Goal: Transaction & Acquisition: Purchase product/service

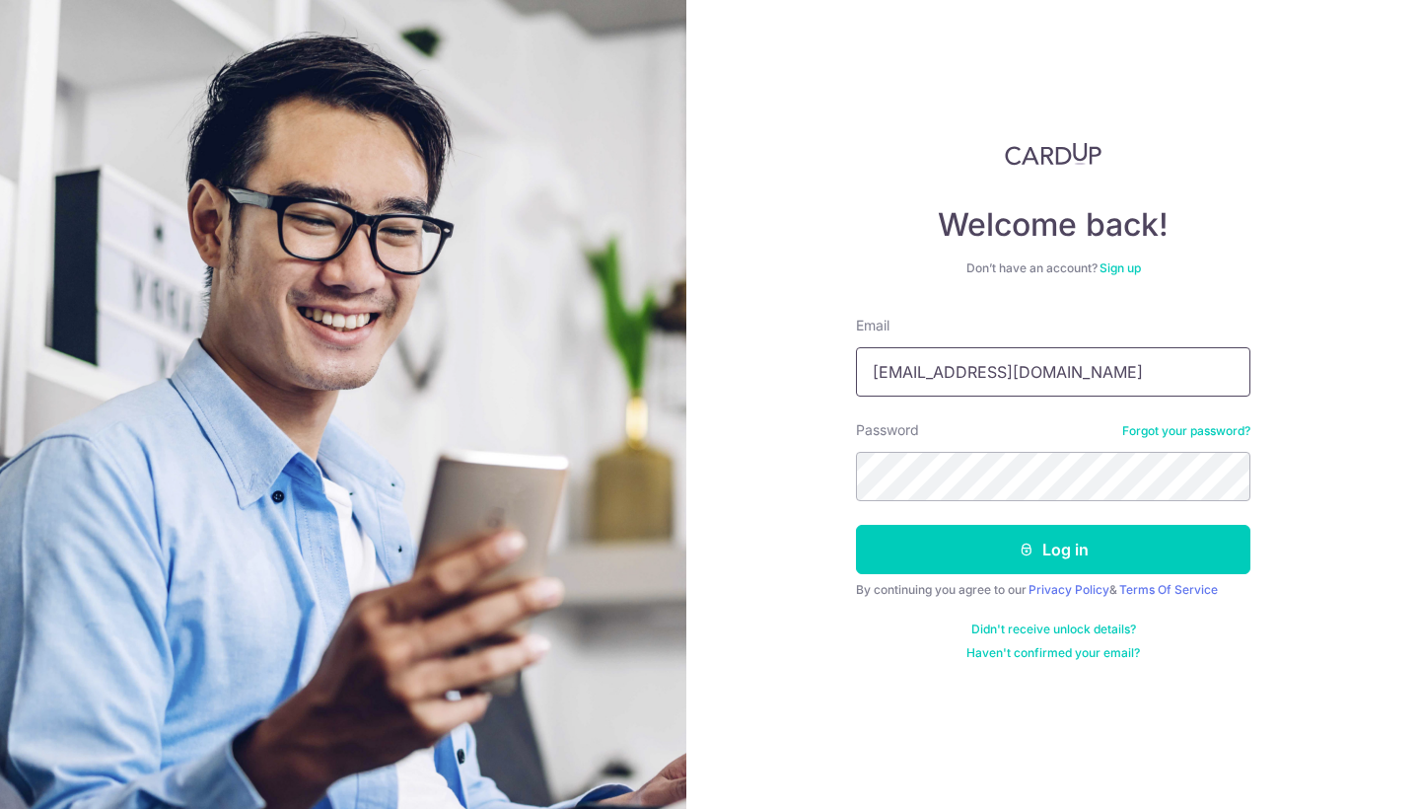
type input "[EMAIL_ADDRESS][DOMAIN_NAME]"
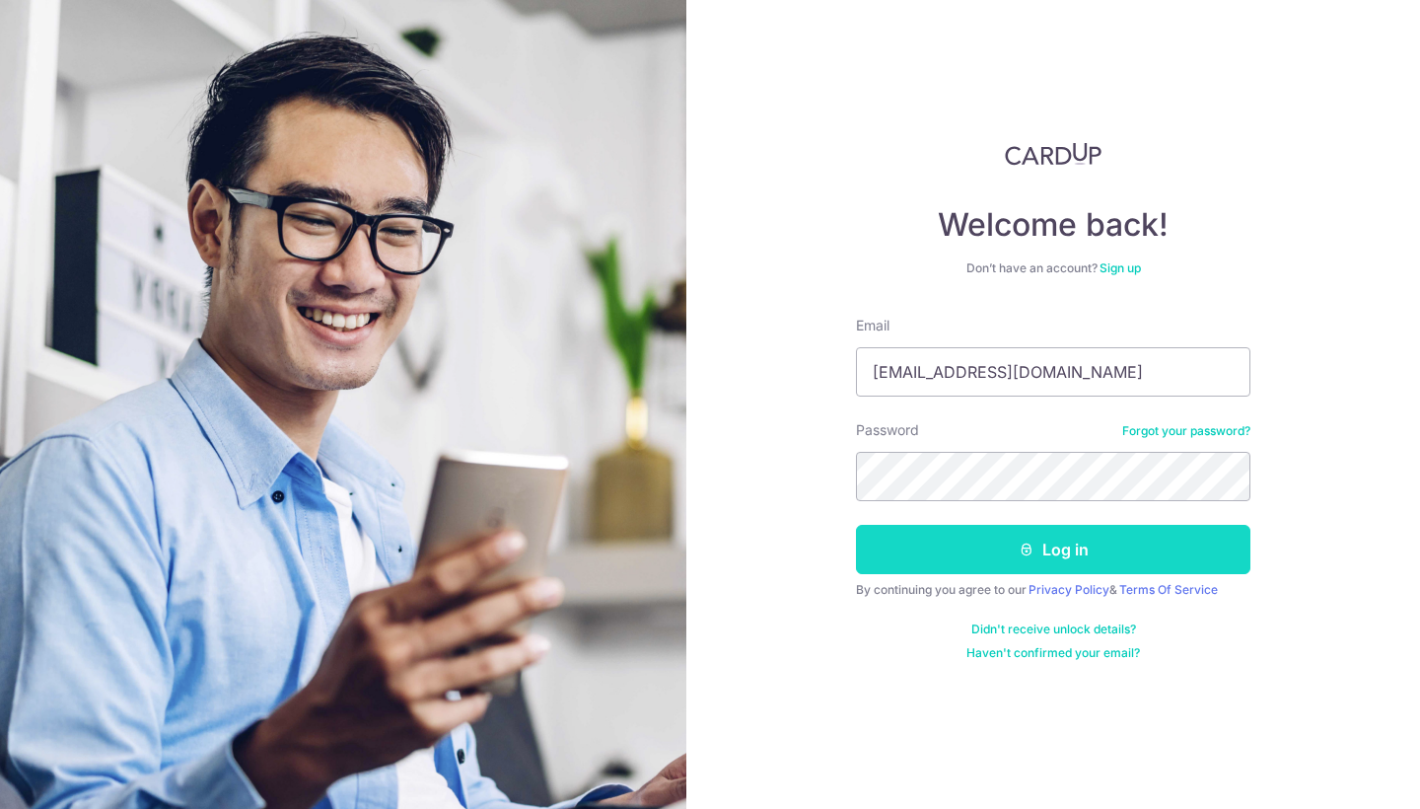
click at [1133, 567] on button "Log in" at bounding box center [1053, 549] width 395 height 49
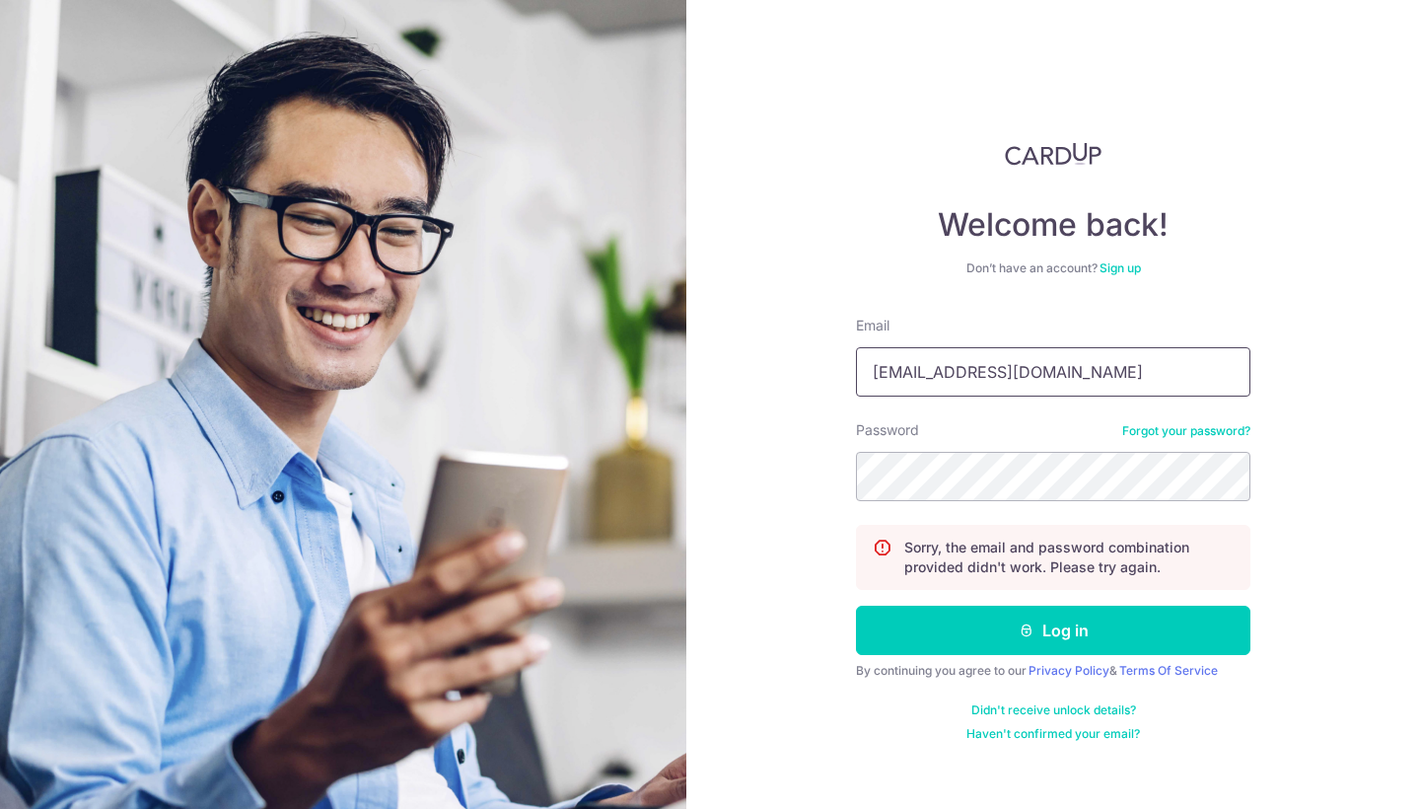
type input "[EMAIL_ADDRESS][DOMAIN_NAME]"
click at [1053, 630] on button "Log in" at bounding box center [1053, 630] width 395 height 49
click at [151, 3] on img at bounding box center [343, 505] width 710 height 1010
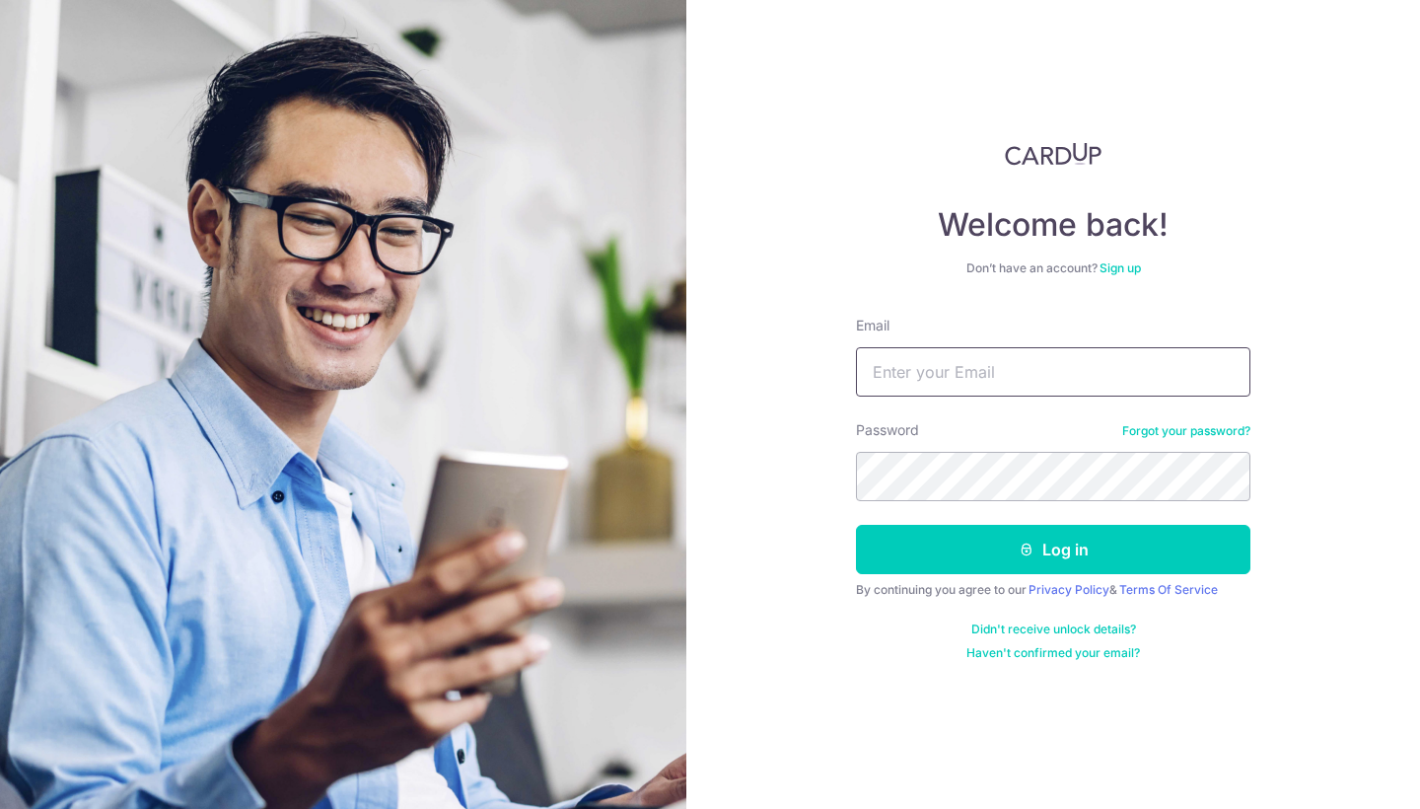
paste input "Art Store subscription"
drag, startPoint x: 1054, startPoint y: 369, endPoint x: 796, endPoint y: 356, distance: 258.7
click at [798, 359] on div "Welcome back! Don’t have an account? Sign up Email Art Store subscription Passw…" at bounding box center [1053, 404] width 734 height 809
type input "marctangsl@gmail.com"
click at [1053, 549] on button "Log in" at bounding box center [1053, 549] width 395 height 49
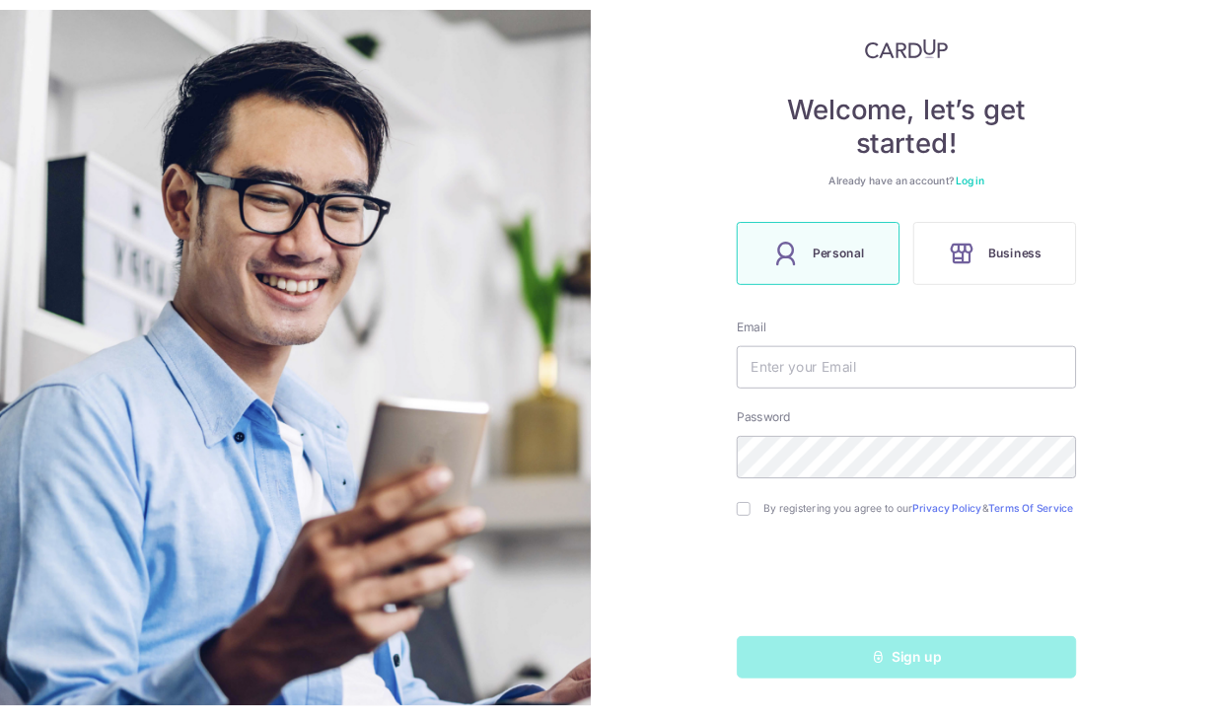
scroll to position [116, 0]
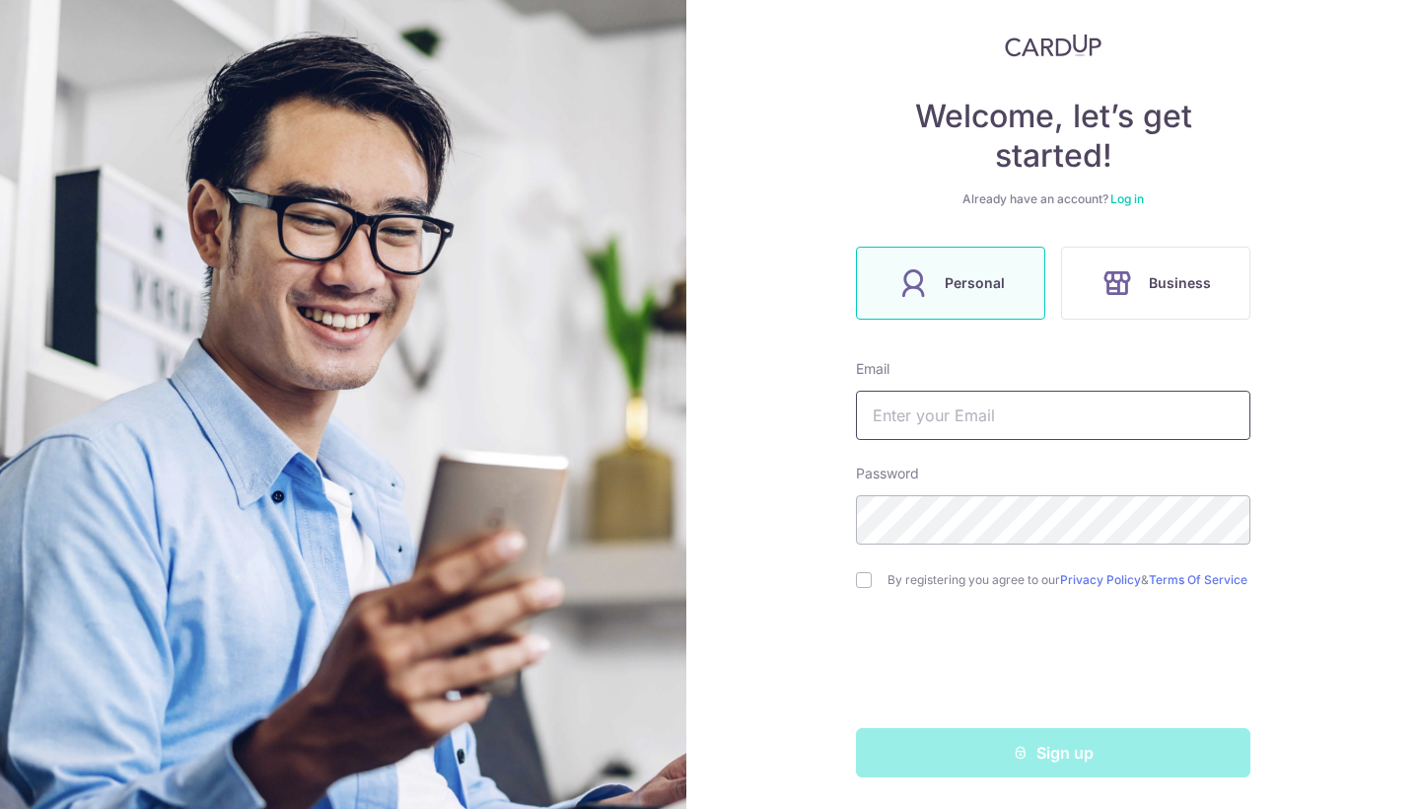
click at [909, 416] on input "text" at bounding box center [1053, 415] width 395 height 49
type input "marcu"
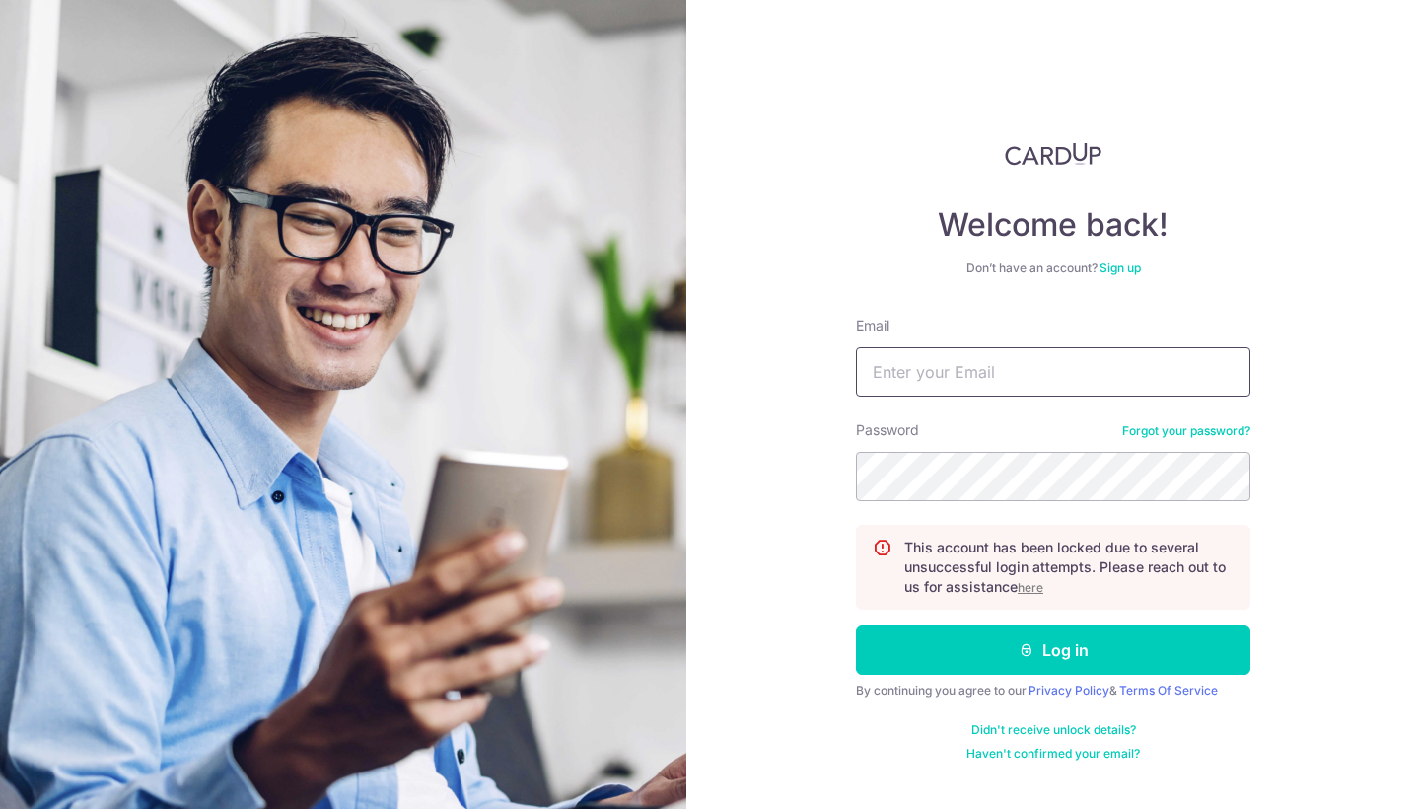
paste input "Marctangsl@gmail.com"
type input "Marctangsl@gmail.com"
click at [1053, 650] on button "Log in" at bounding box center [1053, 649] width 395 height 49
paste input "Marctangsl@gmail.com"
type input "Marctangsl@gmail.com"
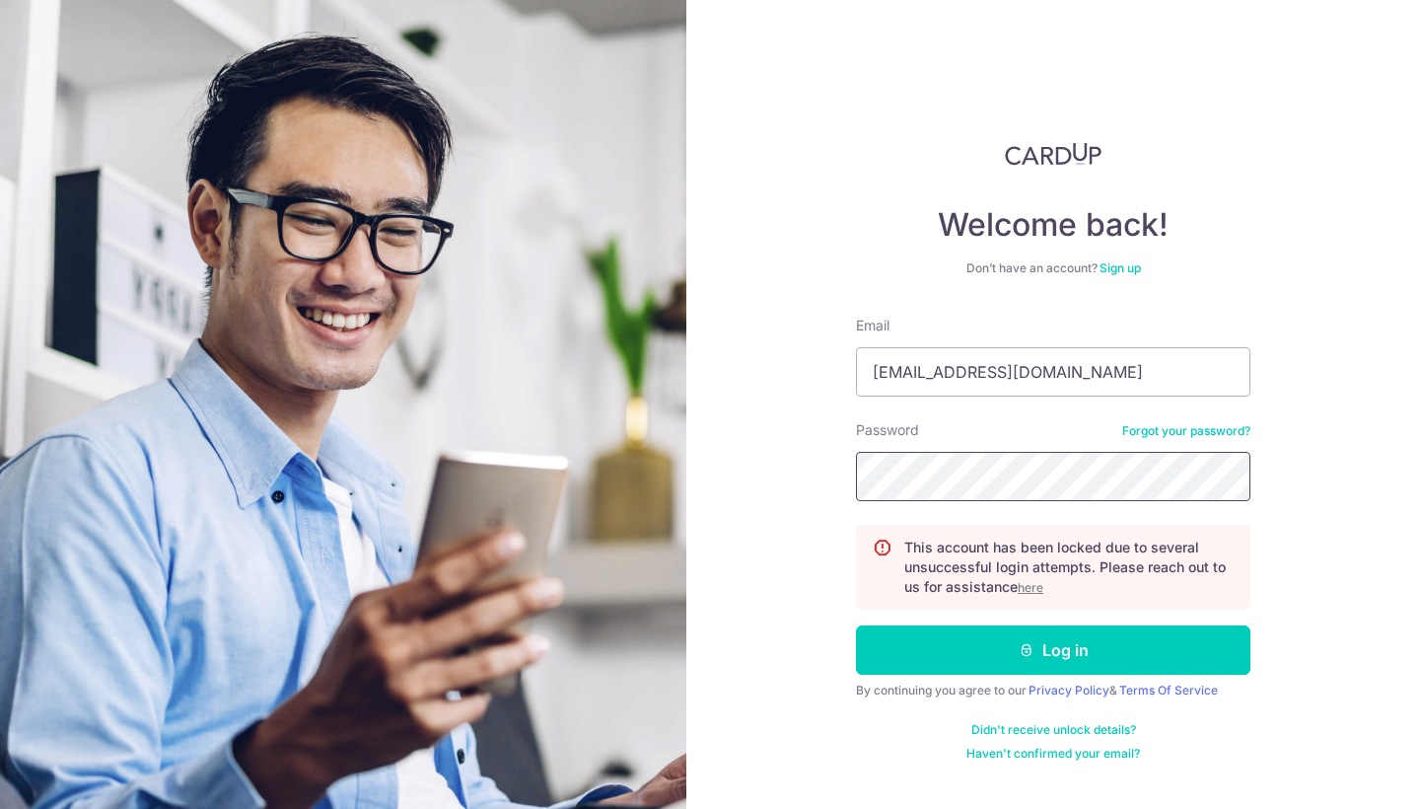
click at [1053, 650] on button "Log in" at bounding box center [1053, 649] width 395 height 49
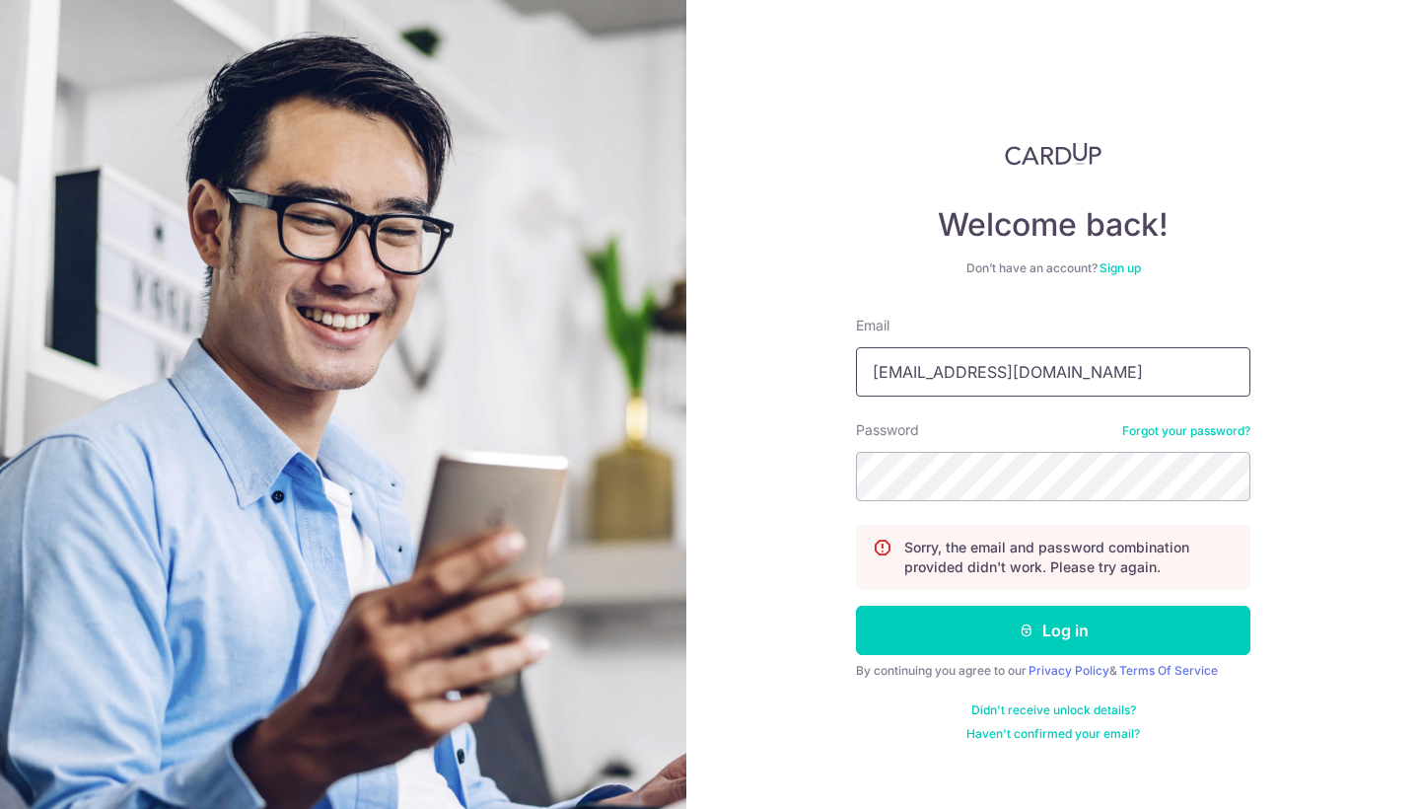
type input "[EMAIL_ADDRESS][DOMAIN_NAME]"
click at [1053, 630] on button "Log in" at bounding box center [1053, 630] width 395 height 49
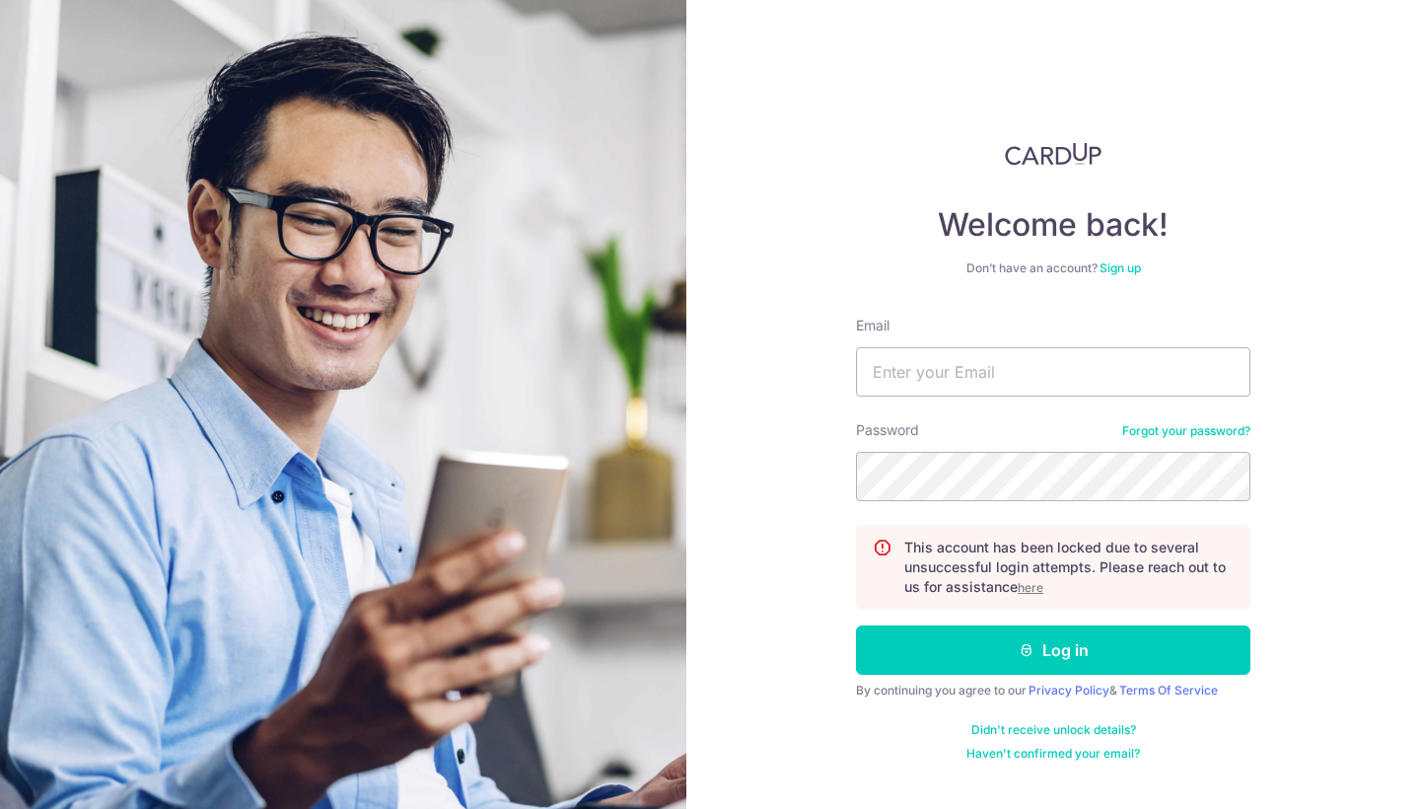
click at [1039, 593] on u "here" at bounding box center [1031, 587] width 26 height 15
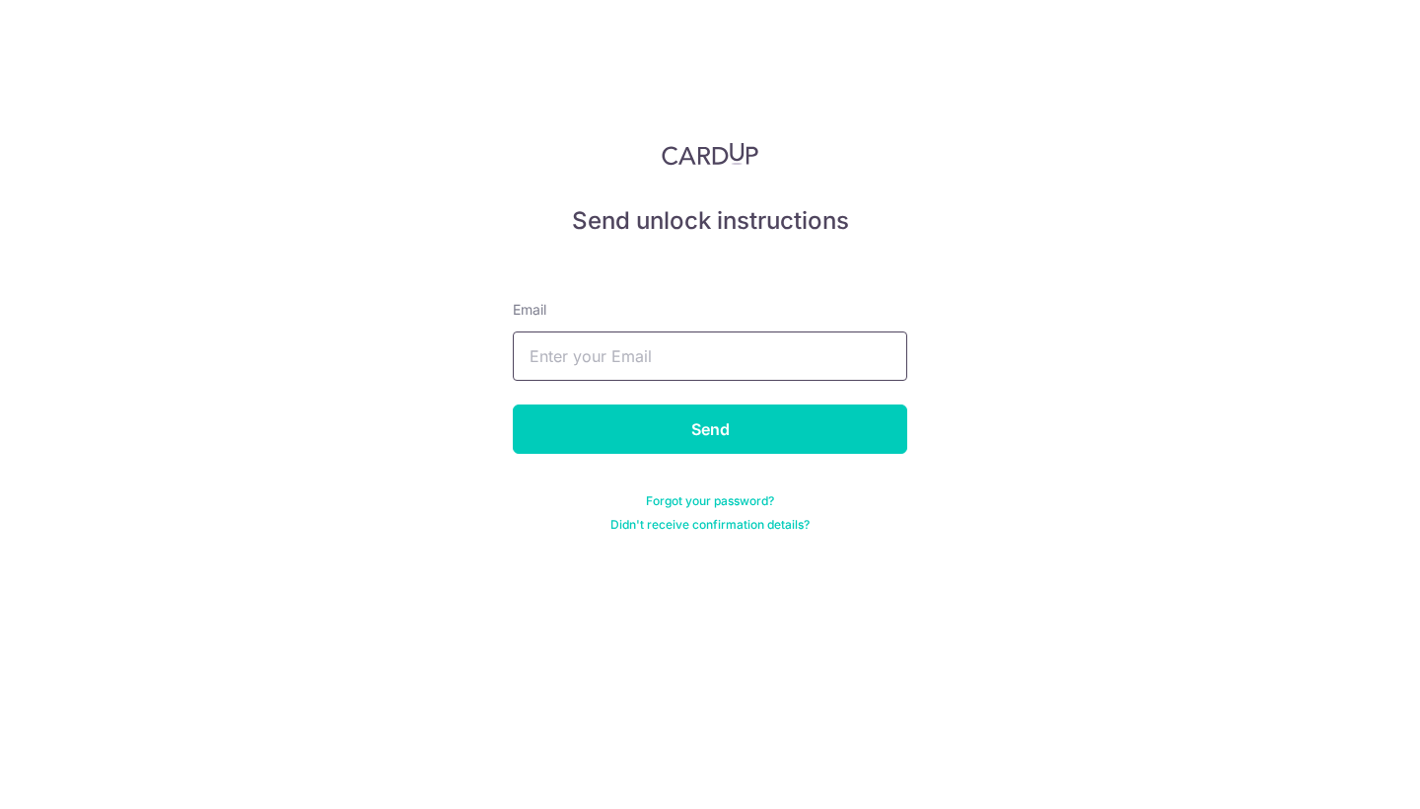
click at [805, 350] on input "text" at bounding box center [710, 355] width 395 height 49
type input "marctangsl@gmail.com"
click at [710, 429] on input "Send" at bounding box center [710, 428] width 395 height 49
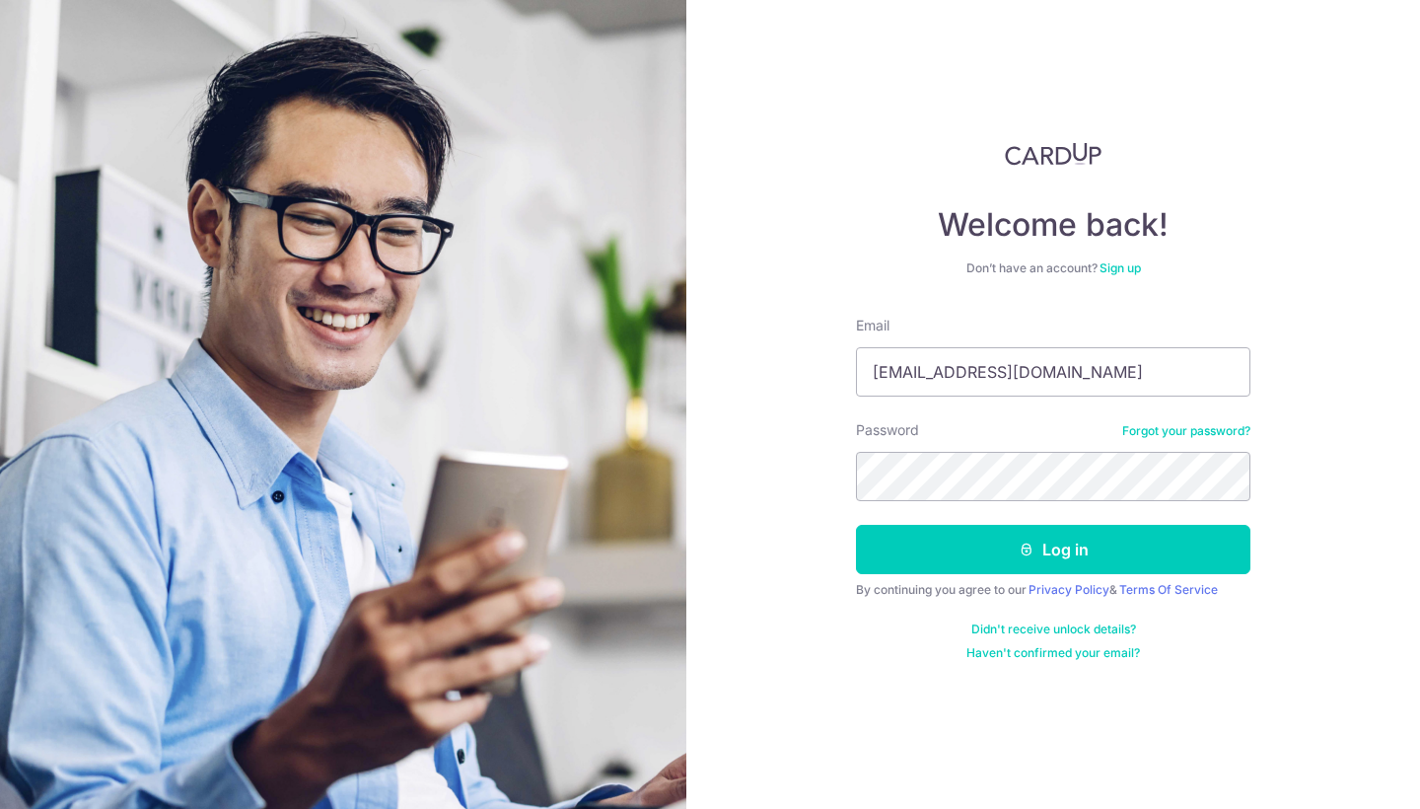
type input "[EMAIL_ADDRESS][DOMAIN_NAME]"
click at [1053, 549] on button "Log in" at bounding box center [1053, 549] width 395 height 49
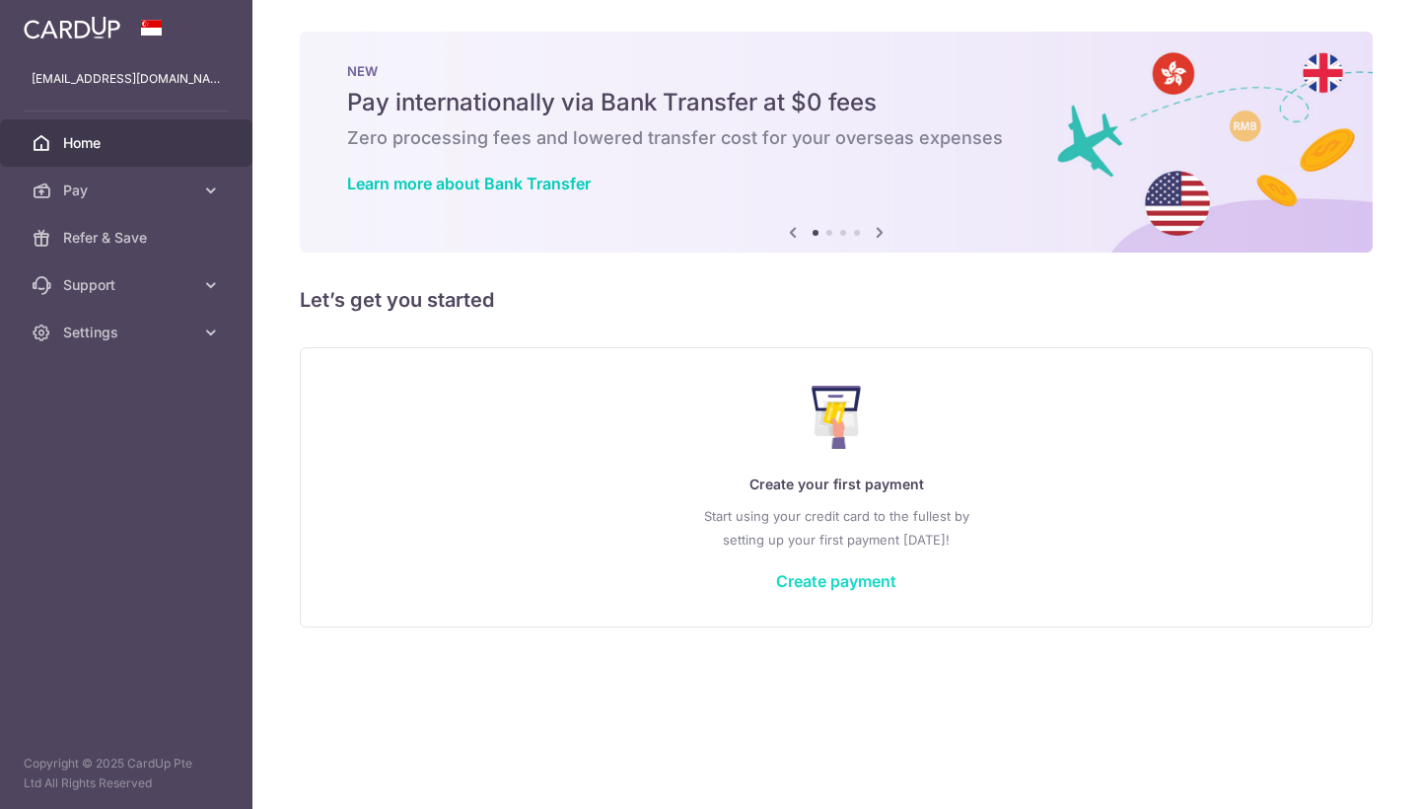
click at [867, 582] on link "Create payment" at bounding box center [836, 581] width 120 height 20
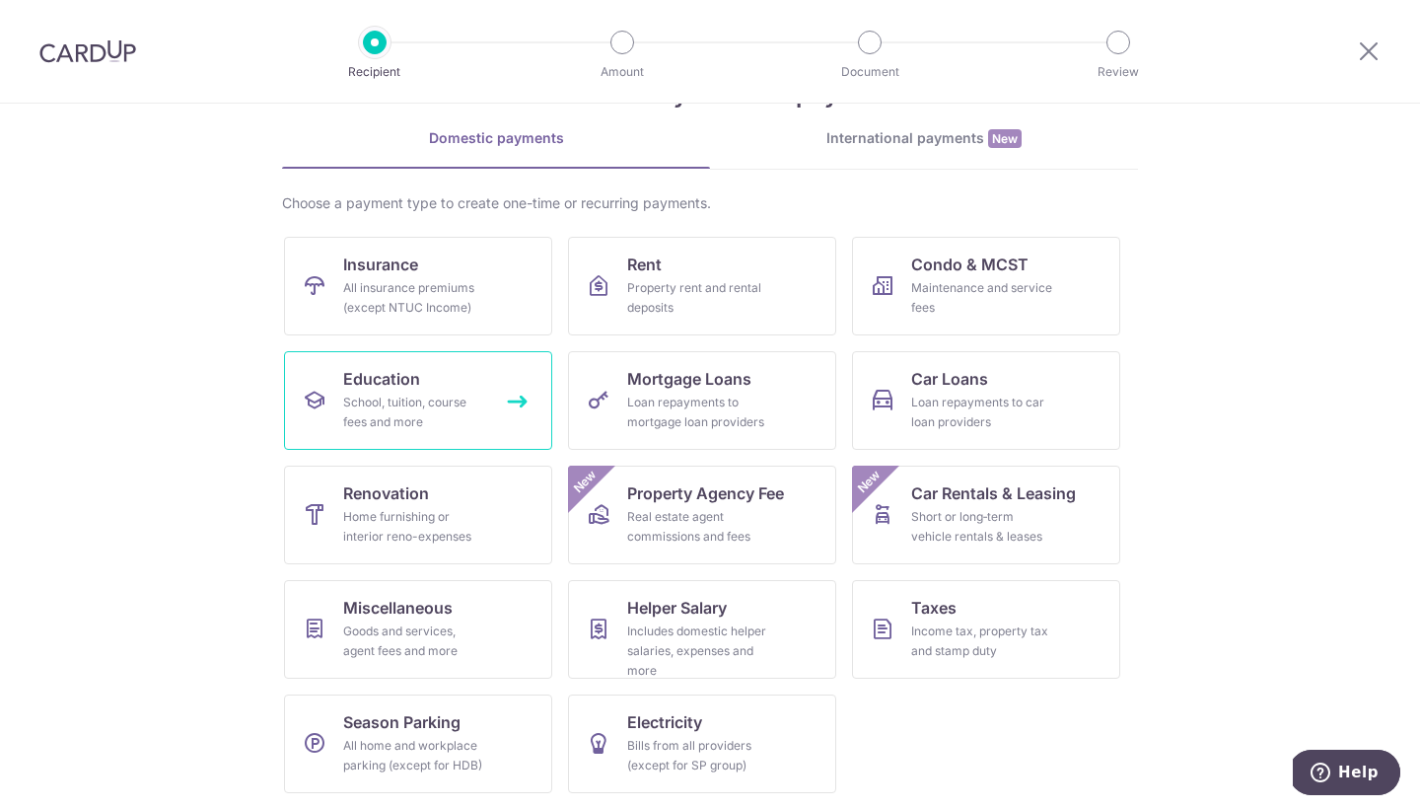
scroll to position [74, 0]
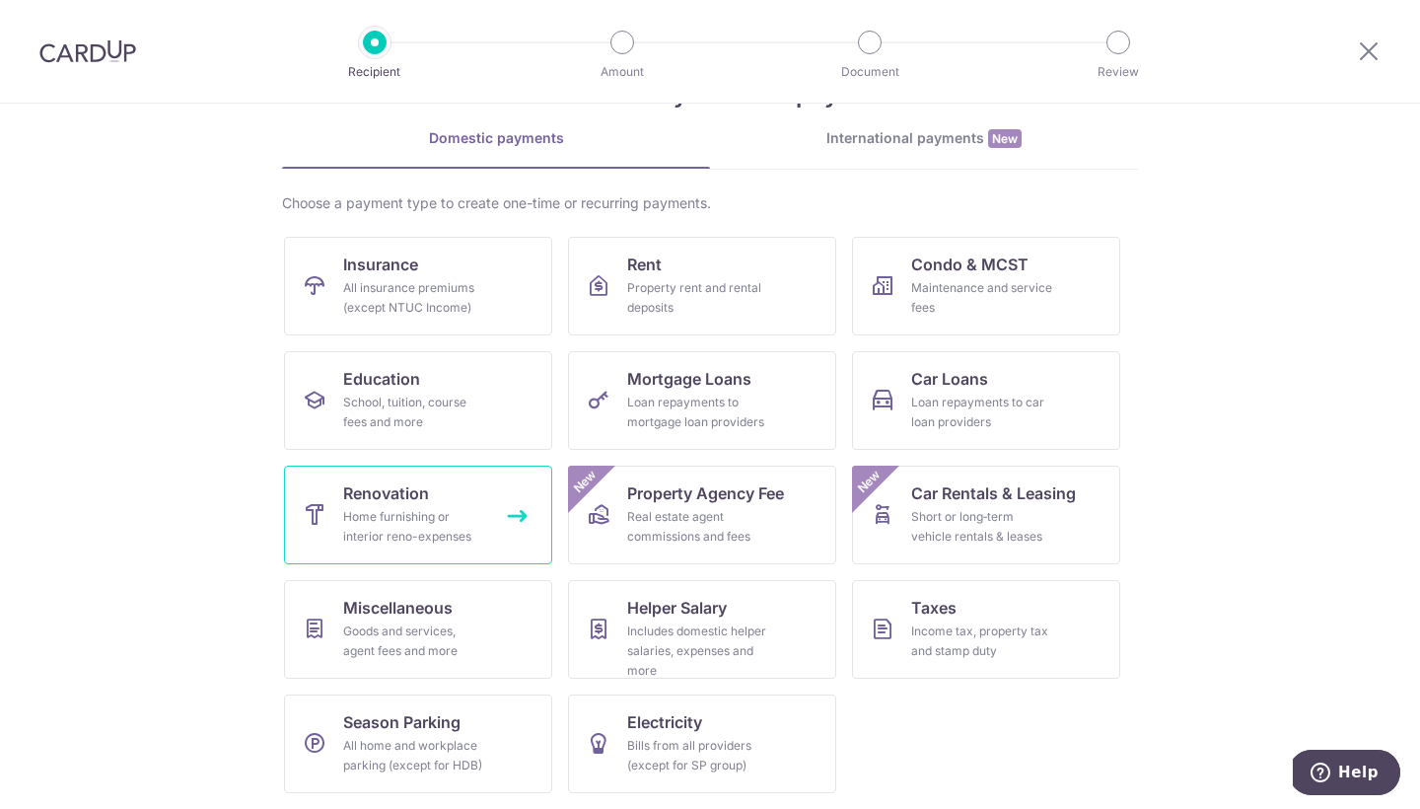
click at [403, 515] on div "Home furnishing or interior reno-expenses" at bounding box center [414, 526] width 142 height 39
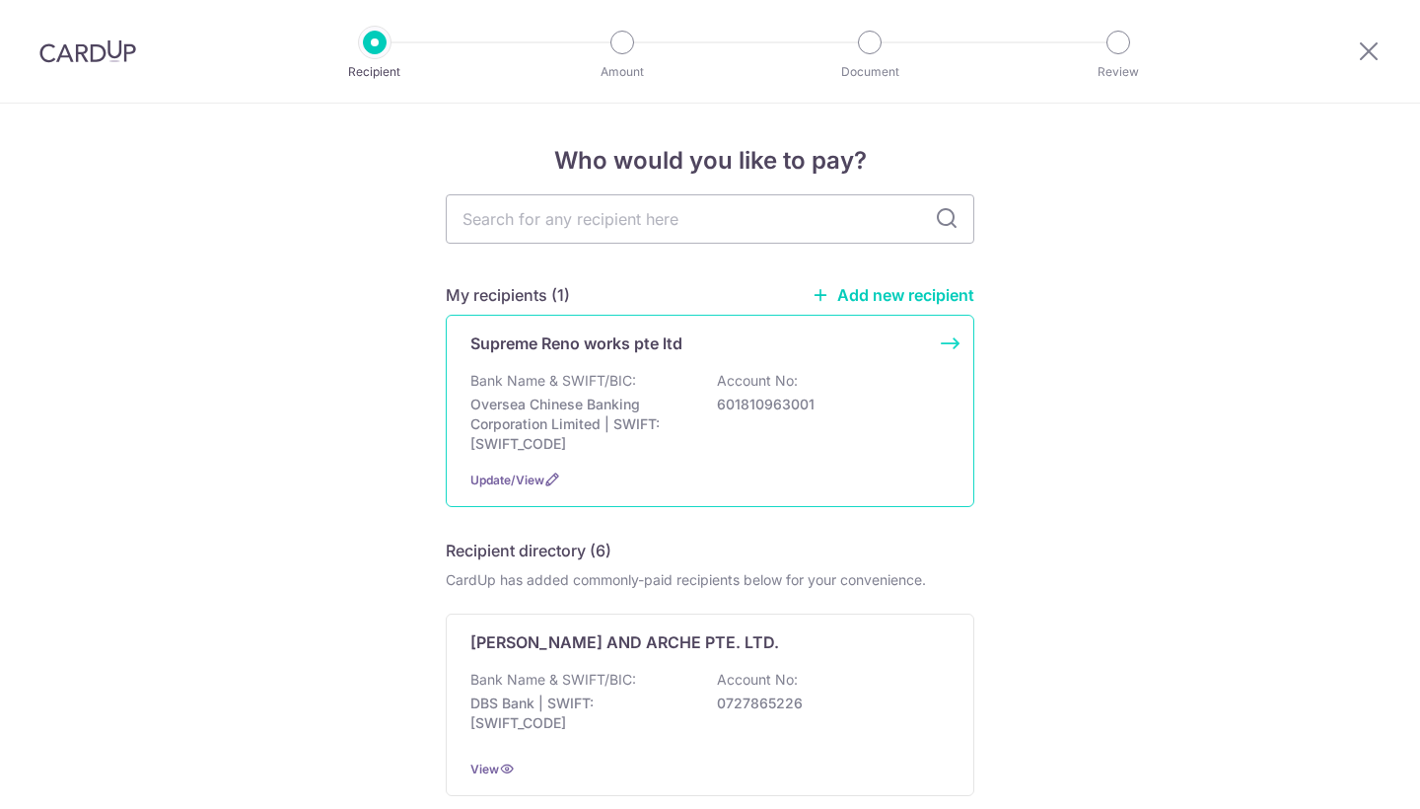
click at [632, 390] on p "Bank Name & SWIFT/BIC:" at bounding box center [553, 381] width 166 height 20
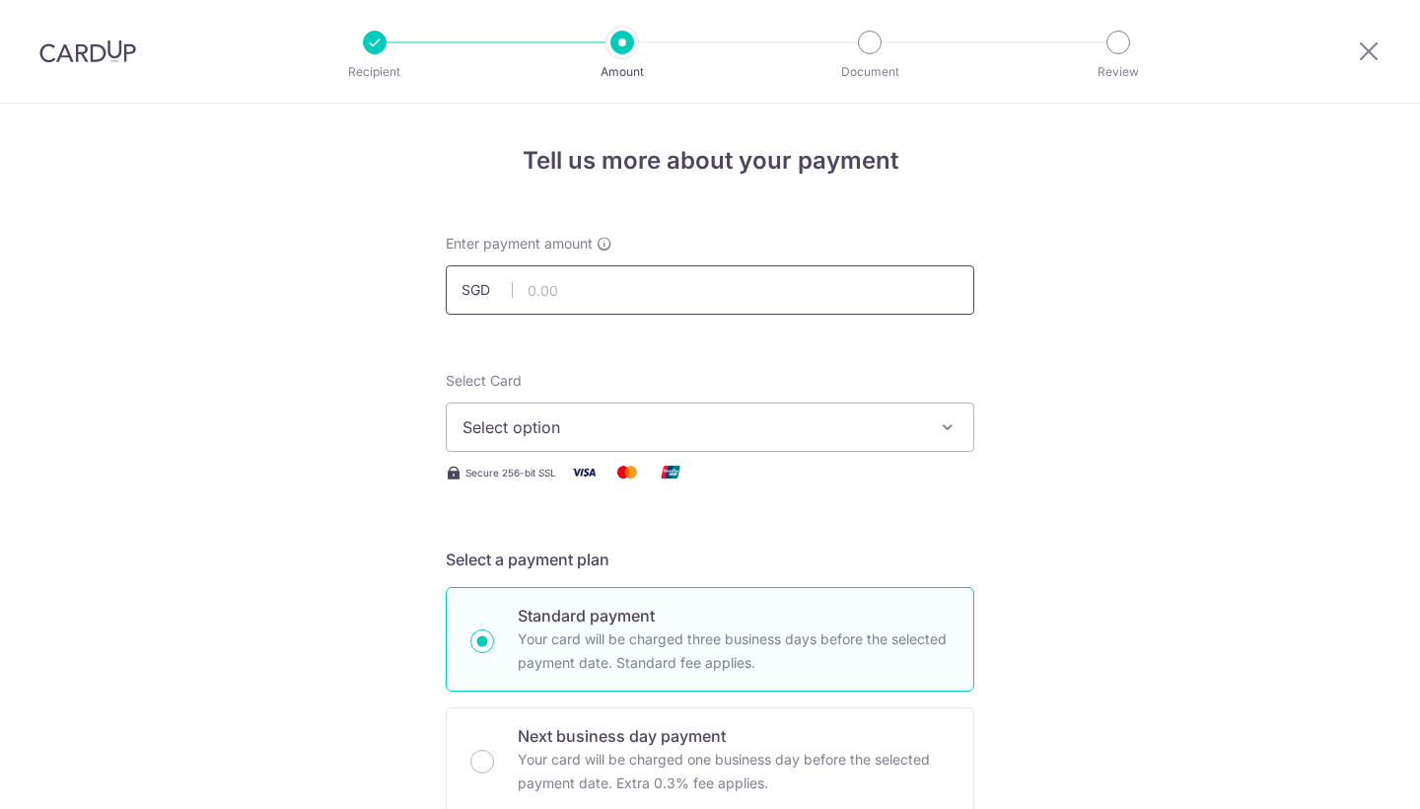
click at [655, 292] on input "text" at bounding box center [710, 289] width 529 height 49
type input "4,485.30"
click at [827, 413] on button "Select option" at bounding box center [710, 426] width 529 height 49
click at [780, 477] on span "Add credit card" at bounding box center [728, 482] width 460 height 20
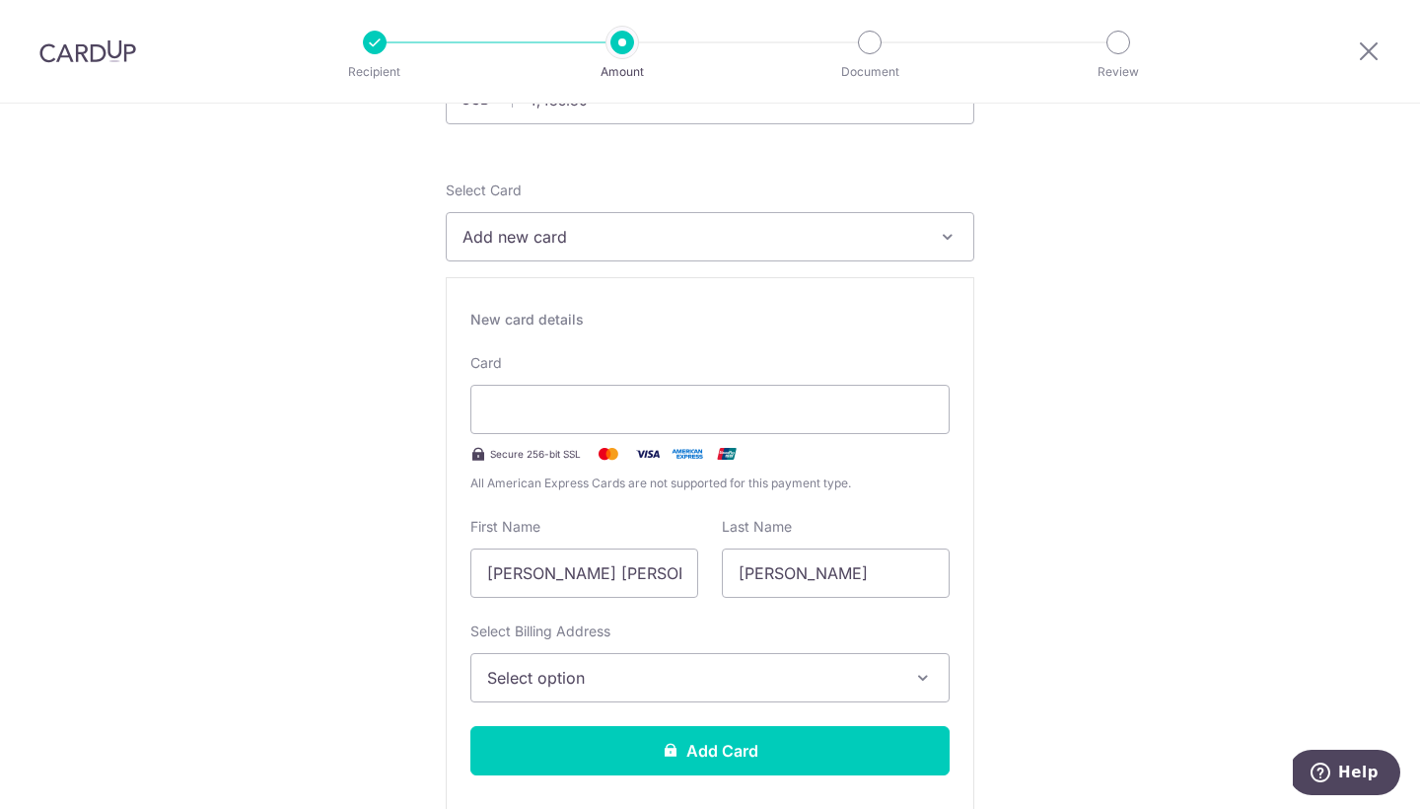
scroll to position [207, 0]
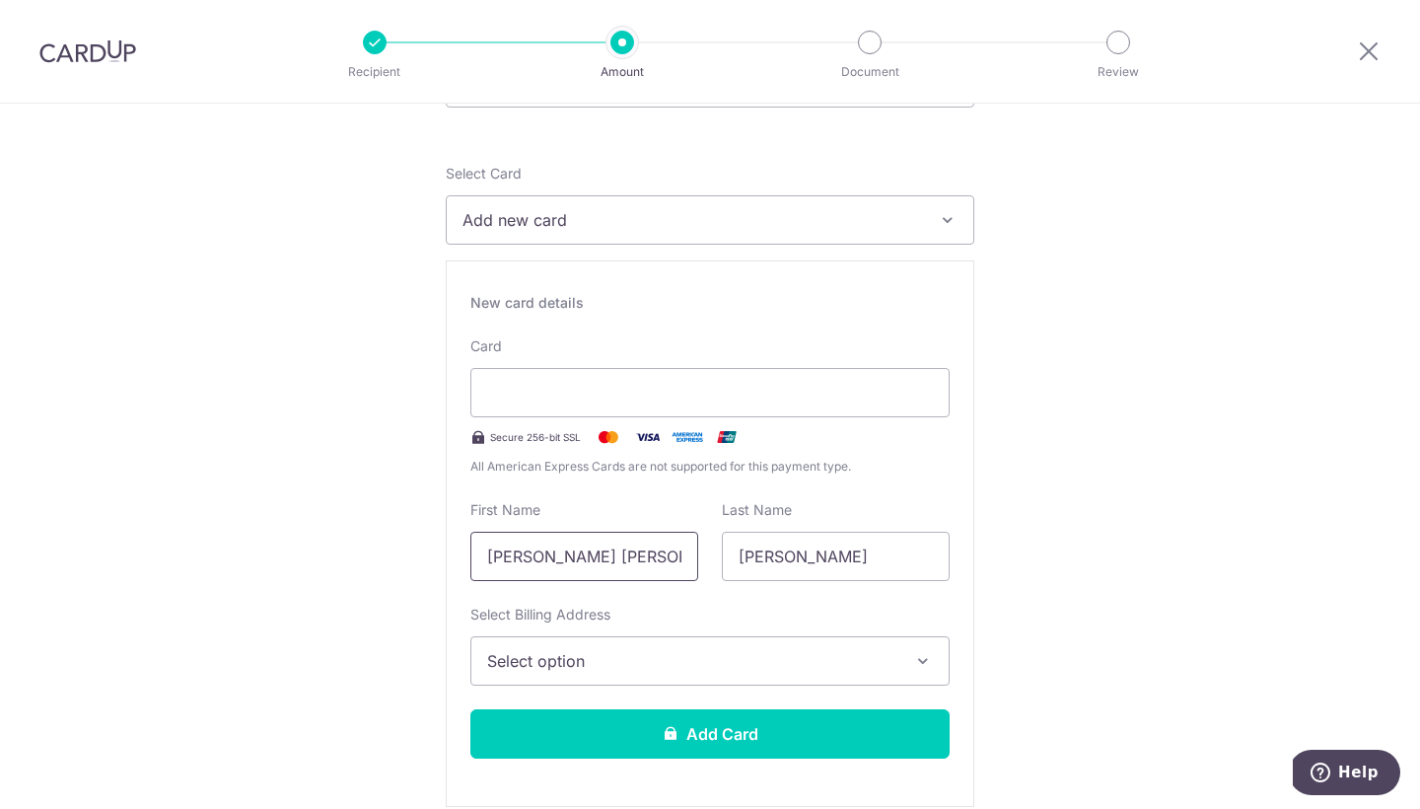
drag, startPoint x: 641, startPoint y: 553, endPoint x: 404, endPoint y: 545, distance: 236.8
type input "Emma Min Rui"
type input "Ong"
click at [581, 650] on span "Select option" at bounding box center [692, 661] width 410 height 24
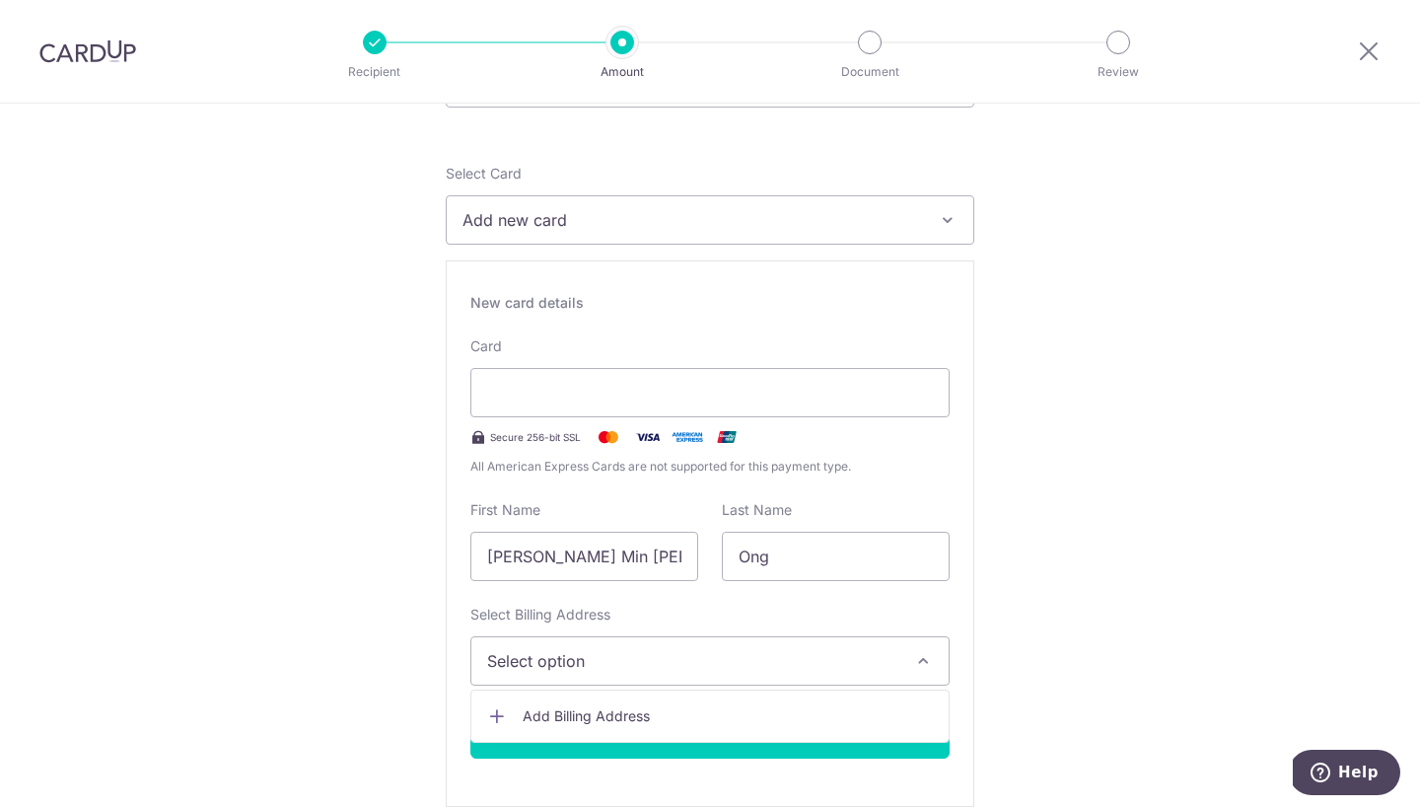
click at [598, 719] on span "Add Billing Address" at bounding box center [728, 716] width 410 height 20
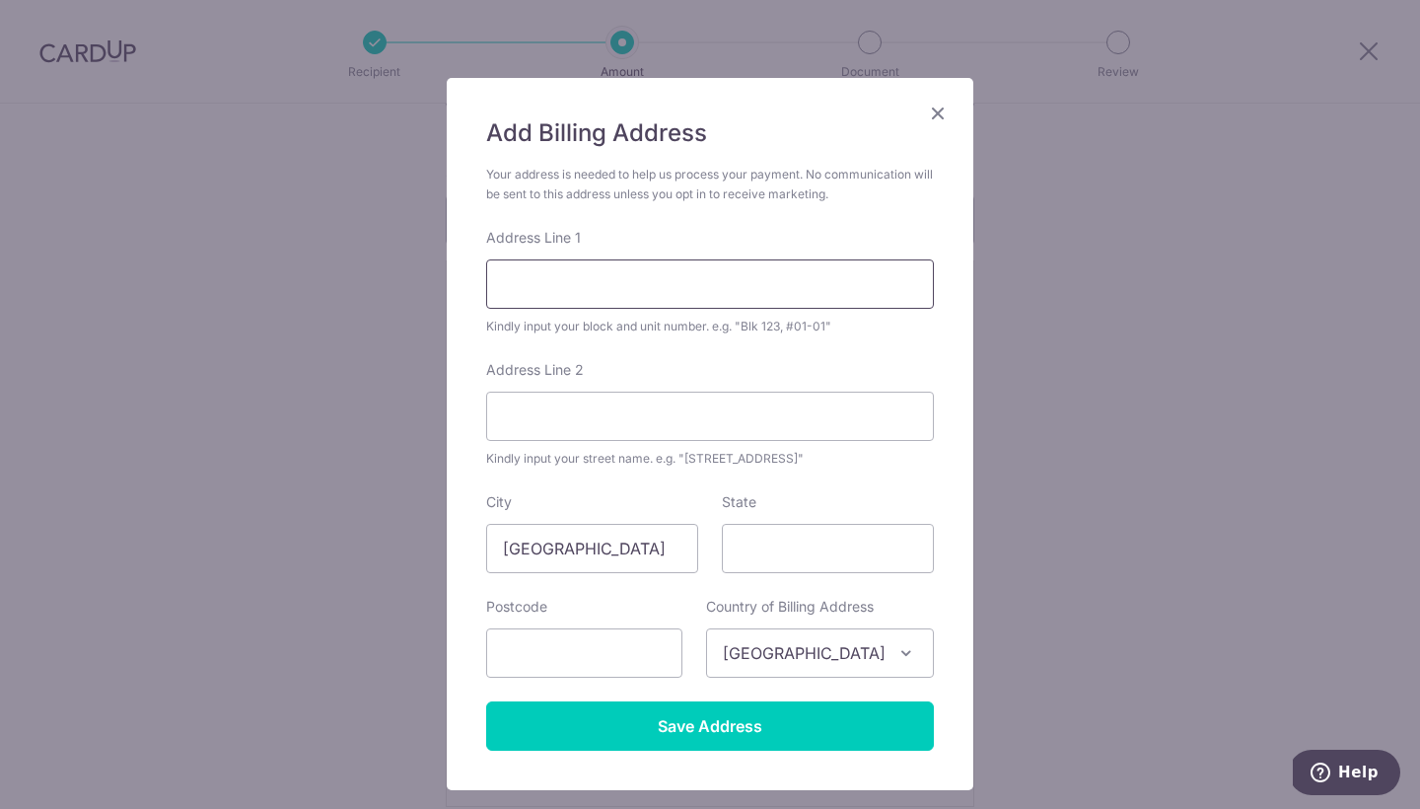
scroll to position [66, 0]
click at [936, 108] on icon "Close" at bounding box center [938, 112] width 24 height 25
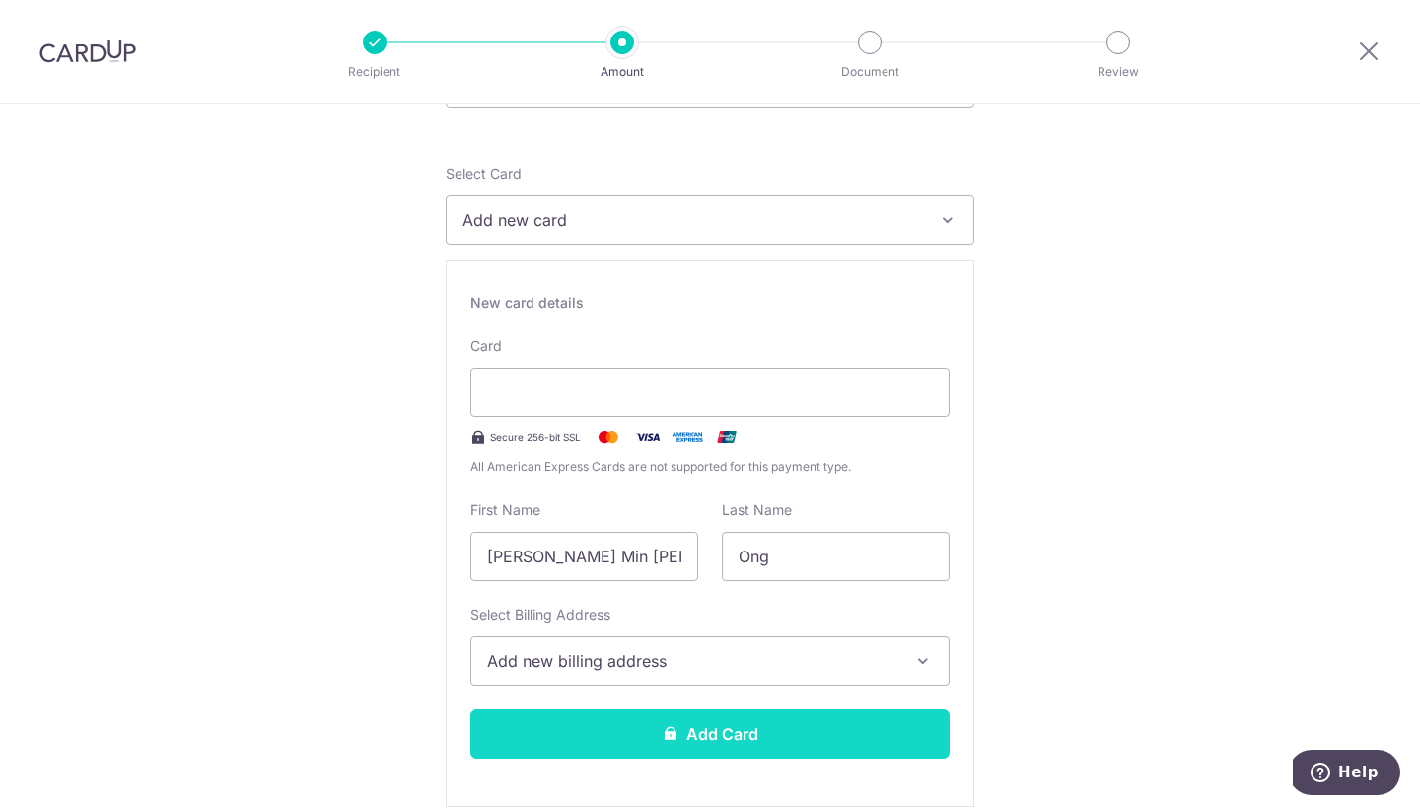
click at [745, 726] on button "Add Card" at bounding box center [709, 733] width 479 height 49
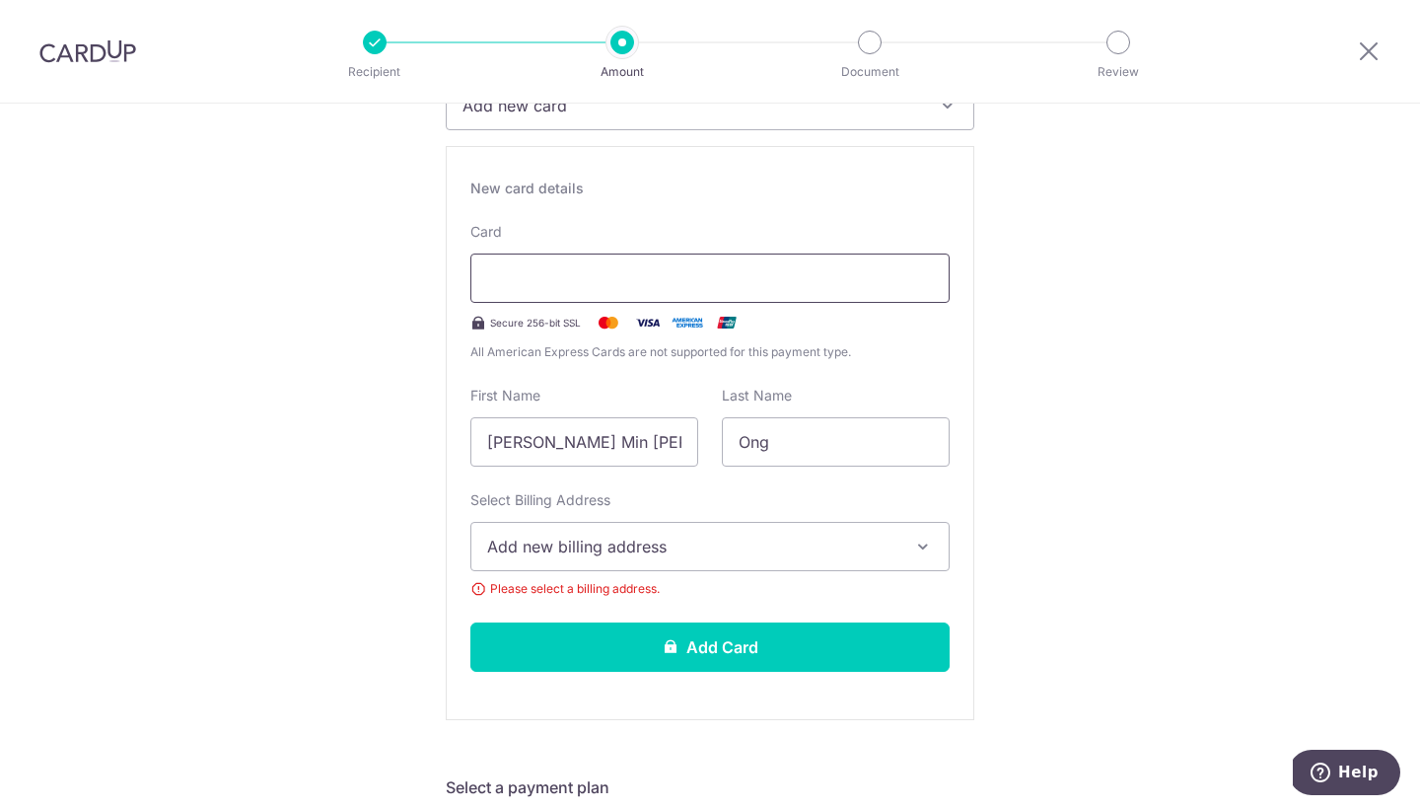
scroll to position [332, 0]
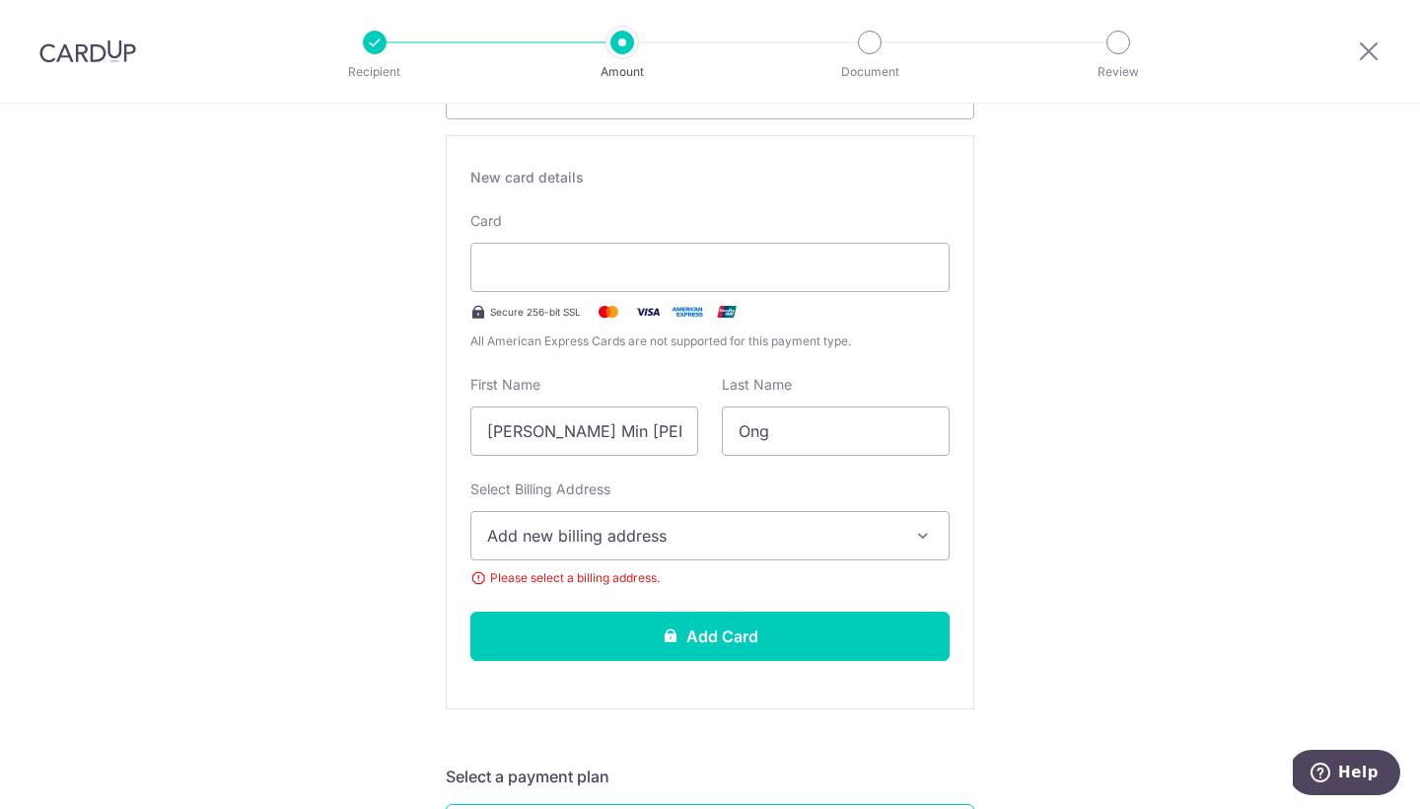
click at [835, 548] on button "Add new billing address" at bounding box center [709, 535] width 479 height 49
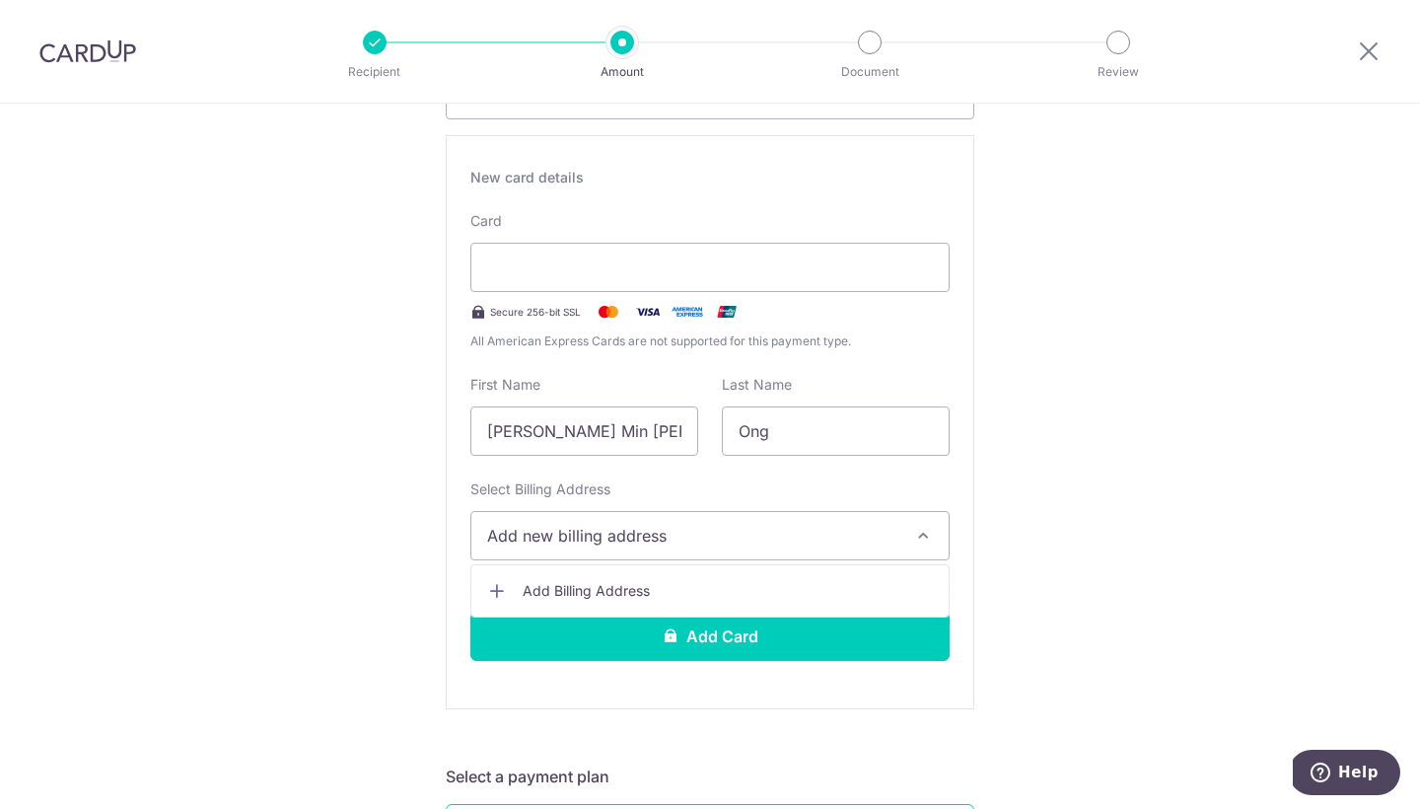
click at [748, 590] on span "Add Billing Address" at bounding box center [728, 591] width 410 height 20
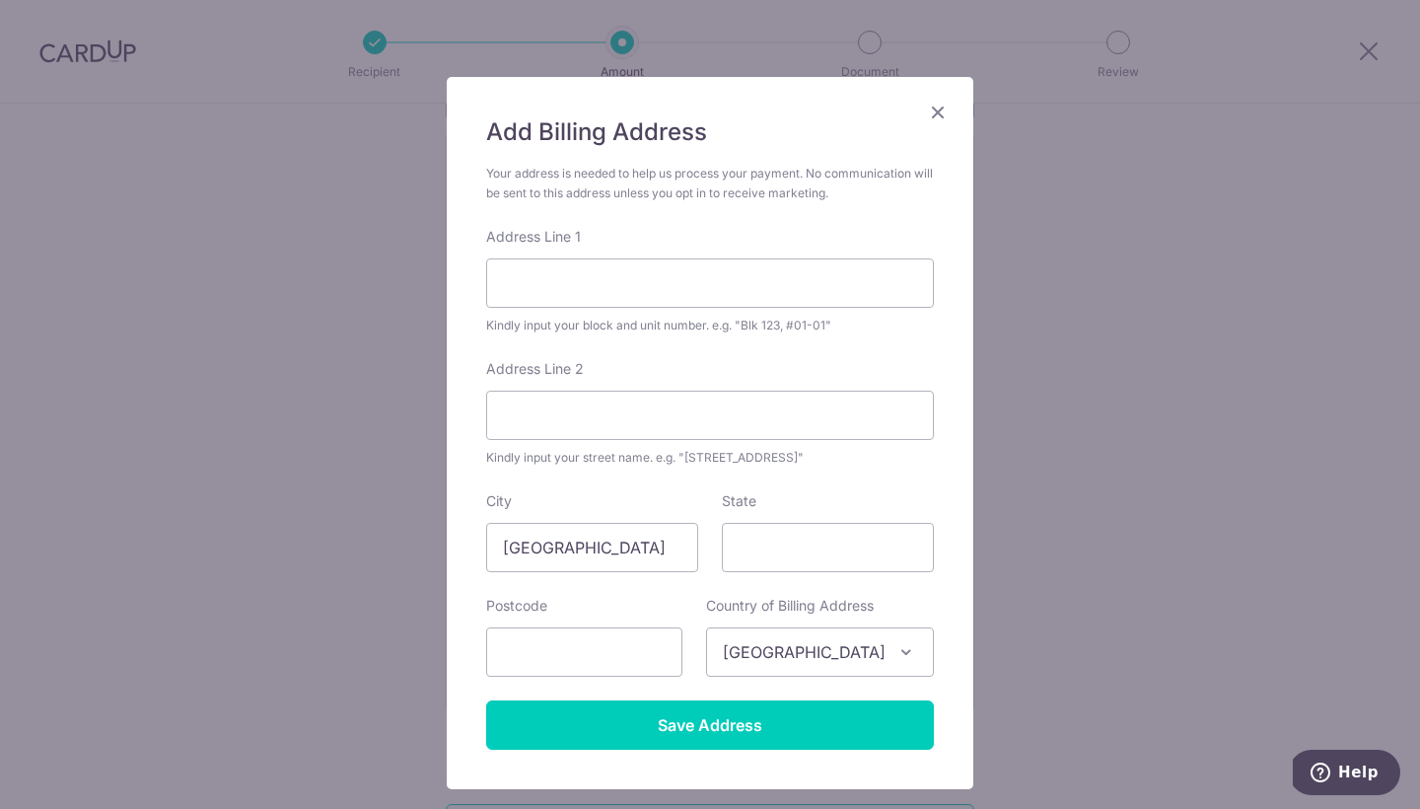
scroll to position [0, 0]
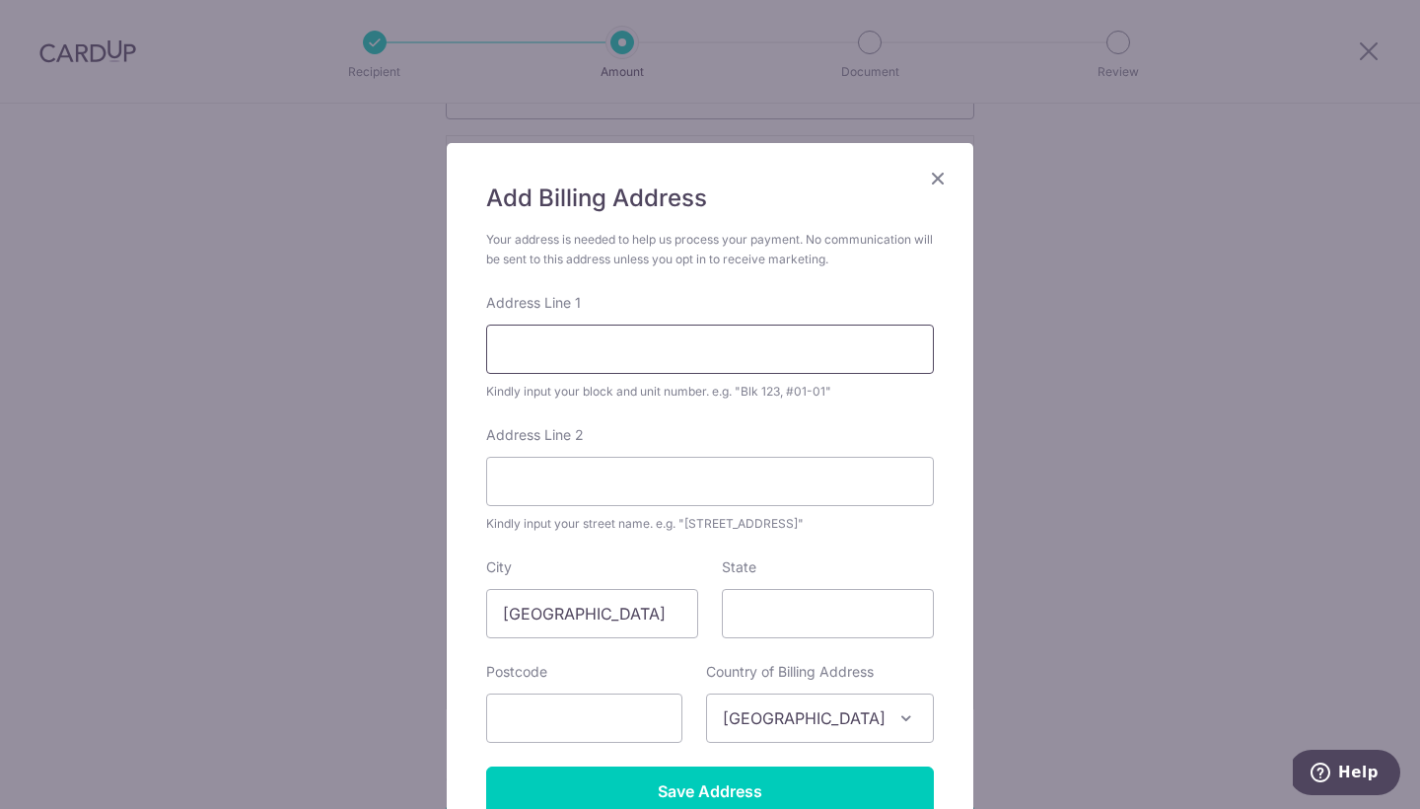
click at [751, 324] on div "Address Line 1 Kindly input your block and unit number. e.g. "Blk 123, #01-01"" at bounding box center [710, 347] width 448 height 108
click at [893, 415] on form "Your address is needed to help us process your payment. No communication will b…" at bounding box center [710, 523] width 448 height 586
drag, startPoint x: 771, startPoint y: 349, endPoint x: 578, endPoint y: 349, distance: 193.3
click at [578, 349] on input "Blk 485D Choa Chu Kang Avenue 5 #13-134" at bounding box center [710, 348] width 448 height 49
type input "Blk 485D #13-134"
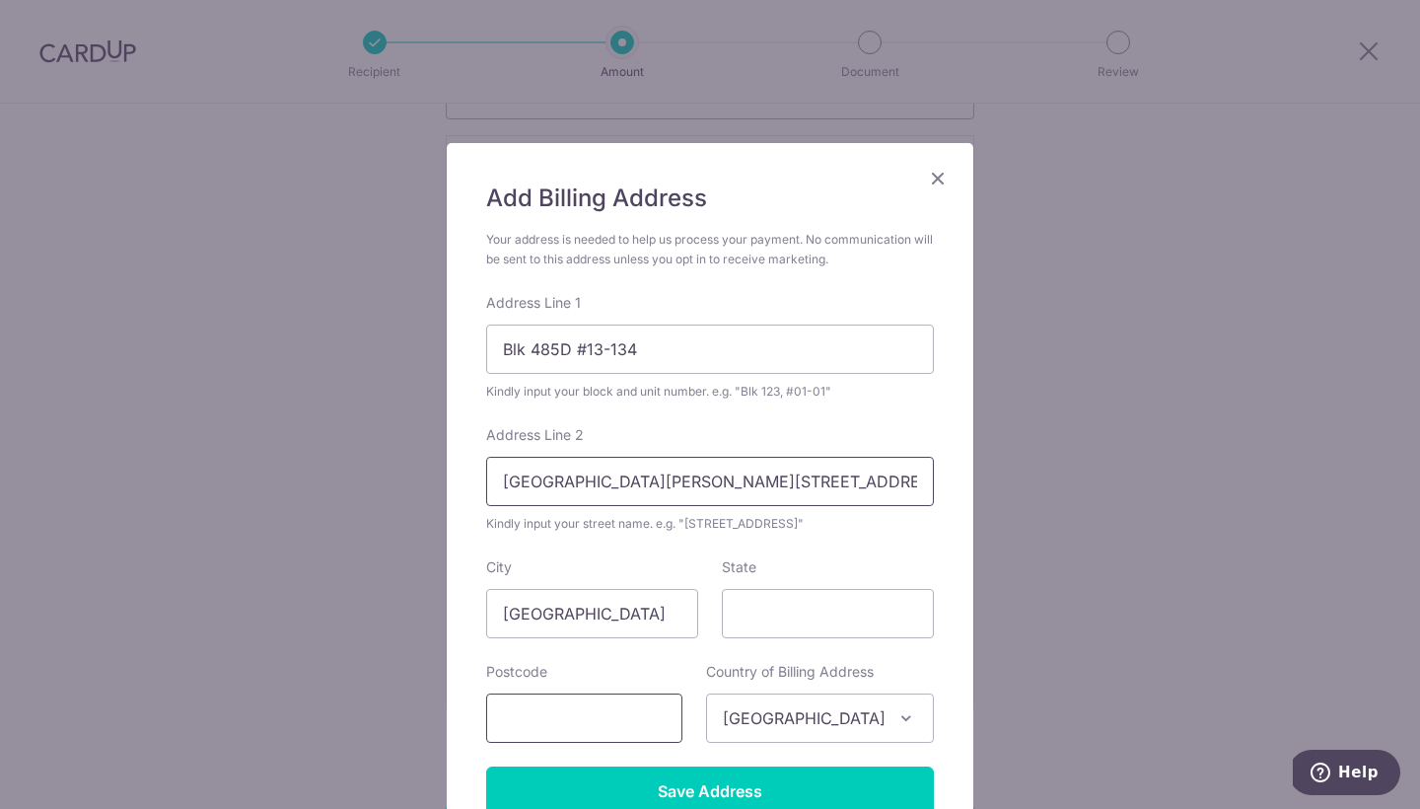
type input "Choa Chu Kang Avenue 5"
click at [652, 723] on input "text" at bounding box center [584, 717] width 196 height 49
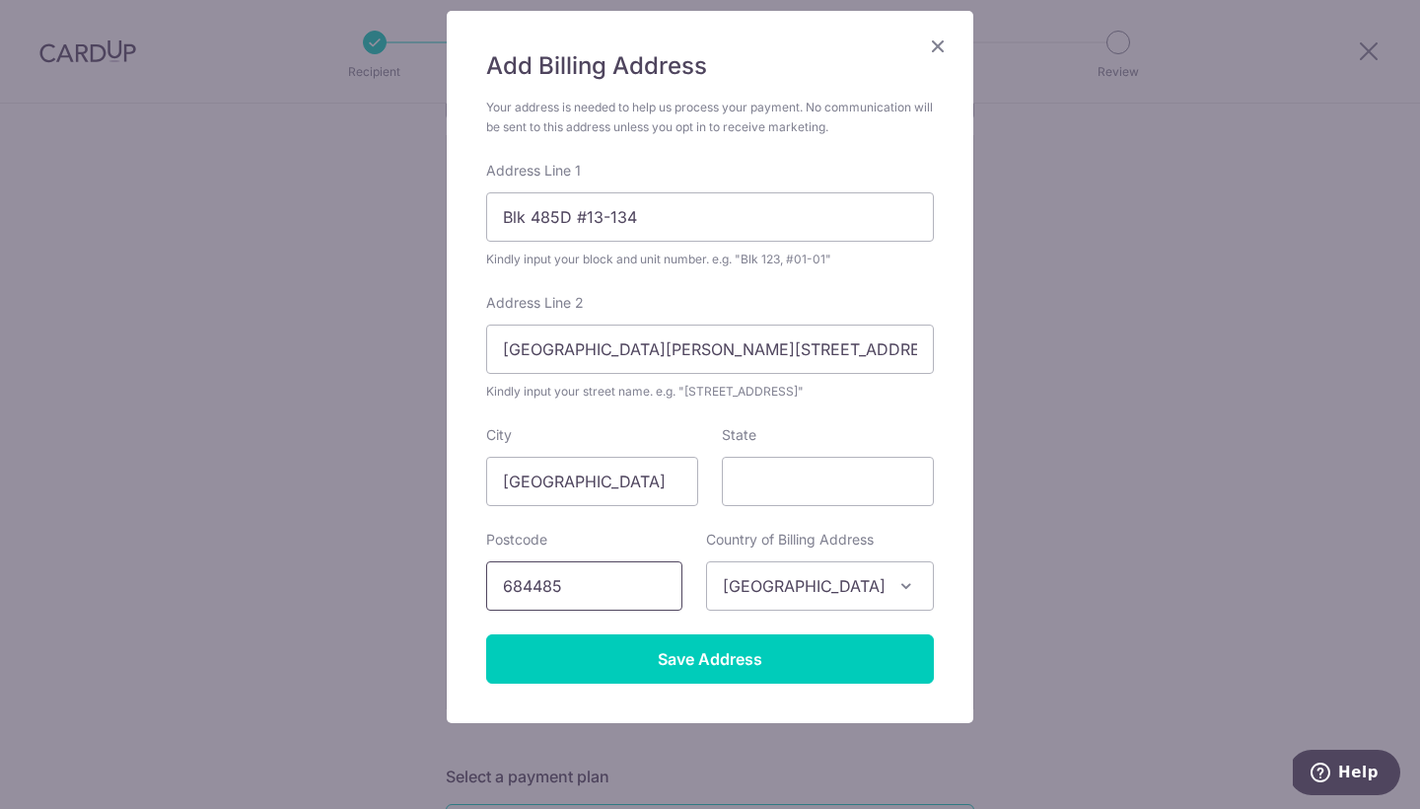
scroll to position [135, 0]
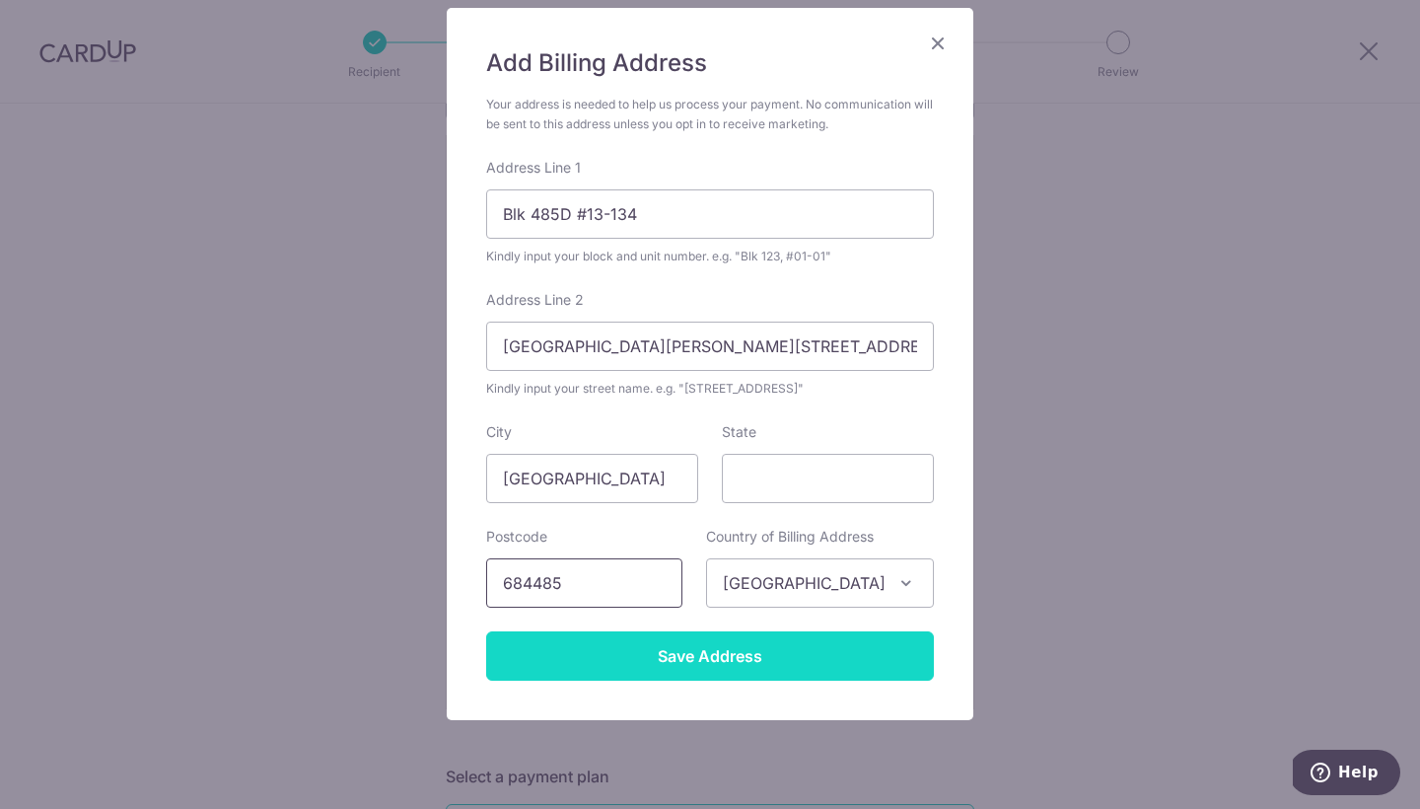
type input "684485"
click at [763, 662] on input "Save Address" at bounding box center [710, 655] width 448 height 49
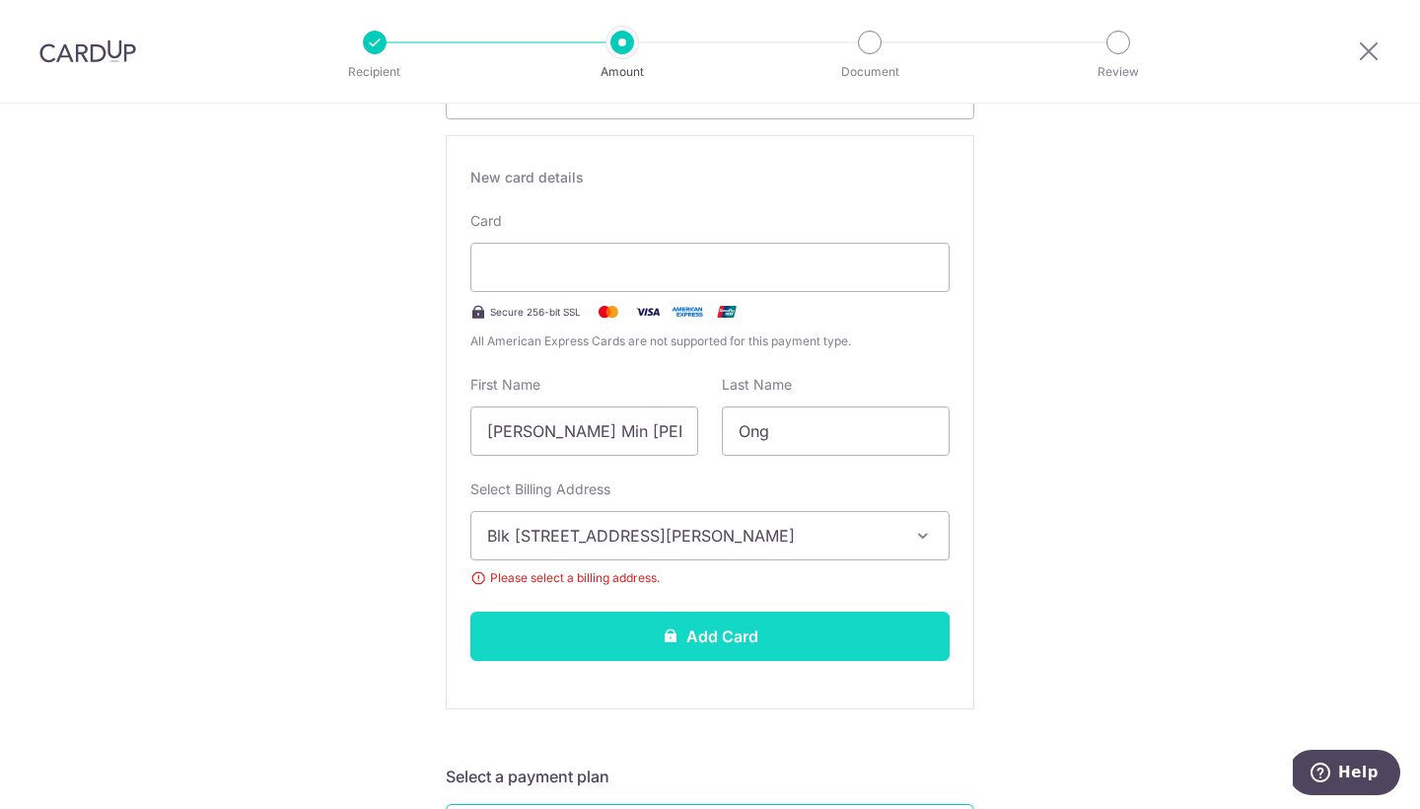
click at [762, 637] on button "Add Card" at bounding box center [709, 636] width 479 height 49
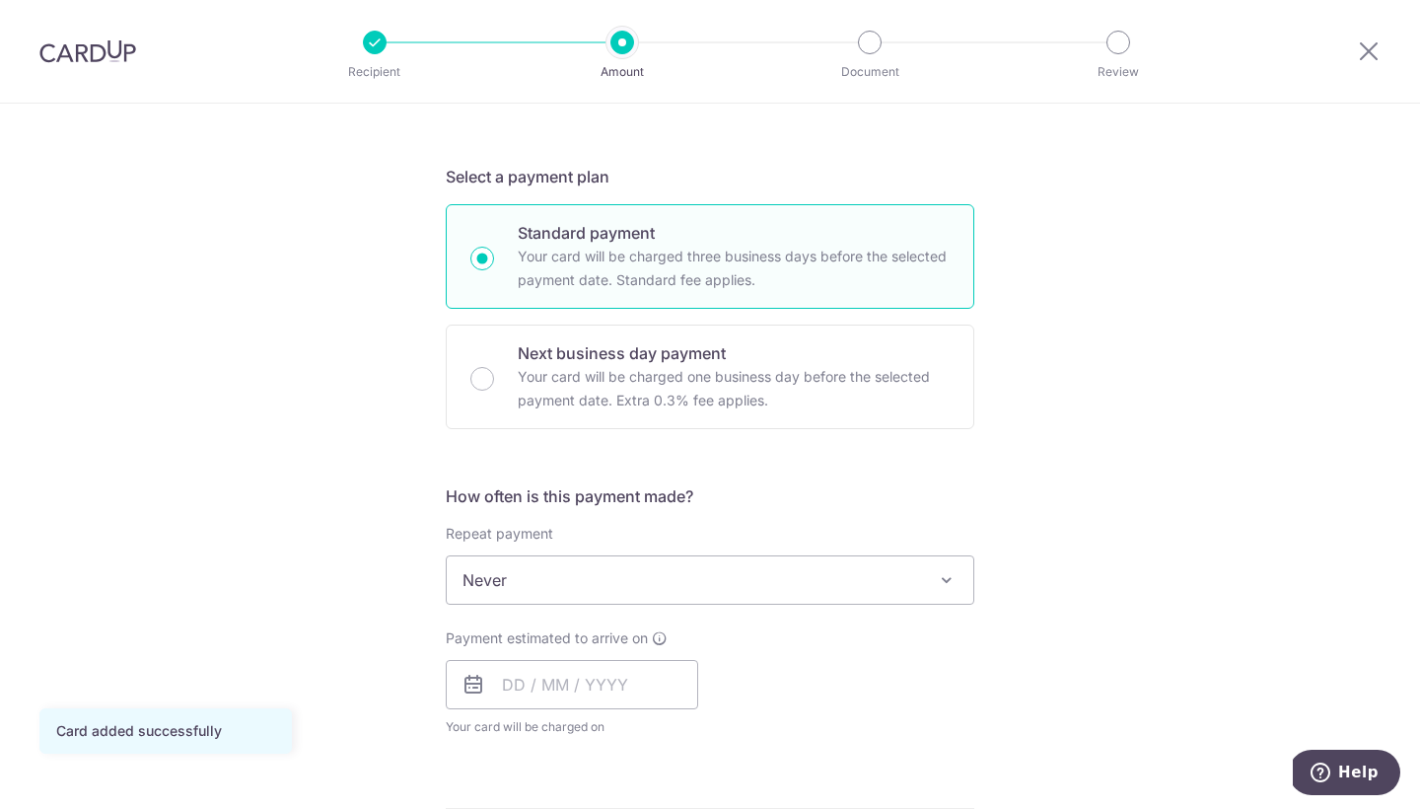
scroll to position [413, 0]
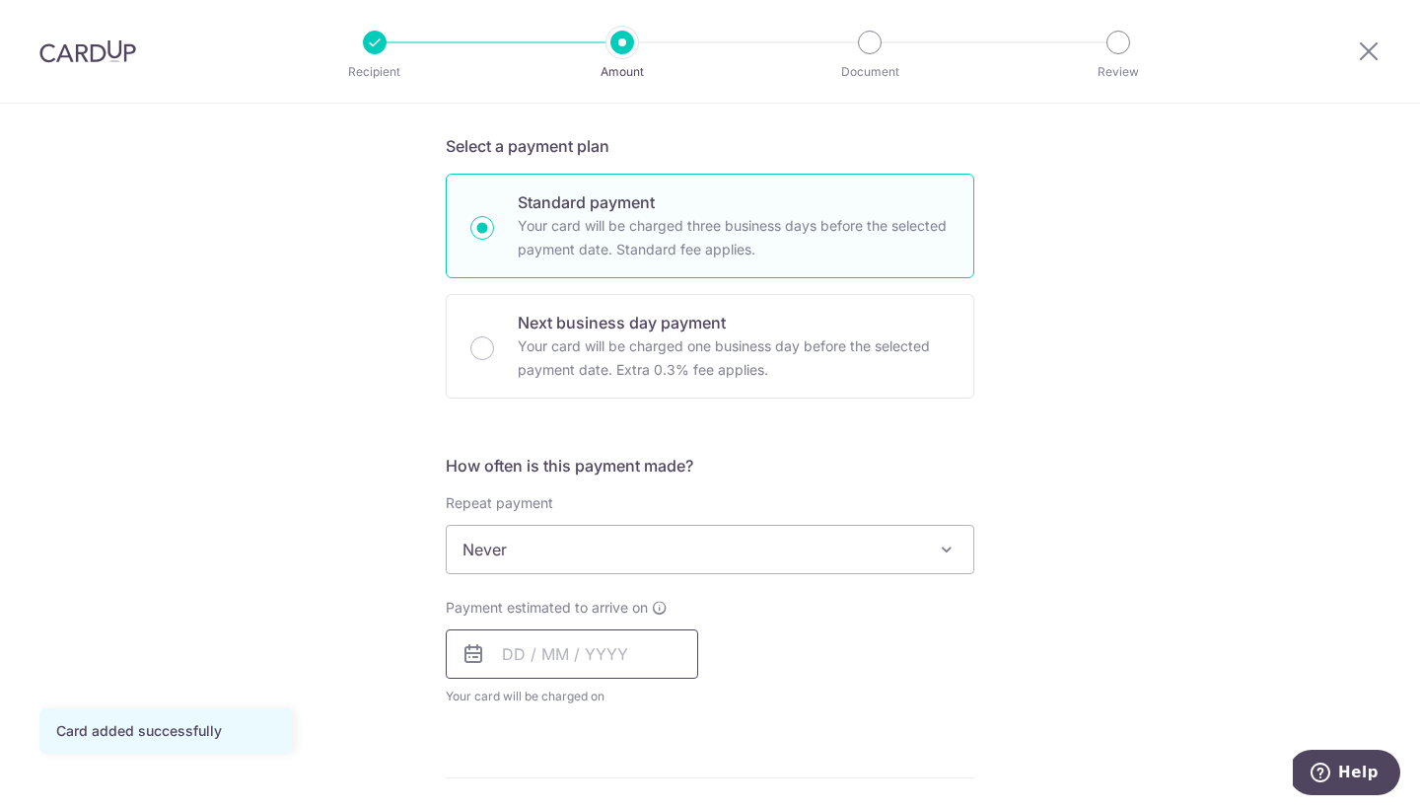
click at [641, 665] on input "text" at bounding box center [572, 653] width 252 height 49
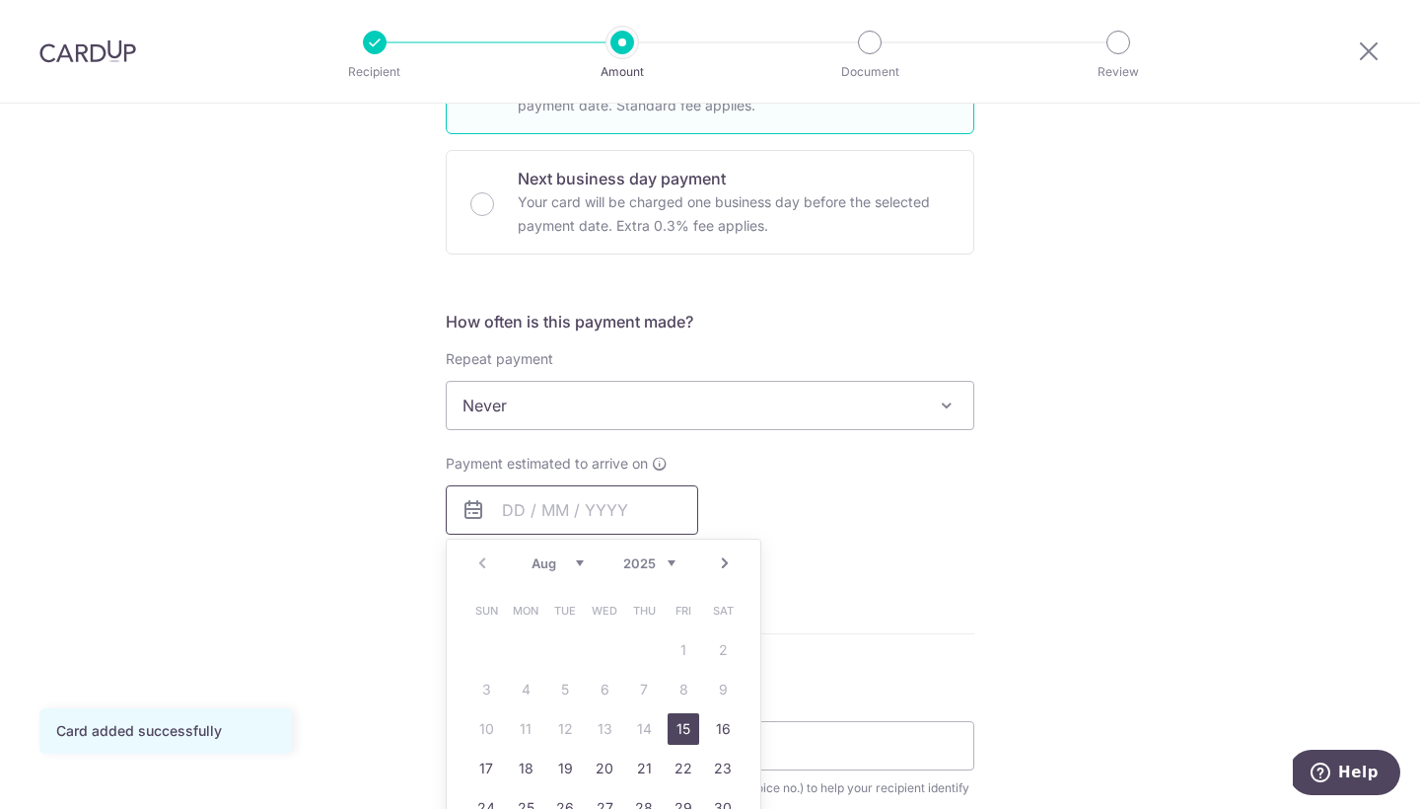
scroll to position [558, 0]
click at [678, 688] on table "Sun Mon Tue Wed Thu Fri Sat 1 2 3 4 5 6 7 8 9 10 11 12 13 14 15 16 17 18 19 20 …" at bounding box center [605, 728] width 276 height 276
click at [848, 565] on div "How often is this payment made? Repeat payment Never Every week Every month Eve…" at bounding box center [710, 443] width 529 height 268
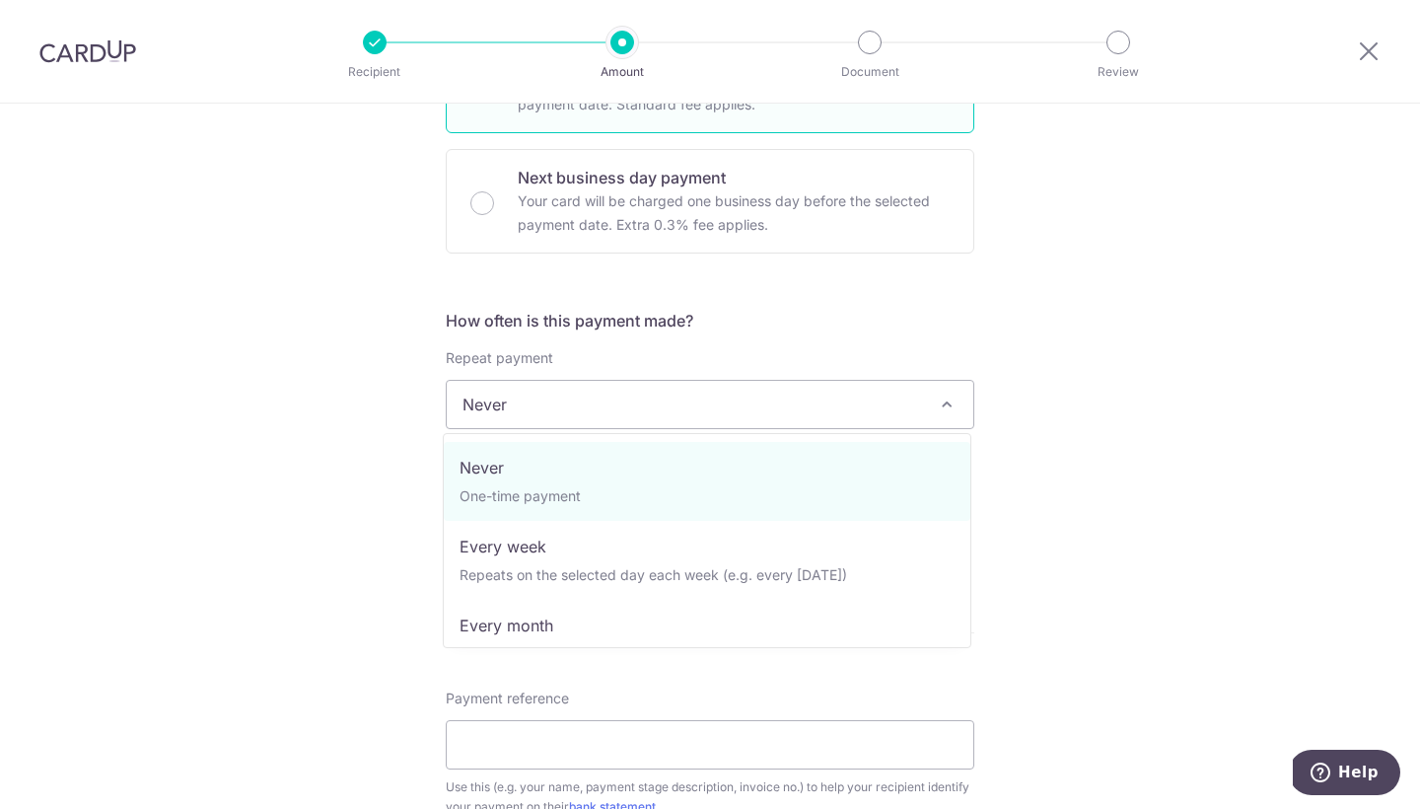
click at [834, 407] on span "Never" at bounding box center [710, 404] width 527 height 47
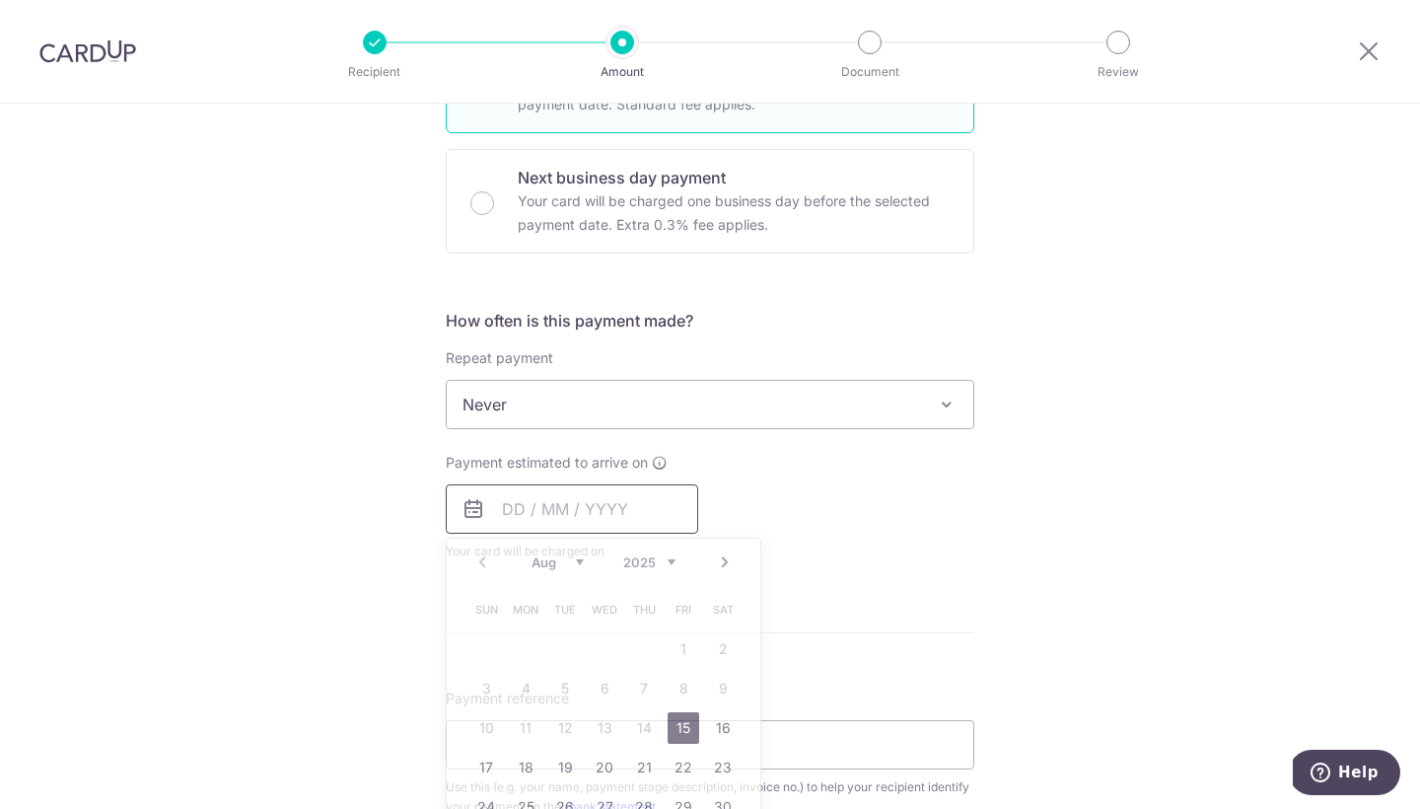
click at [511, 506] on input "text" at bounding box center [572, 508] width 252 height 49
click at [679, 687] on table "Sun Mon Tue Wed Thu Fri Sat 1 2 3 4 5 6 7 8 9 10 11 12 13 14 15 16 17 18 19 20 …" at bounding box center [605, 728] width 276 height 276
click at [685, 736] on link "15" at bounding box center [684, 728] width 32 height 32
type input "[DATE]"
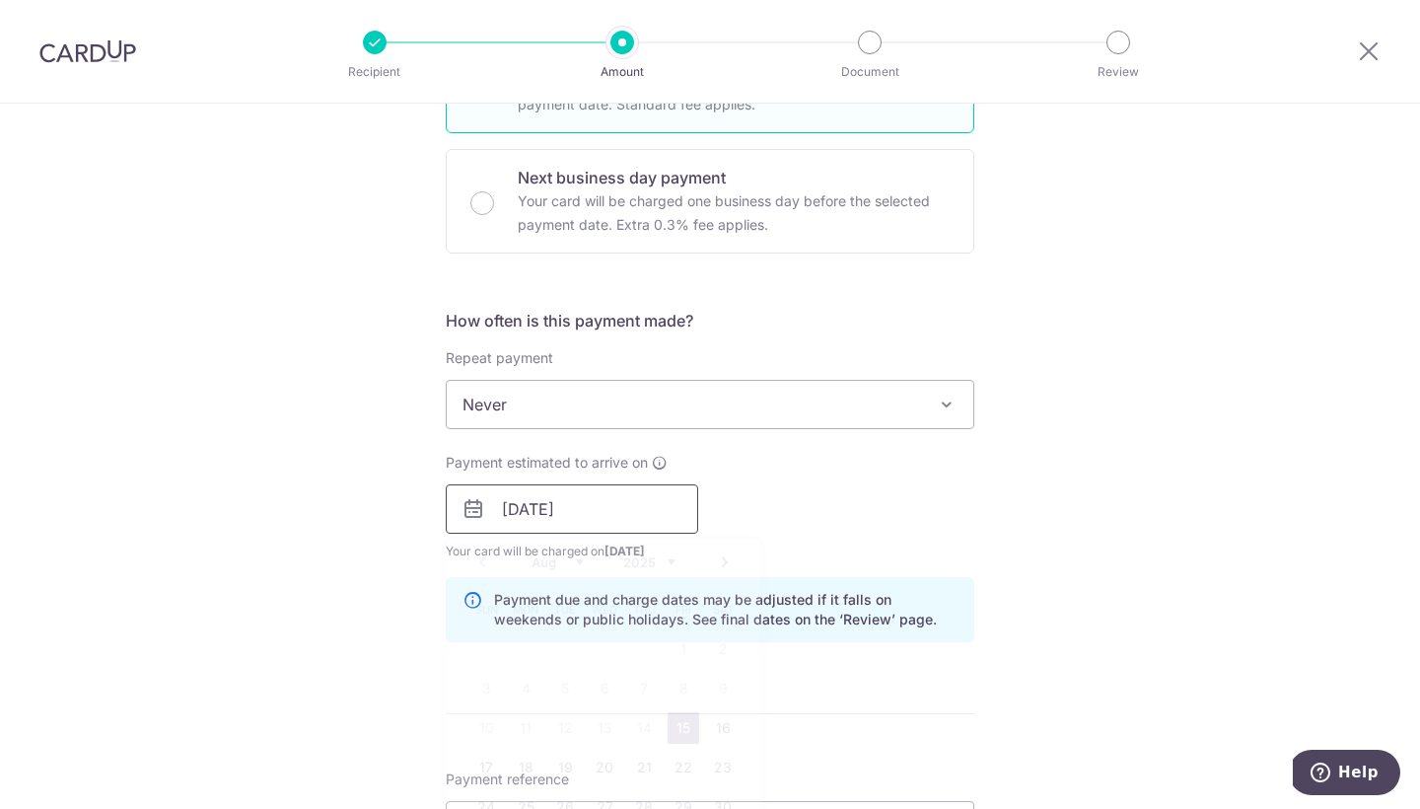
click at [585, 512] on input "[DATE]" at bounding box center [572, 508] width 252 height 49
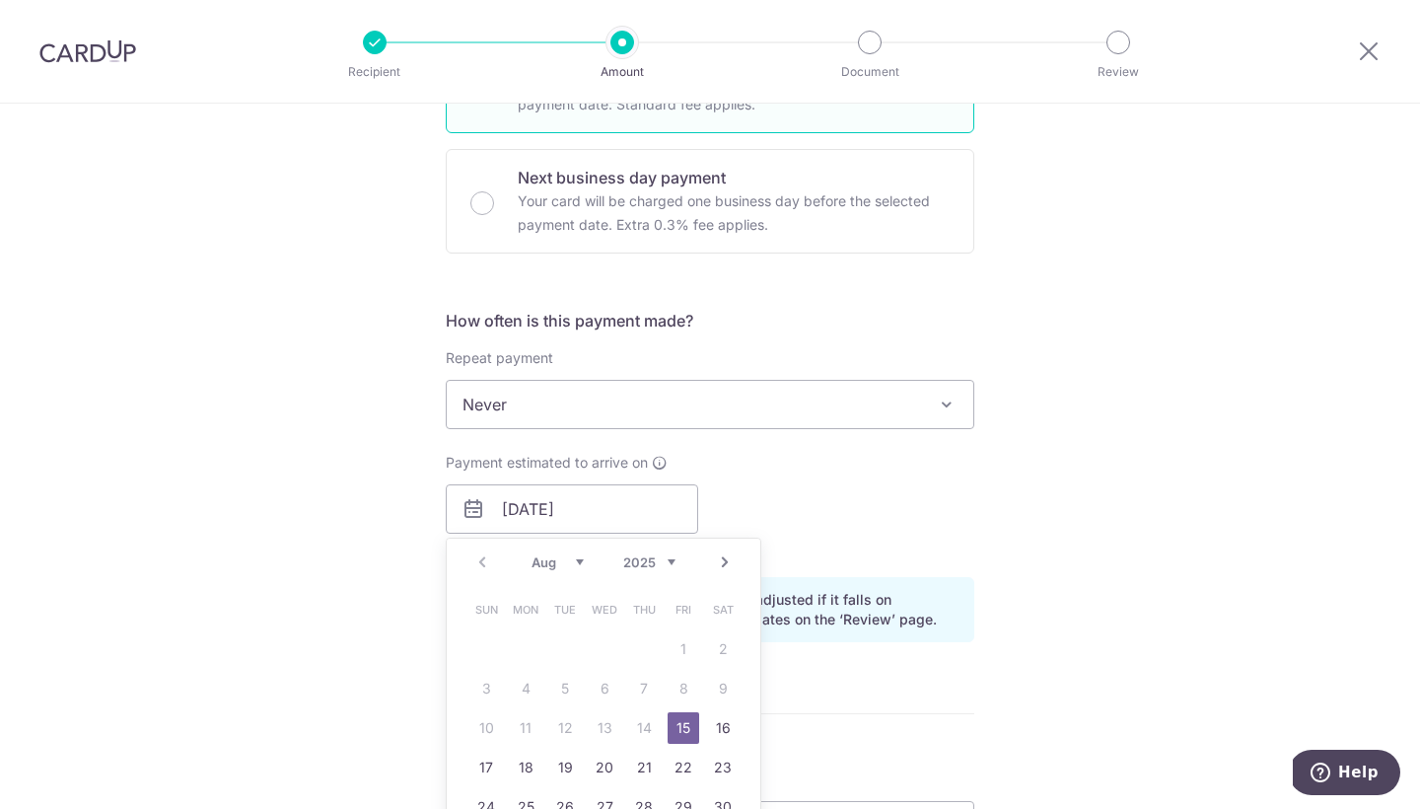
click at [671, 722] on link "15" at bounding box center [684, 728] width 32 height 32
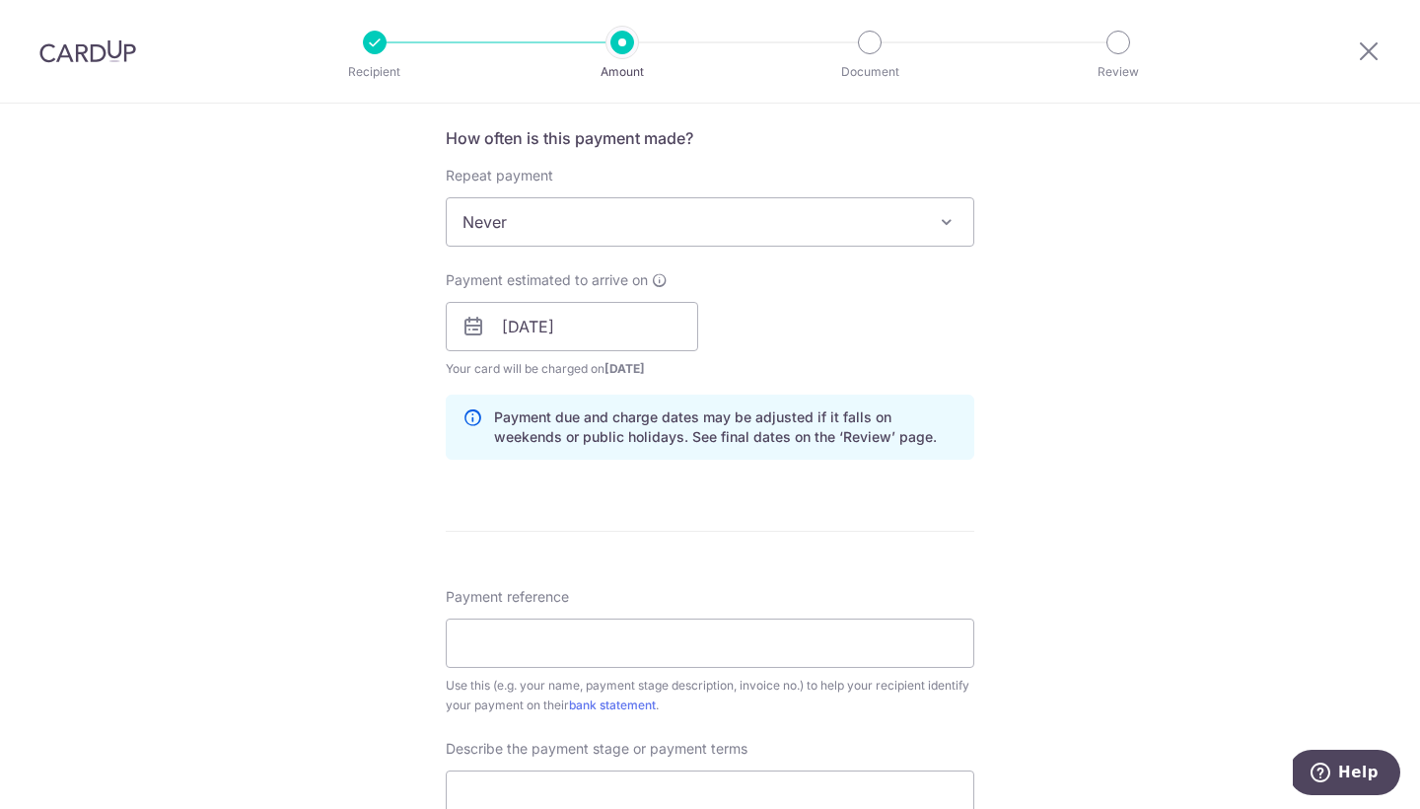
scroll to position [815, 0]
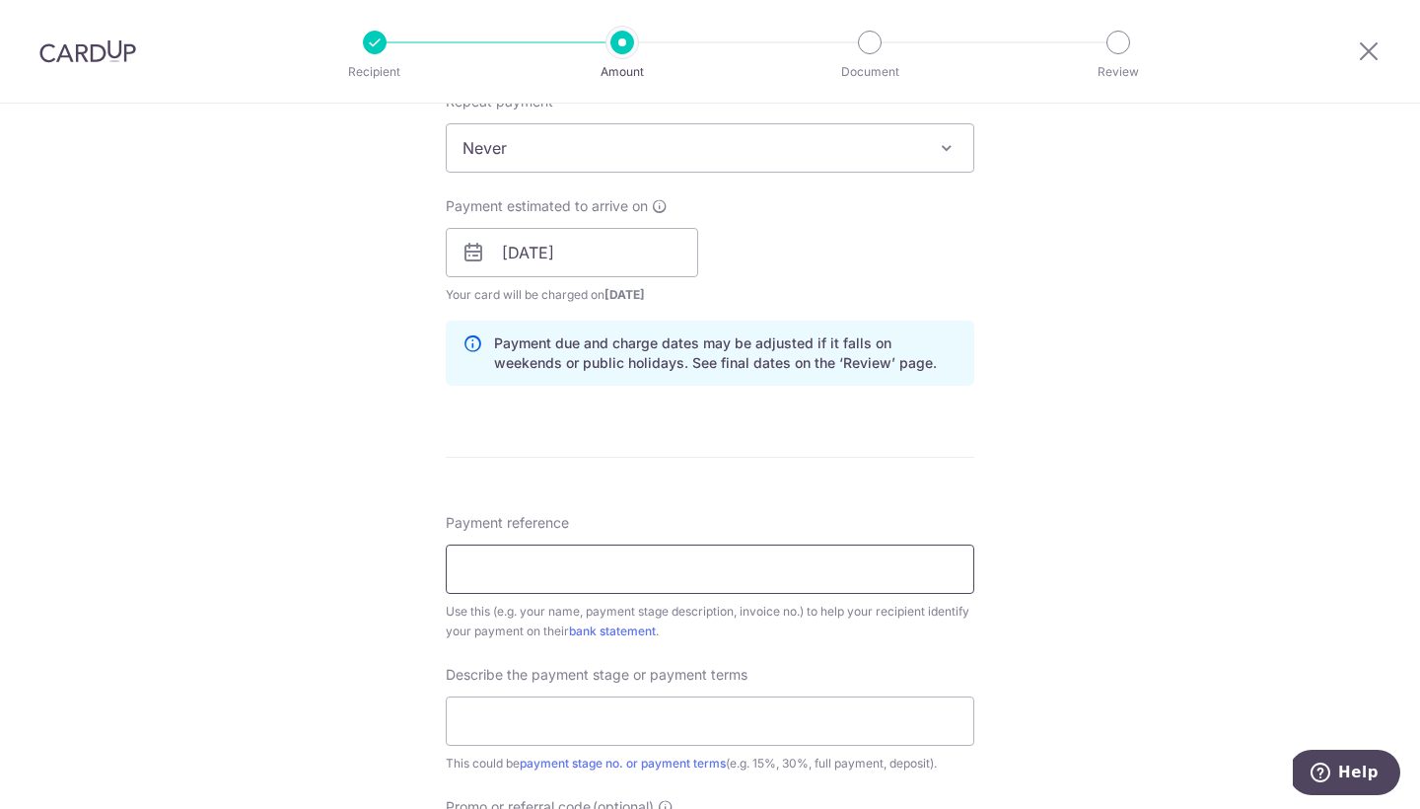
click at [750, 567] on input "Payment reference" at bounding box center [710, 568] width 529 height 49
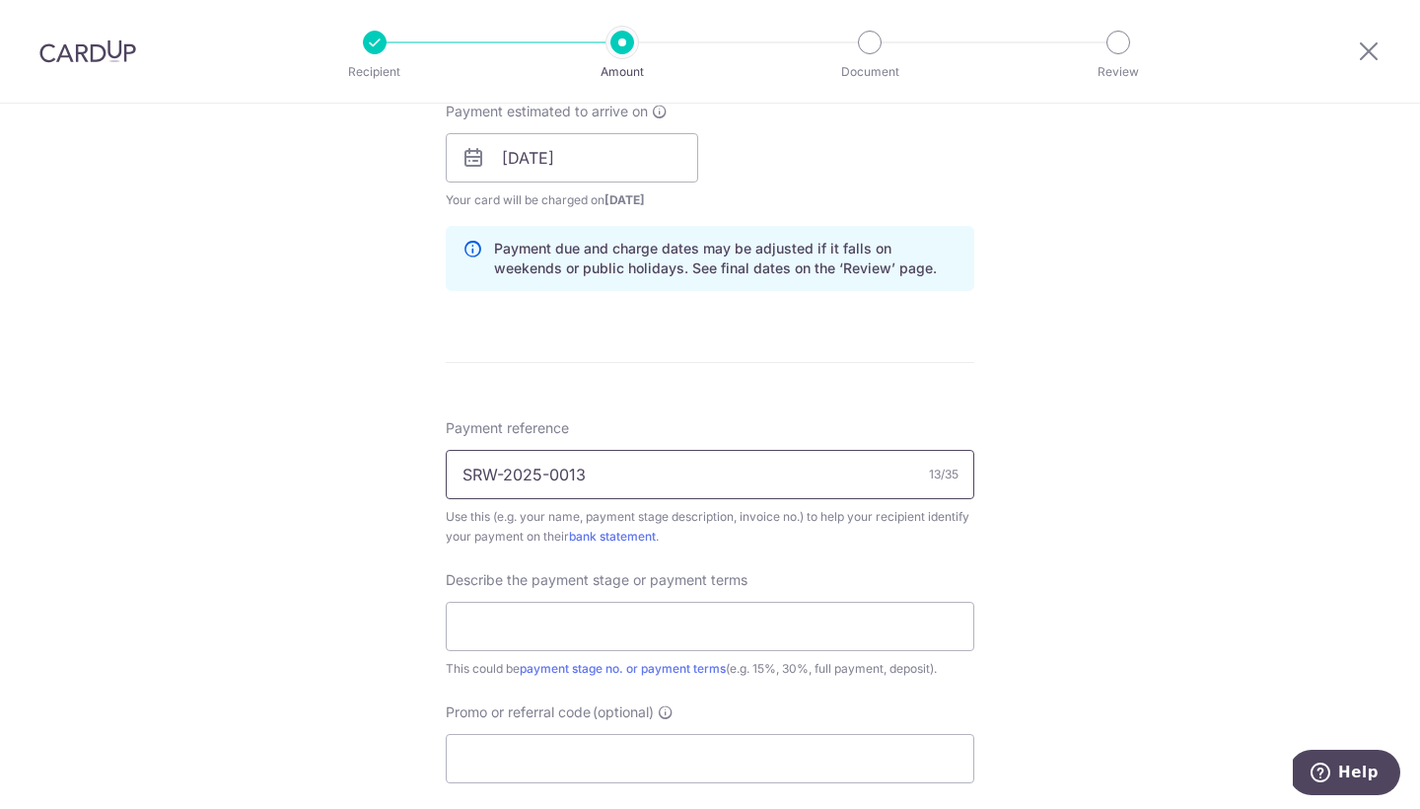
scroll to position [914, 0]
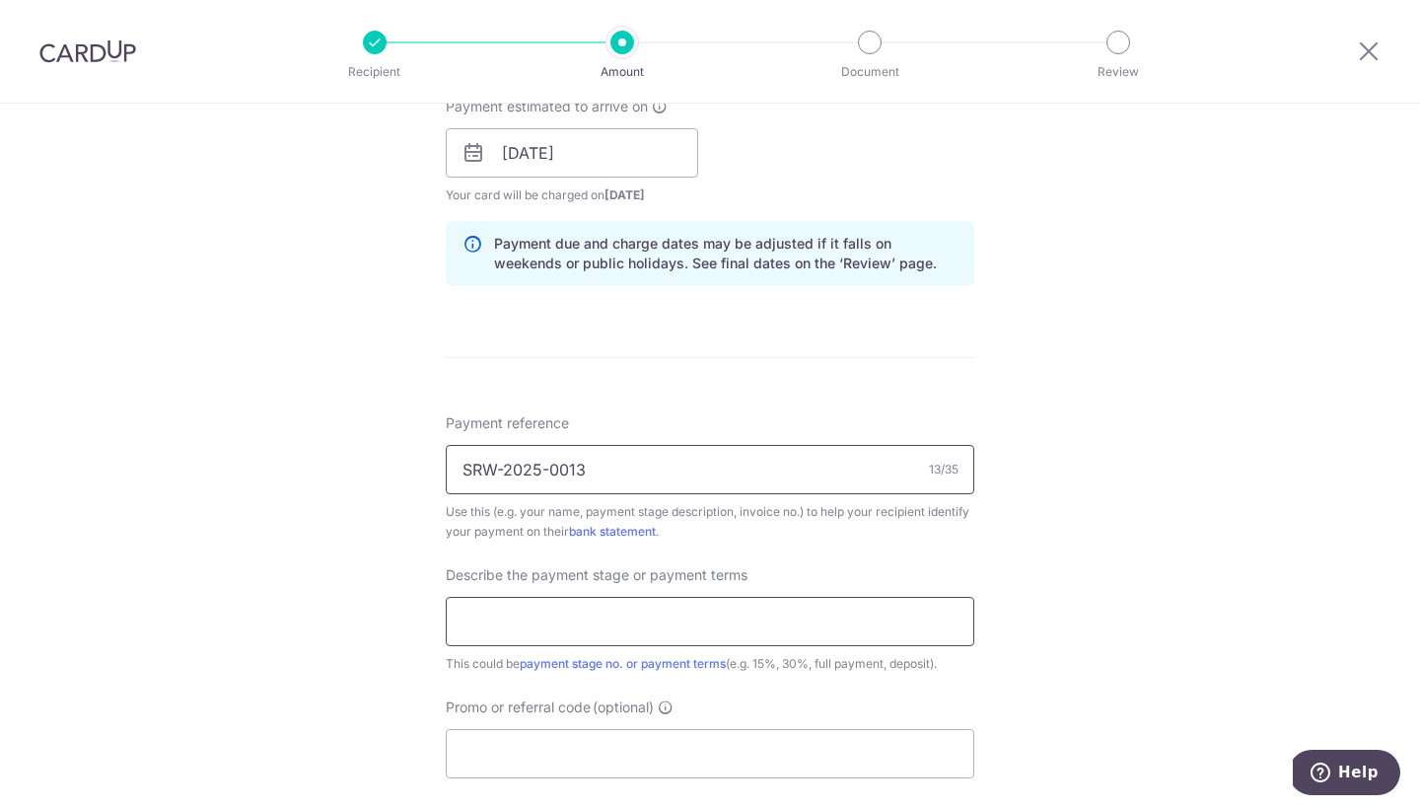
type input "SRW-2025-0013"
click at [749, 613] on input "text" at bounding box center [710, 621] width 529 height 49
type input "10% Upon confirmation of the quotat"
click at [697, 742] on input "Promo or referral code (optional)" at bounding box center [710, 753] width 529 height 49
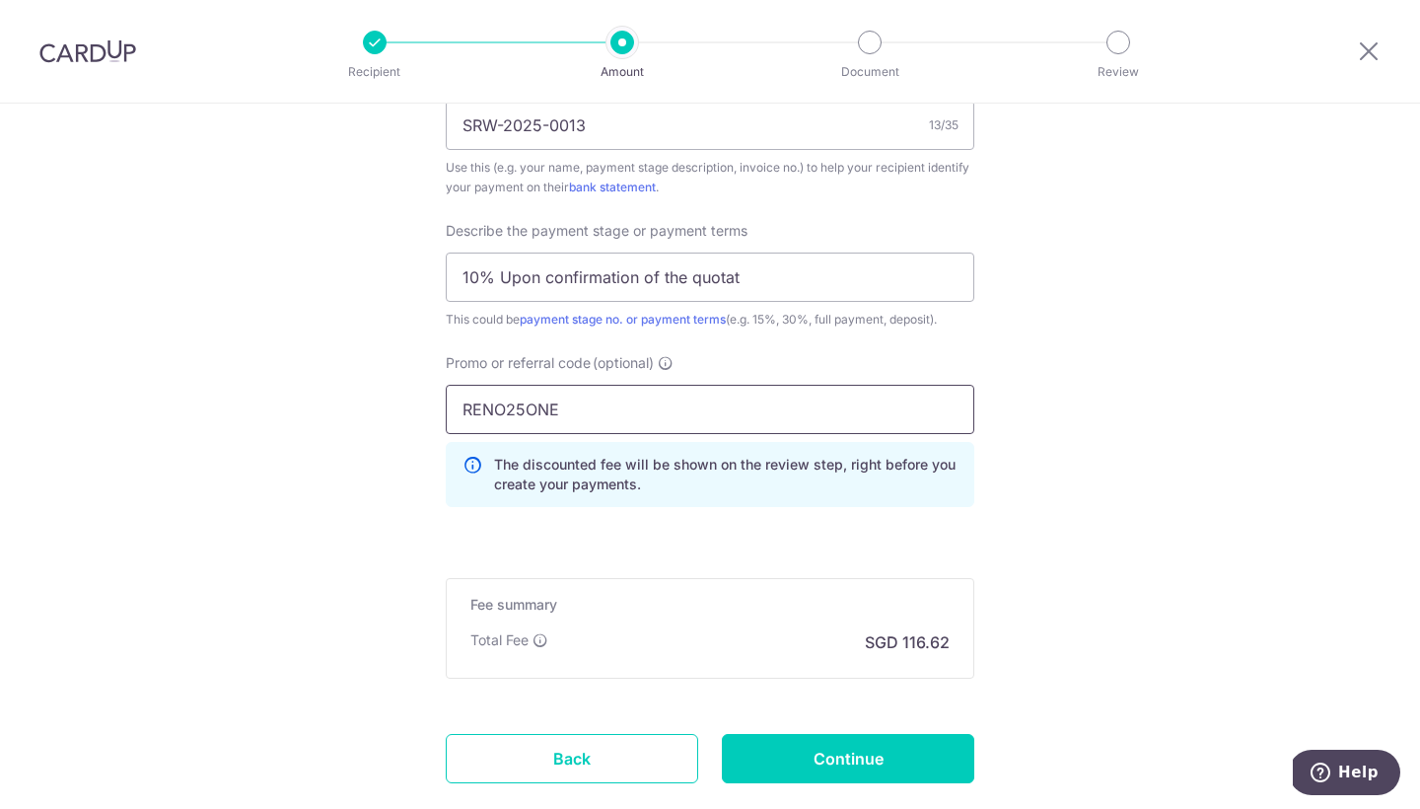
scroll to position [1268, 0]
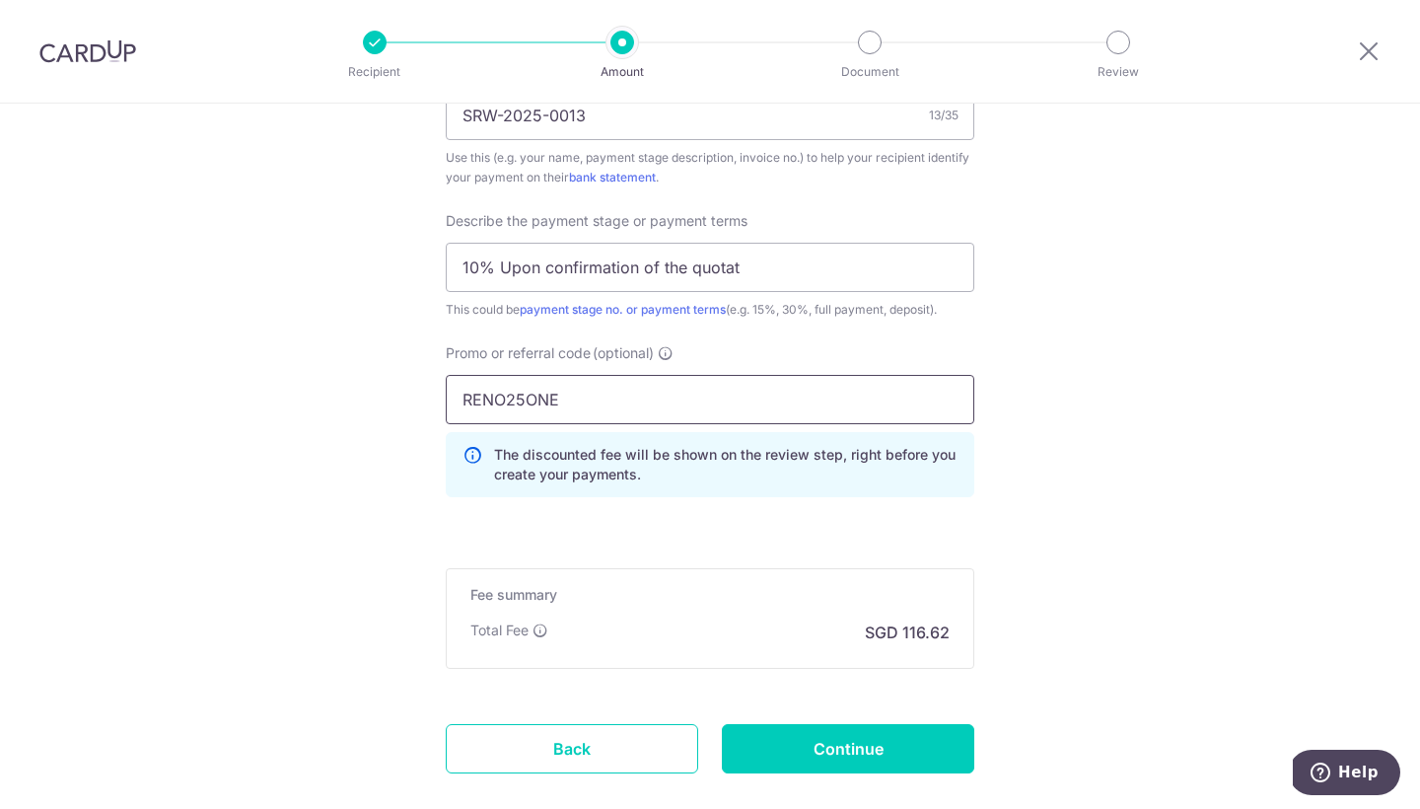
type input "RENO25ONE"
click at [468, 452] on icon at bounding box center [473, 464] width 20 height 39
click at [826, 740] on input "Continue" at bounding box center [848, 748] width 252 height 49
type input "Create Schedule"
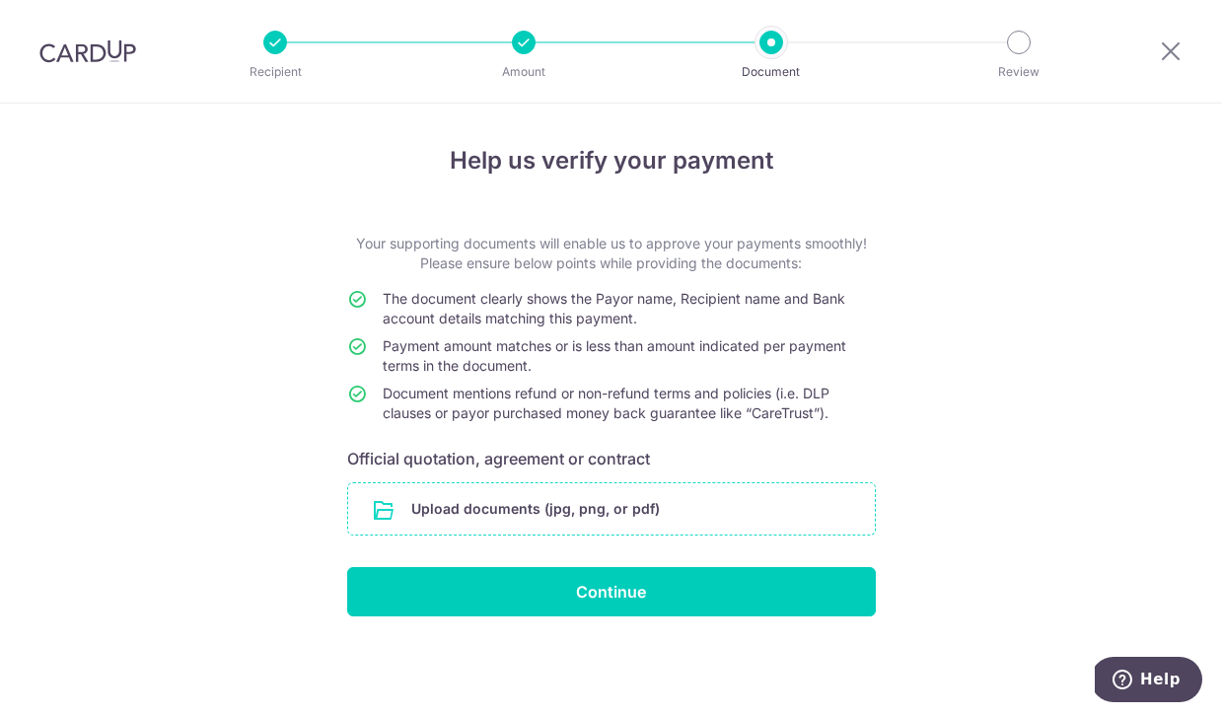
click at [531, 506] on input "file" at bounding box center [611, 508] width 527 height 51
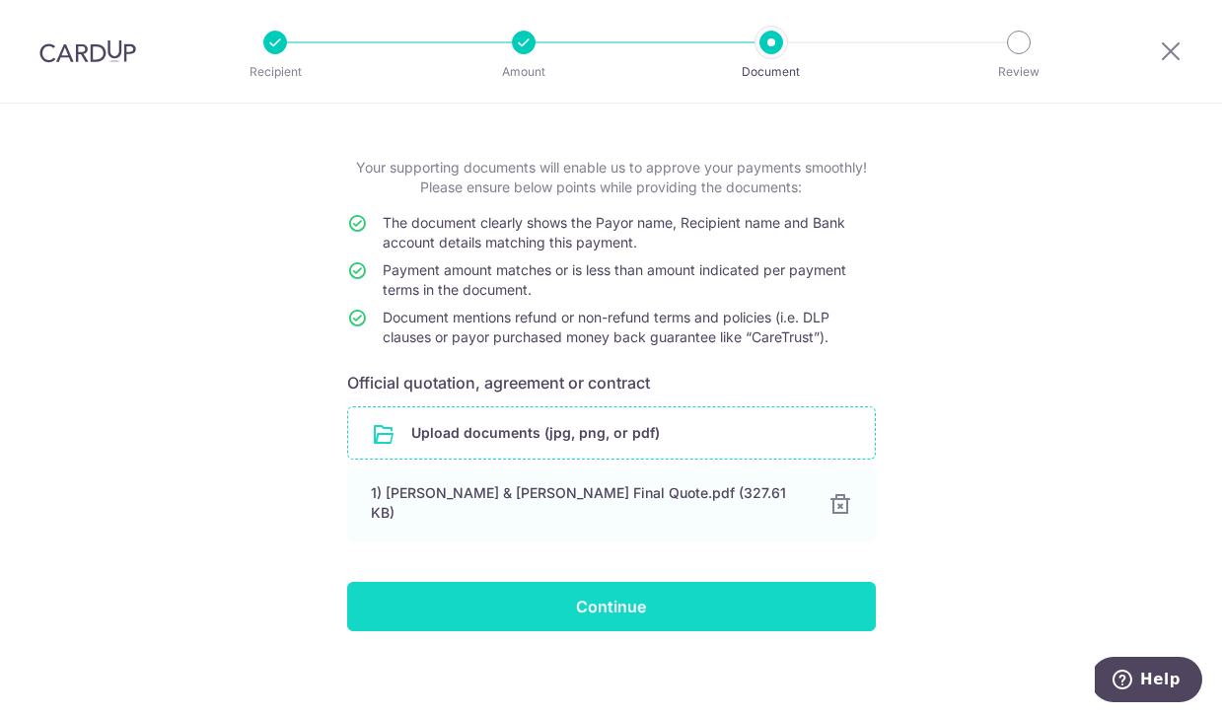
scroll to position [74, 0]
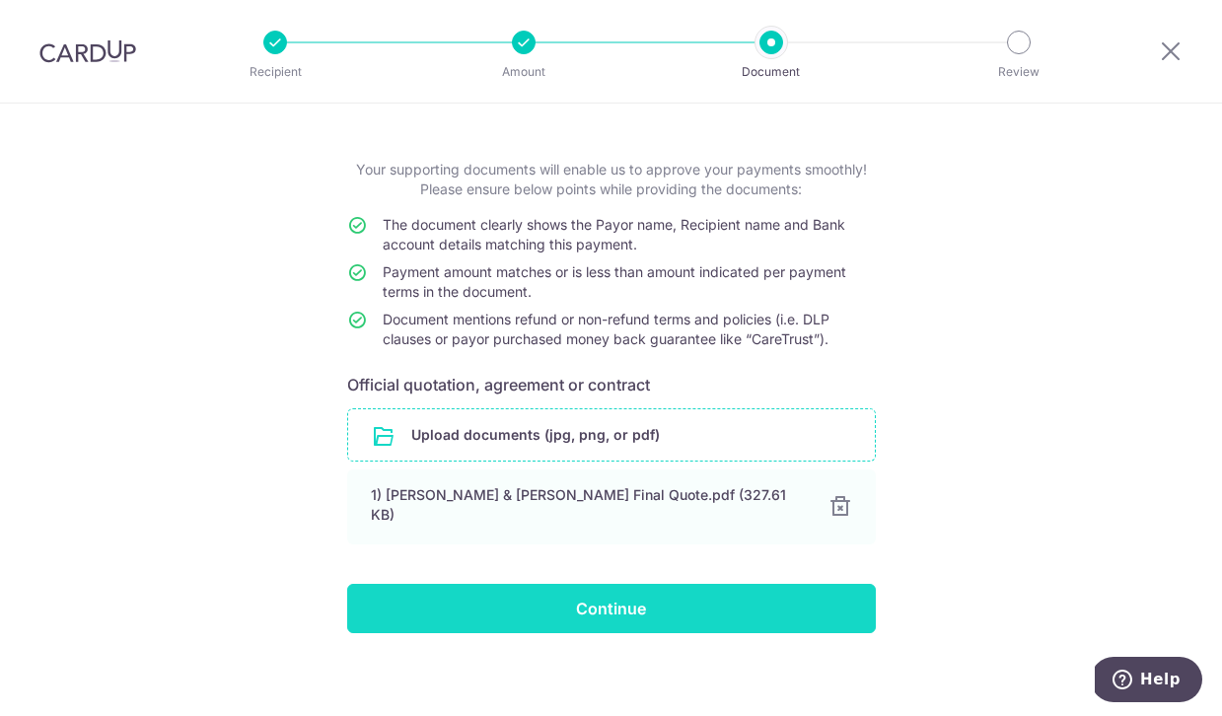
click at [625, 609] on input "Continue" at bounding box center [611, 608] width 529 height 49
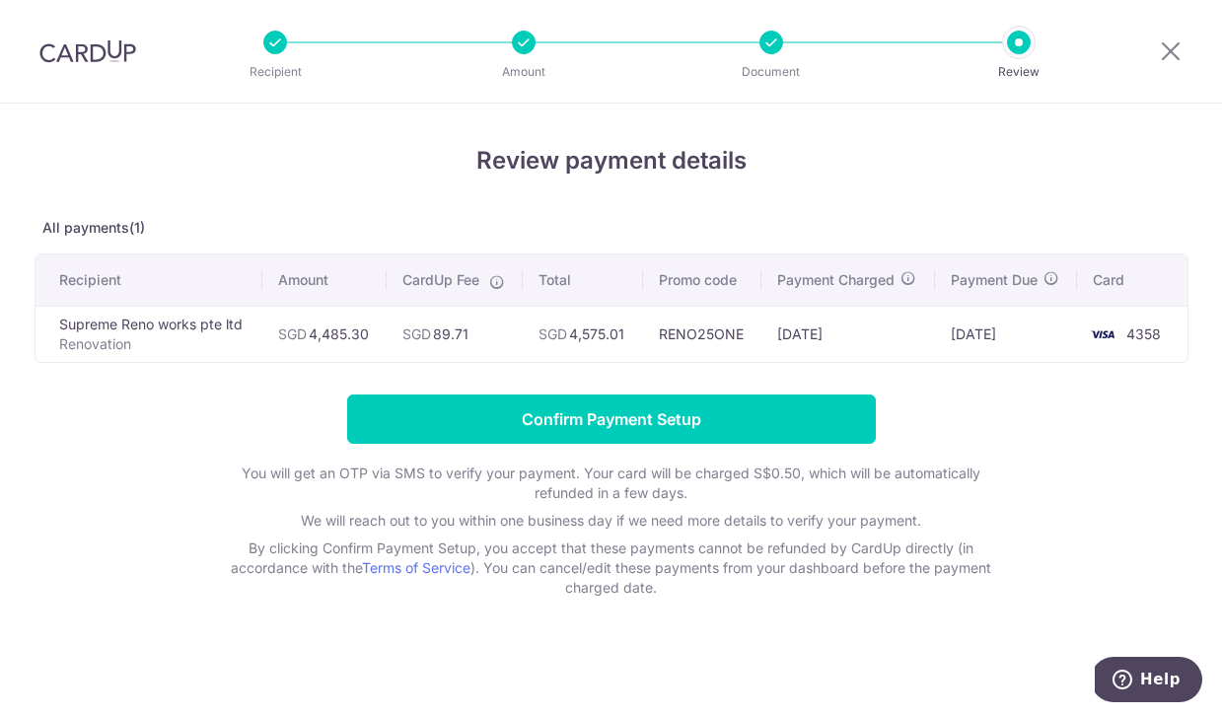
click at [271, 46] on div at bounding box center [275, 43] width 24 height 24
click at [1177, 48] on icon at bounding box center [1171, 50] width 24 height 25
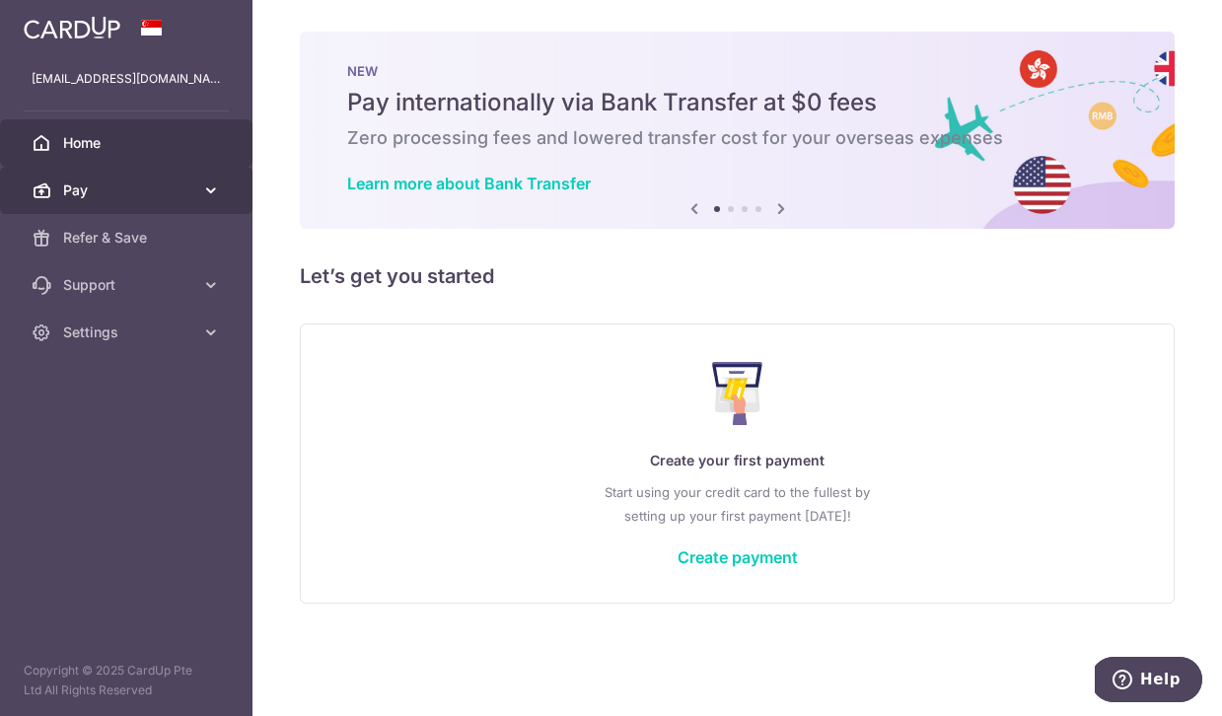
click at [90, 190] on span "Pay" at bounding box center [128, 190] width 130 height 20
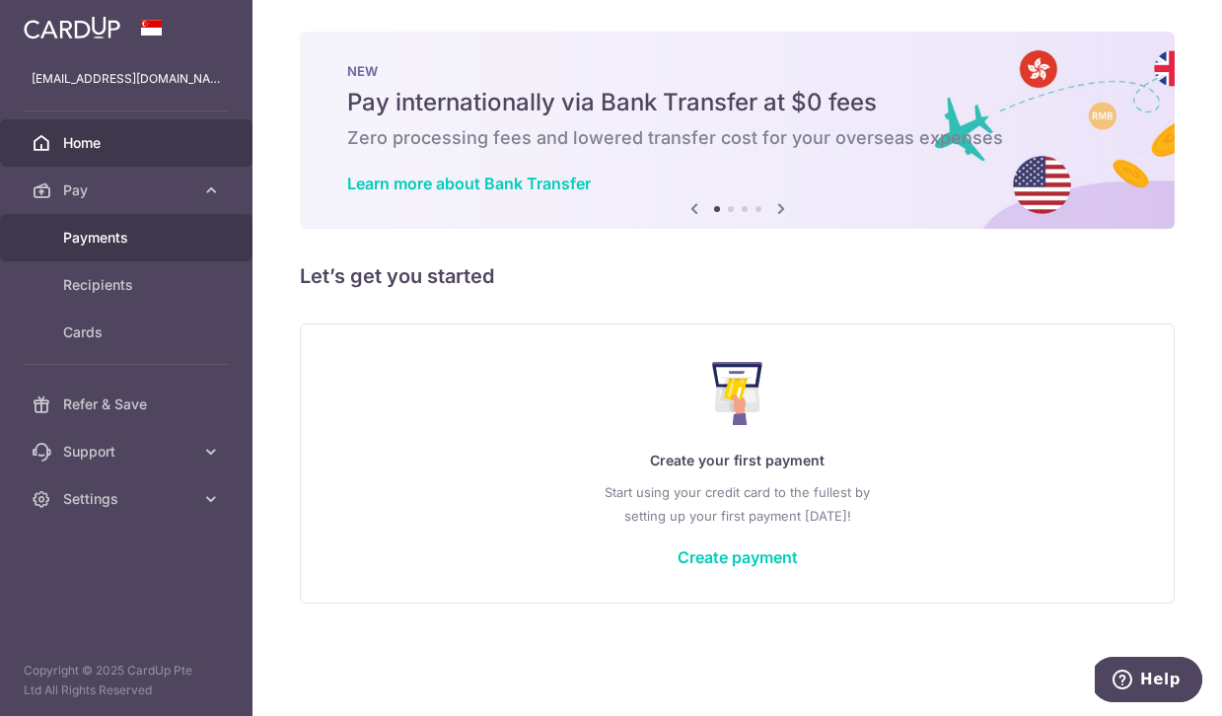
click at [112, 243] on span "Payments" at bounding box center [128, 238] width 130 height 20
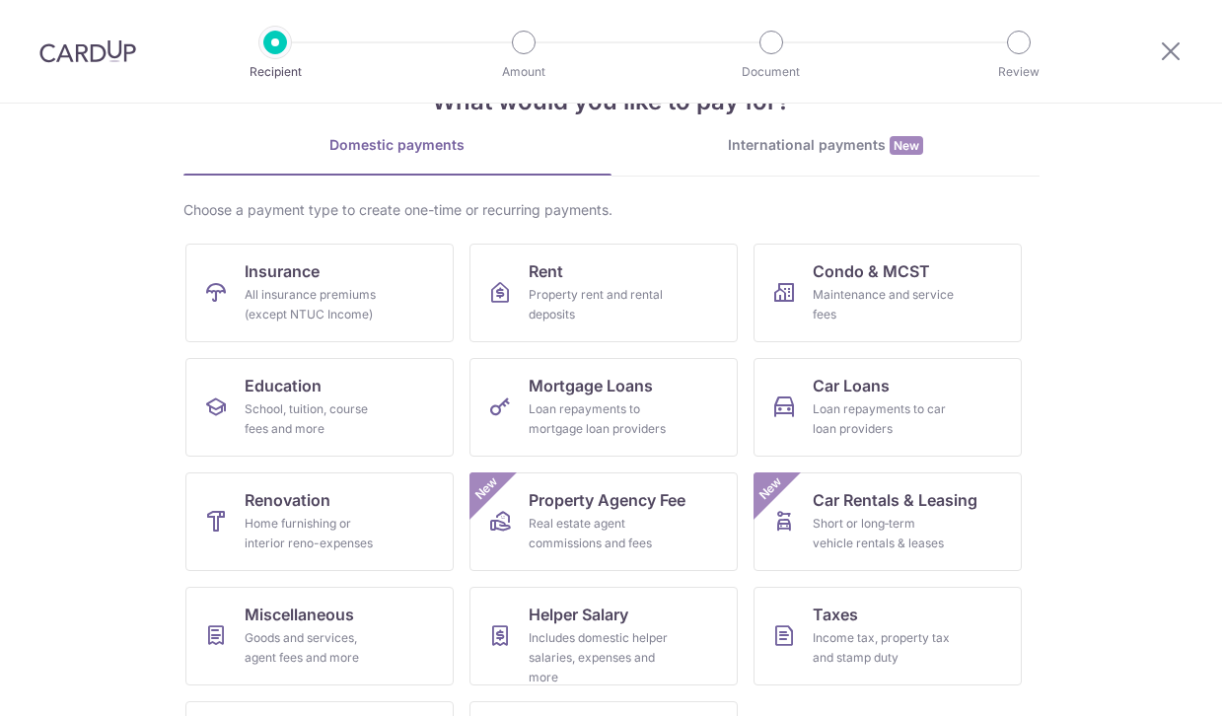
scroll to position [150, 0]
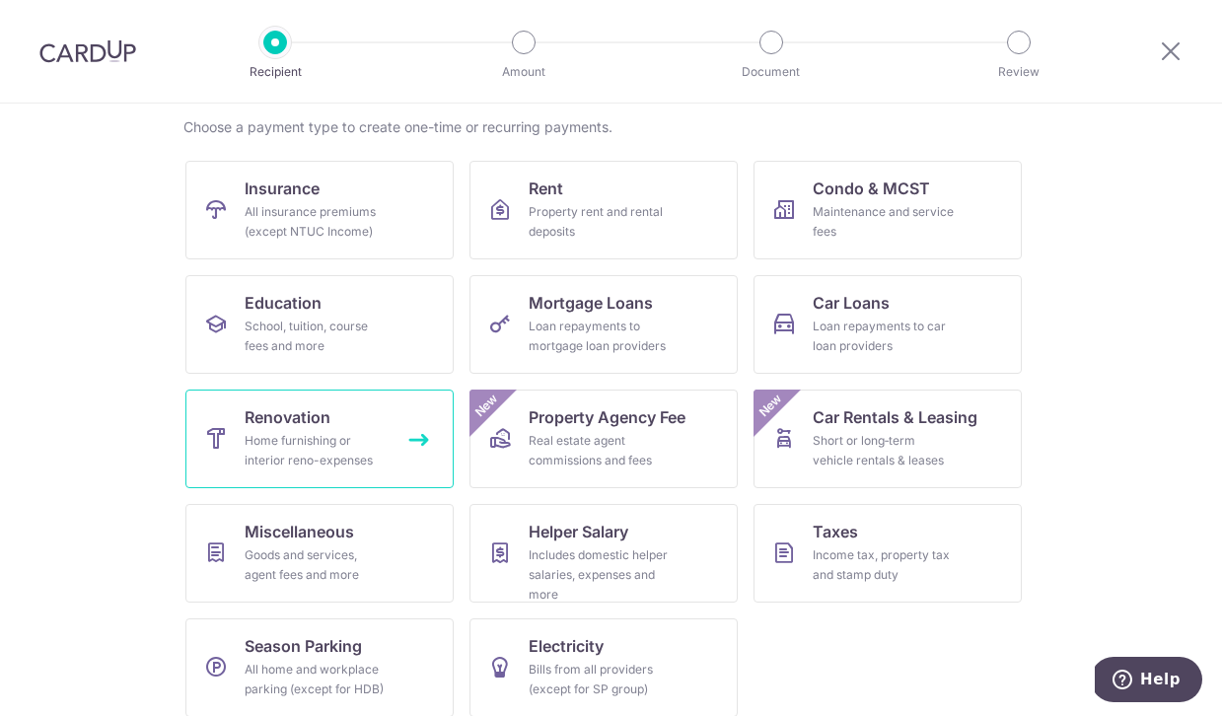
click at [329, 438] on div "Home furnishing or interior reno-expenses" at bounding box center [316, 450] width 142 height 39
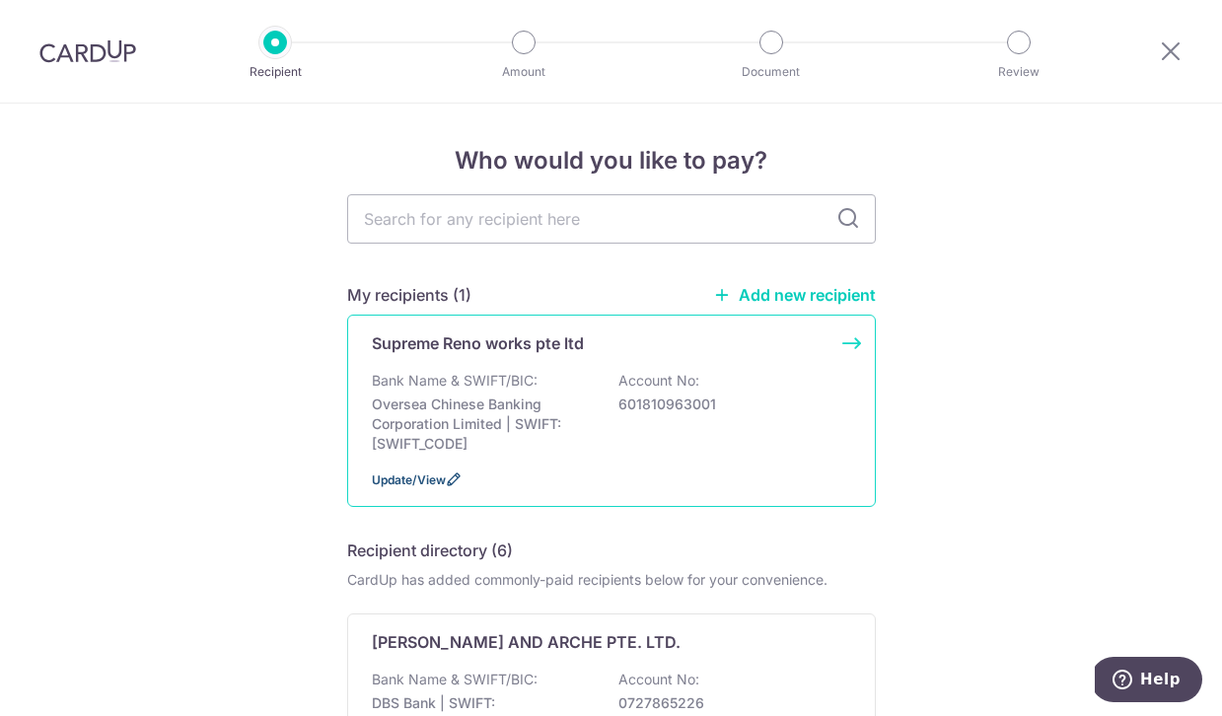
click at [417, 477] on span "Update/View" at bounding box center [409, 479] width 74 height 15
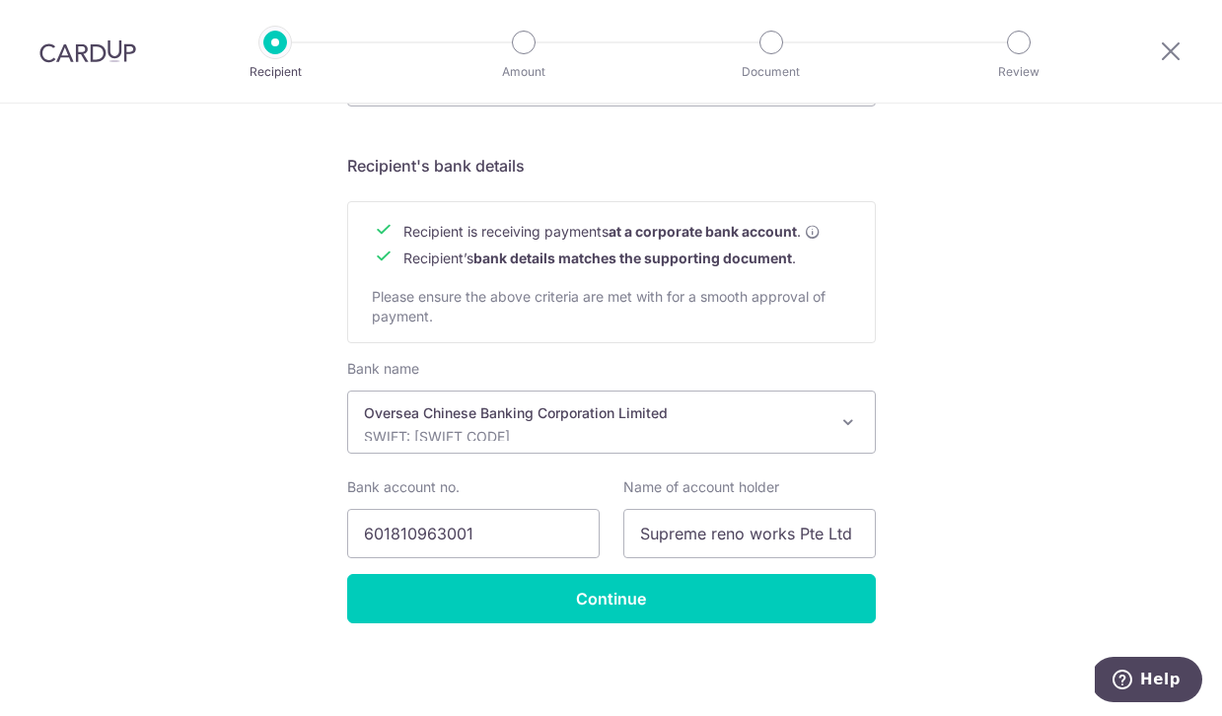
scroll to position [843, 0]
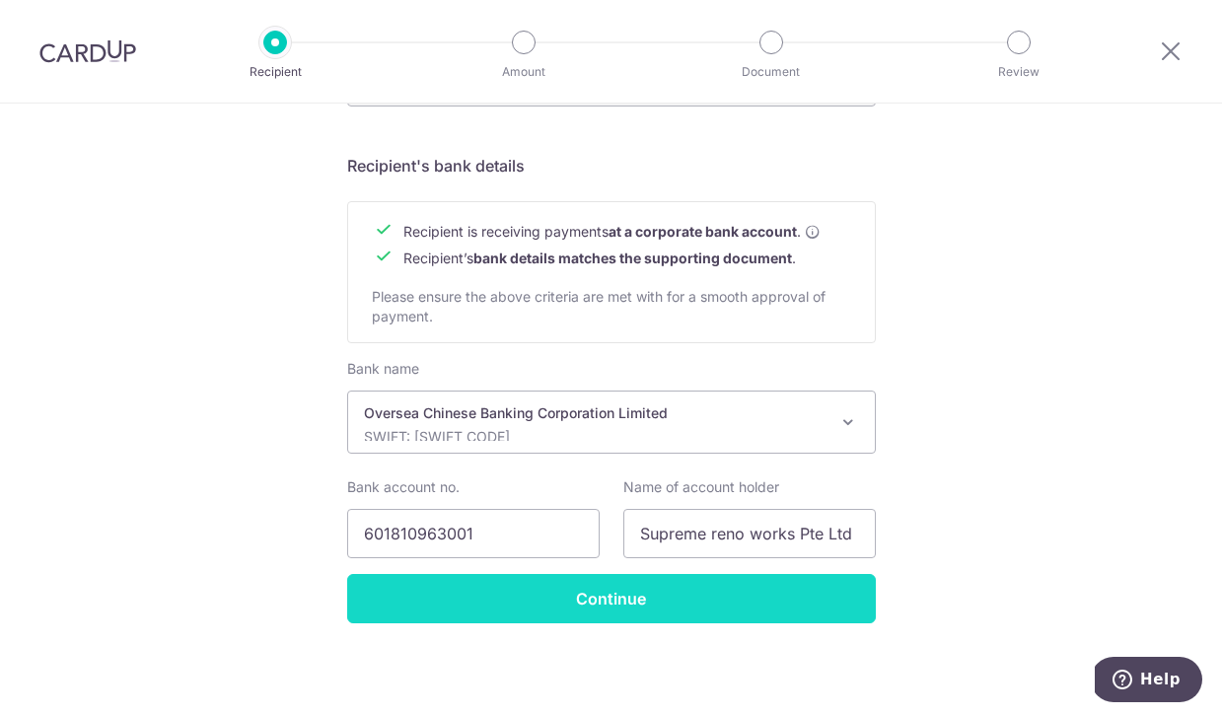
click at [613, 605] on input "Continue" at bounding box center [611, 598] width 529 height 49
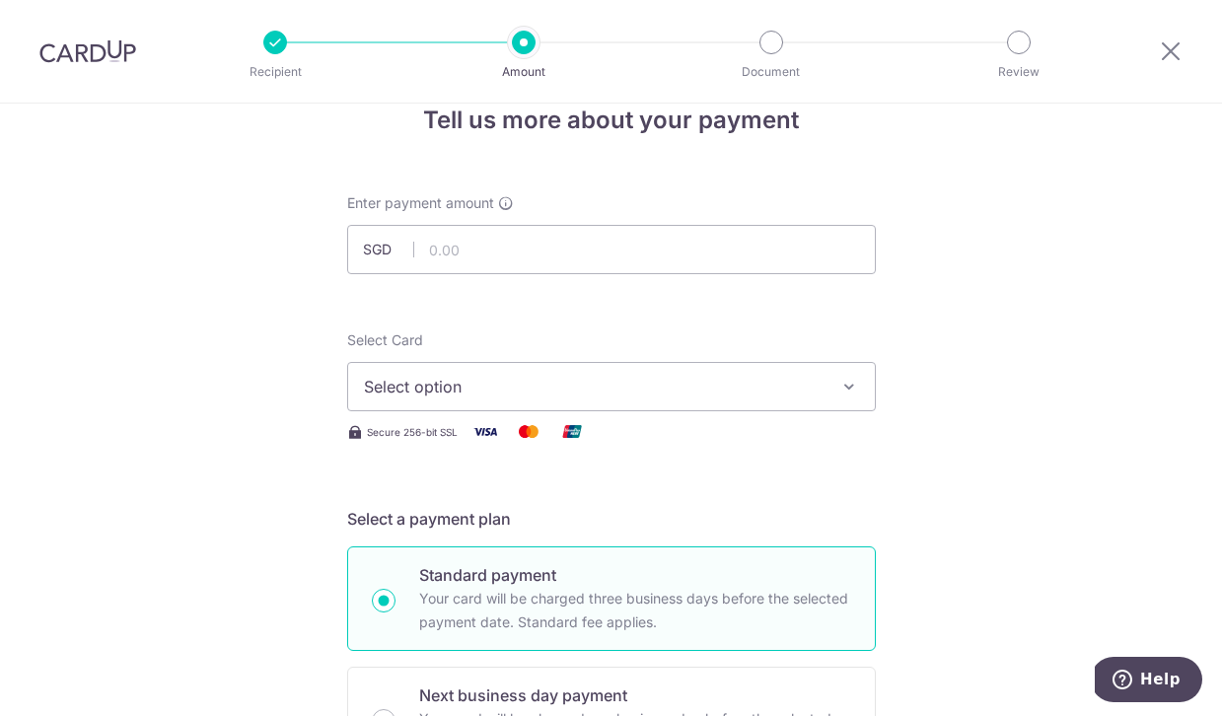
scroll to position [130, 0]
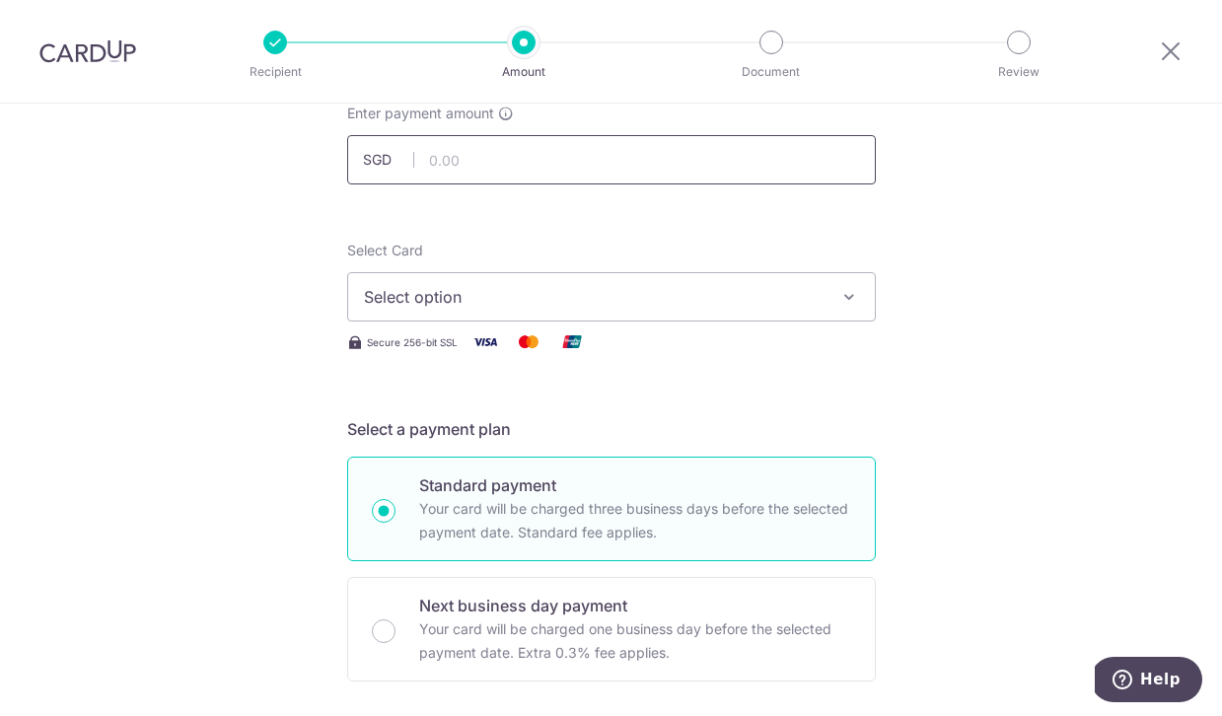
click at [647, 155] on input "text" at bounding box center [611, 159] width 529 height 49
type input "4,485.30"
click at [555, 298] on span "Select option" at bounding box center [594, 297] width 460 height 24
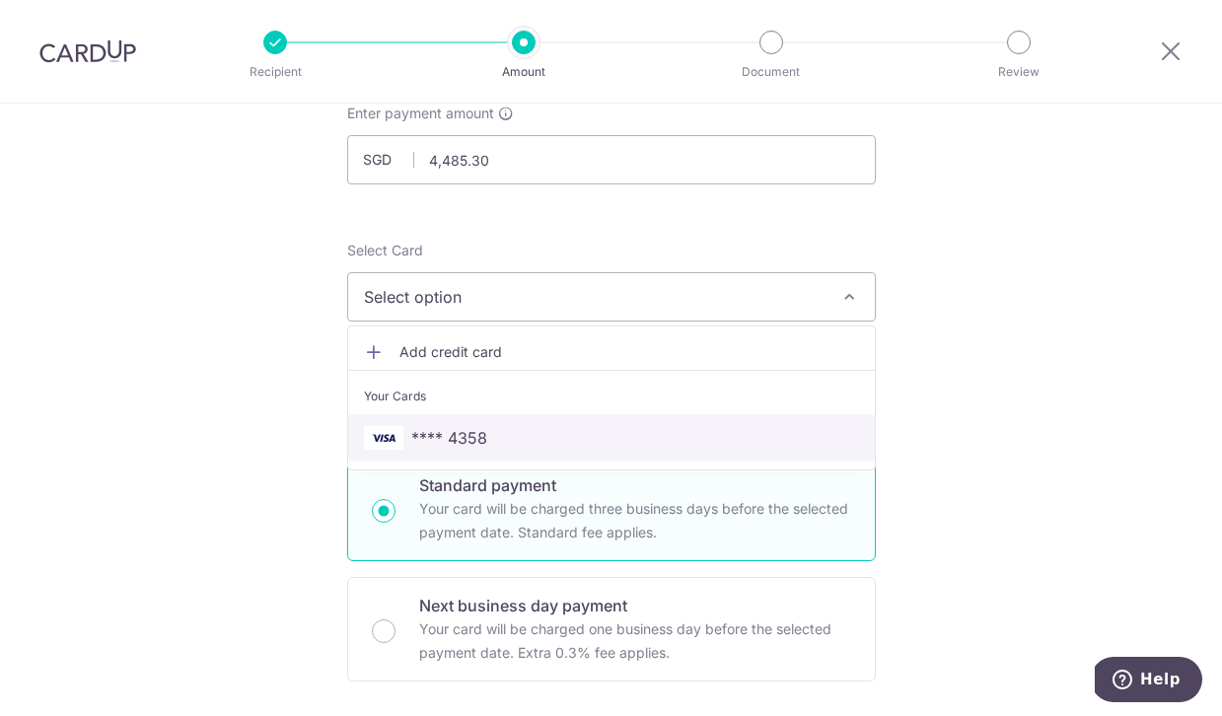
click at [506, 457] on link "**** 4358" at bounding box center [611, 437] width 527 height 47
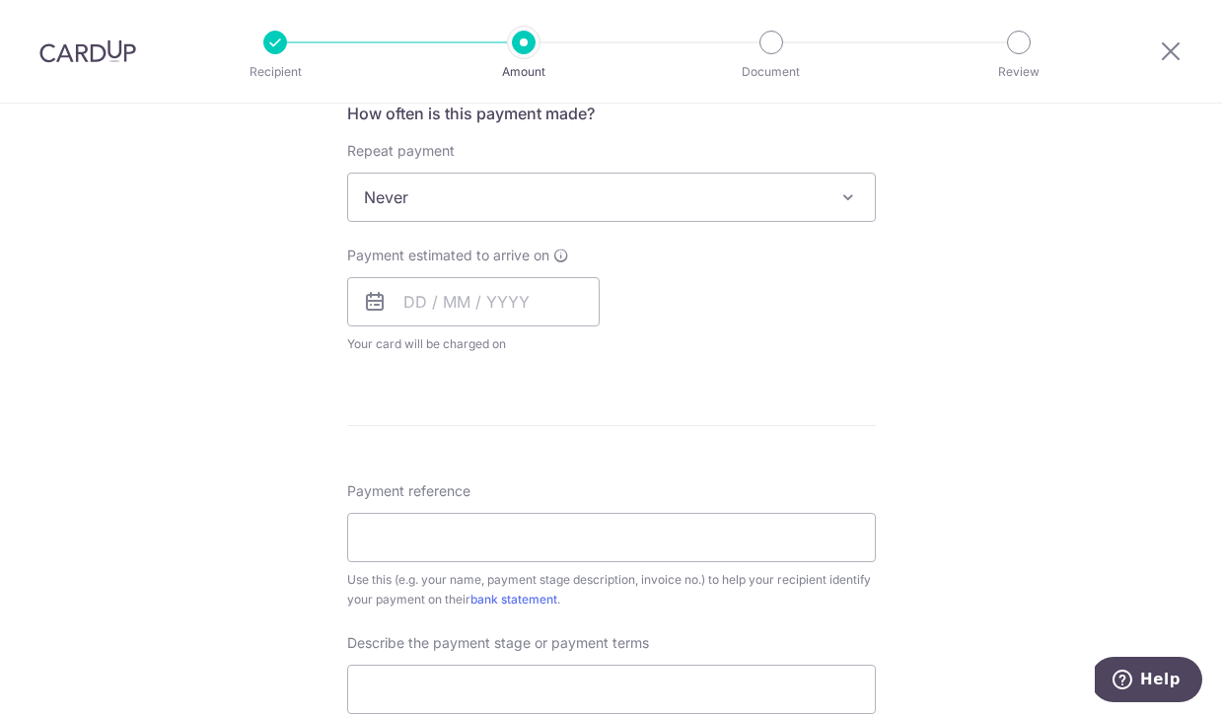
scroll to position [772, 0]
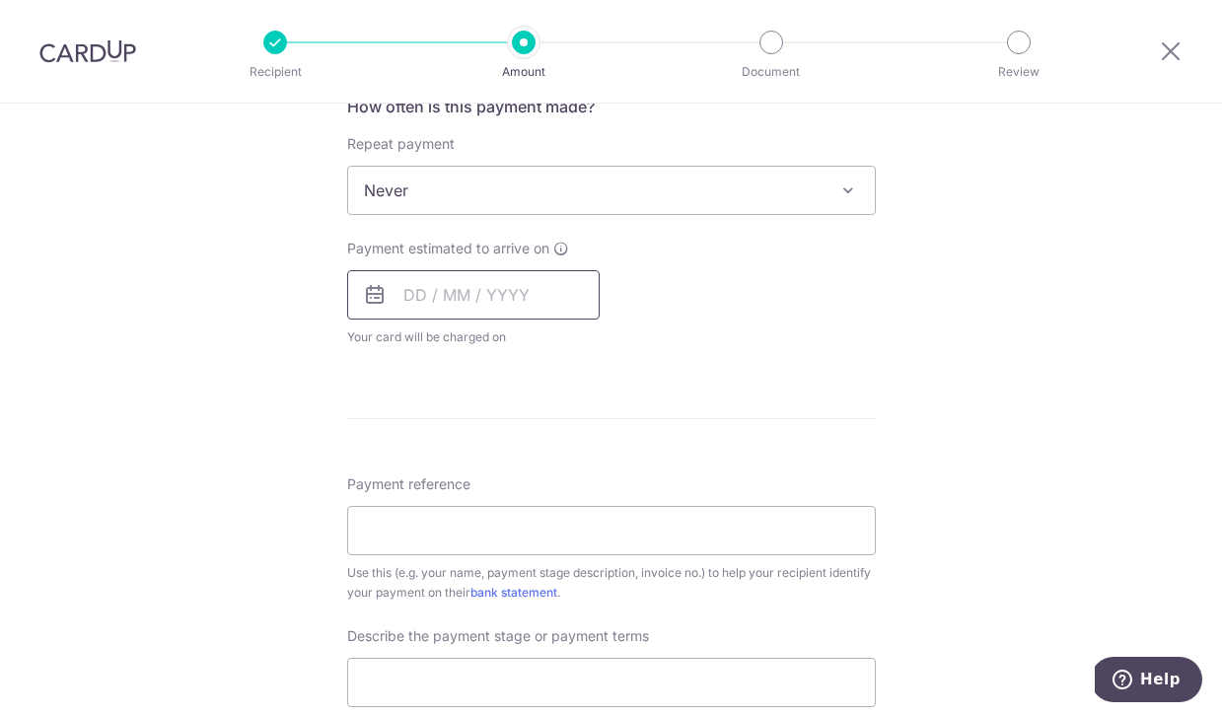
click at [540, 293] on input "text" at bounding box center [473, 294] width 252 height 49
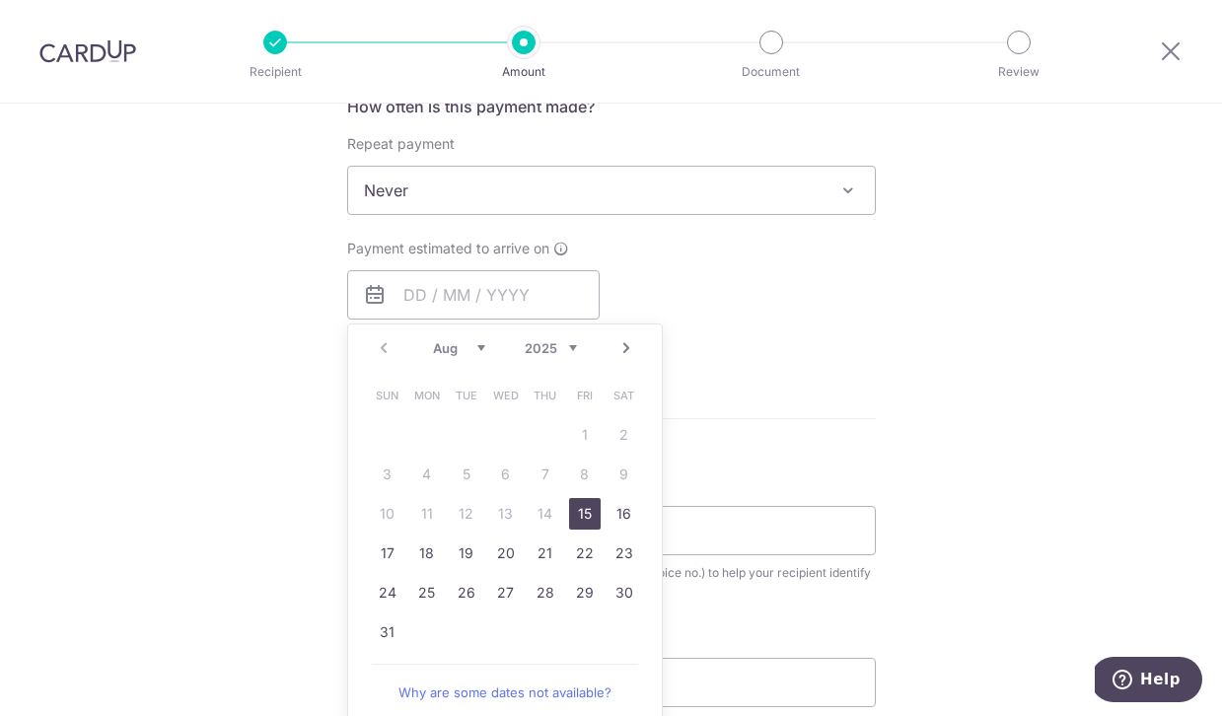
click at [581, 513] on link "15" at bounding box center [585, 514] width 32 height 32
type input "15/08/2025"
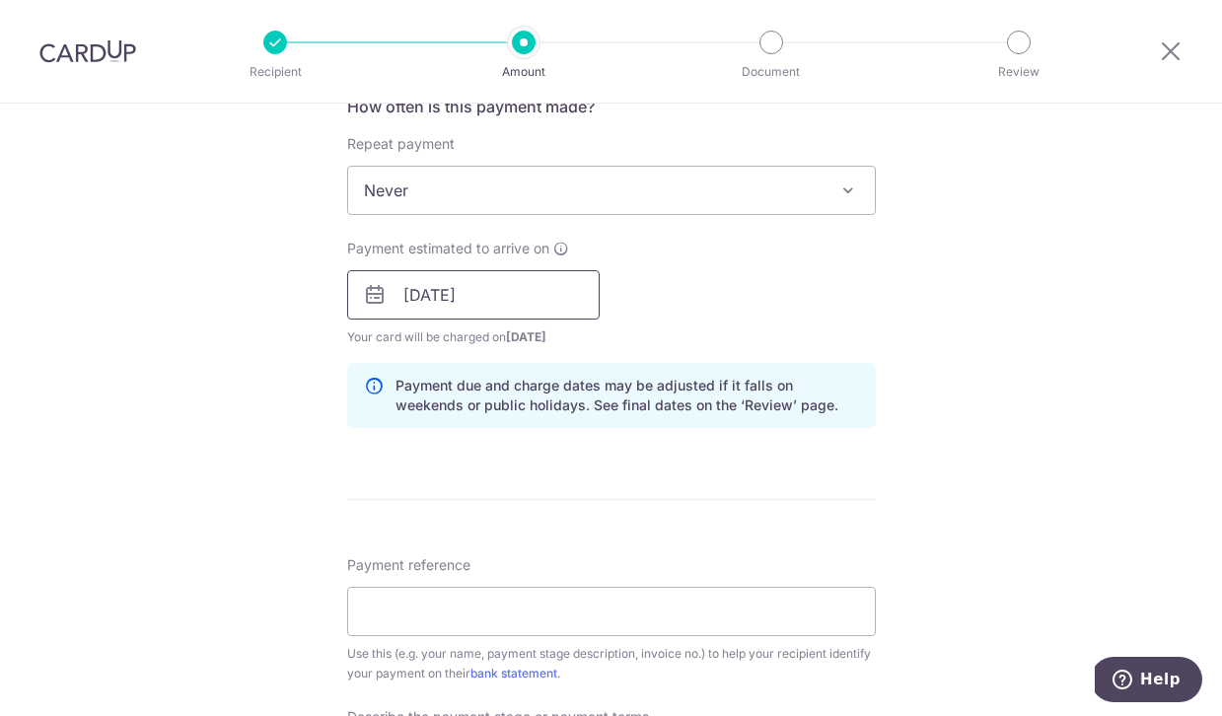
click at [547, 278] on input "15/08/2025" at bounding box center [473, 294] width 252 height 49
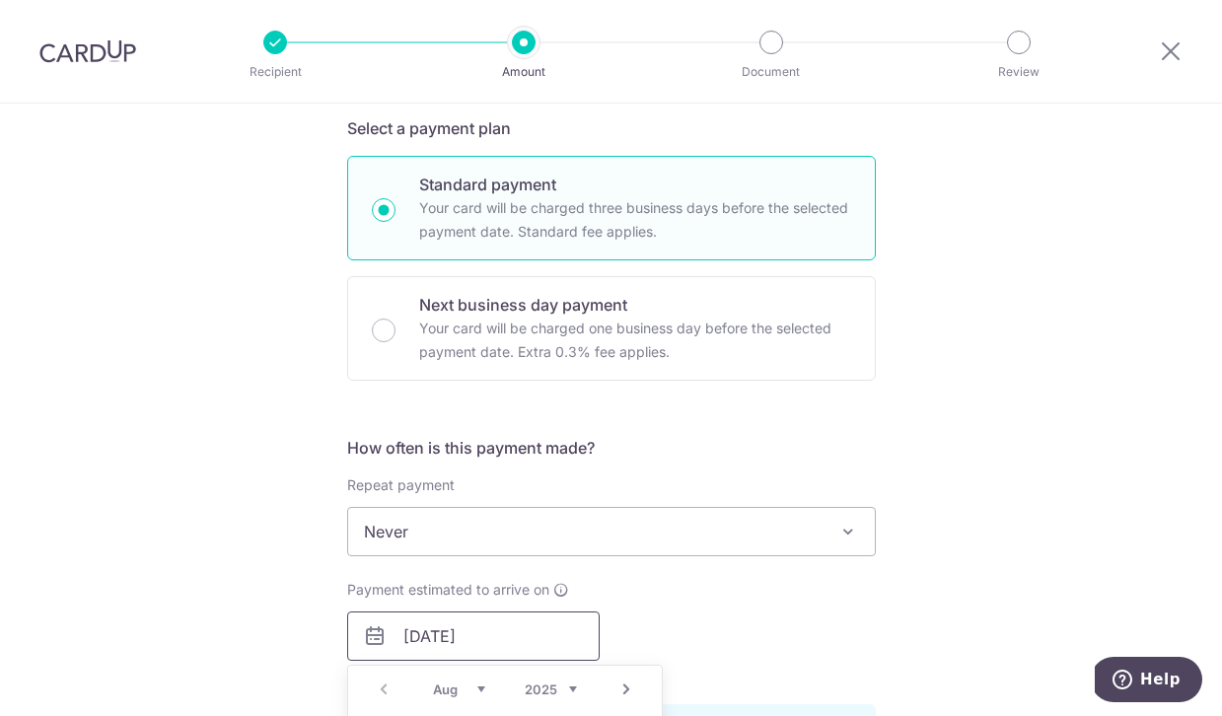
scroll to position [433, 0]
click at [868, 429] on form "Enter payment amount SGD 4,485.30 4485.30 Select Card **** 4358 Add credit card…" at bounding box center [611, 688] width 529 height 1774
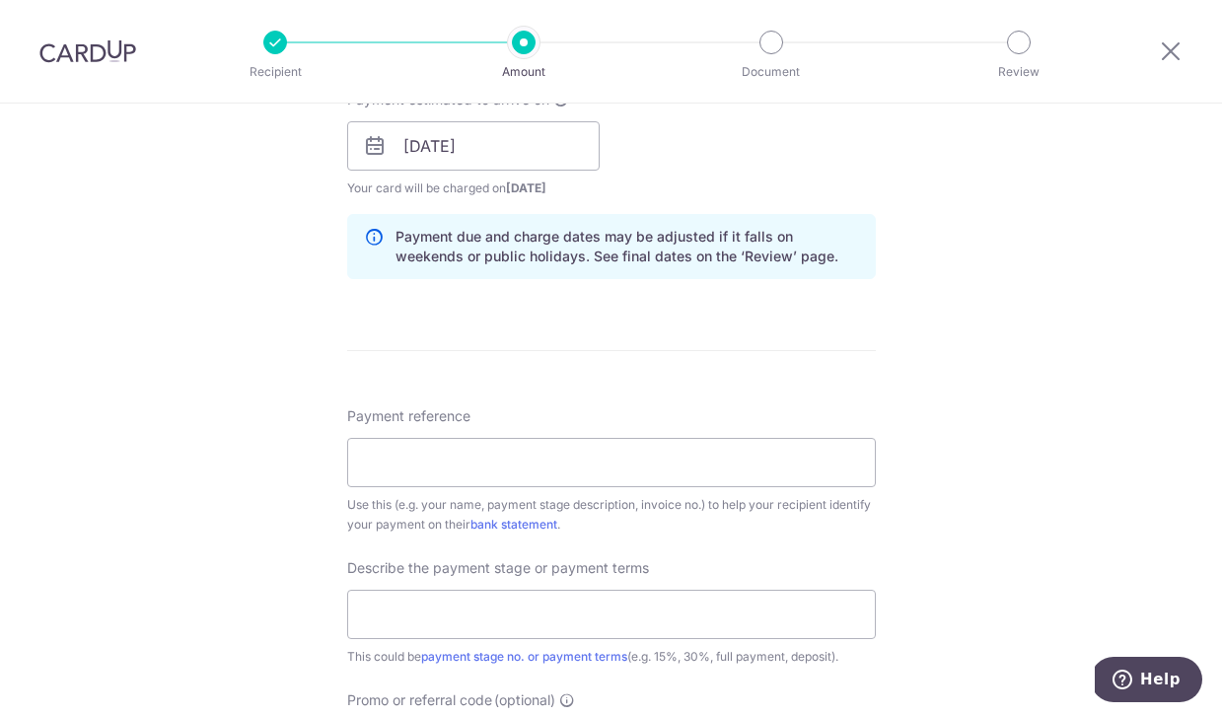
scroll to position [927, 0]
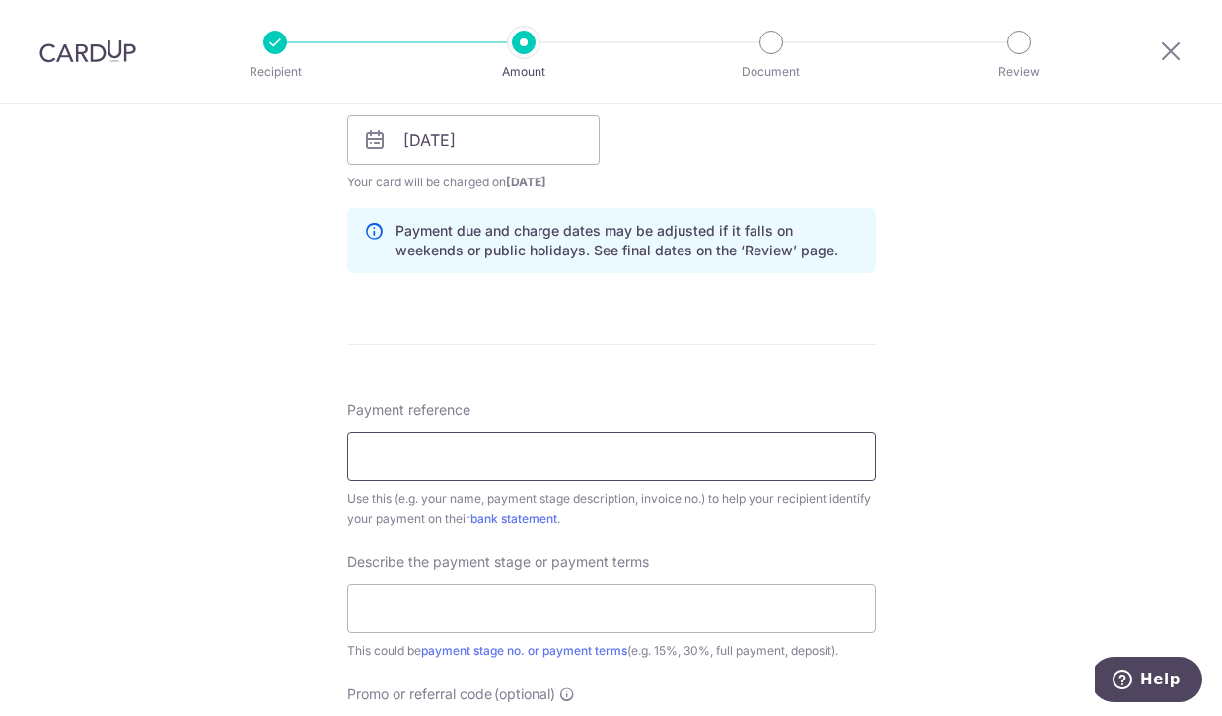
click at [672, 468] on input "Payment reference" at bounding box center [611, 456] width 529 height 49
type input "SRW-2025-0013"
click at [594, 610] on input "text" at bounding box center [611, 608] width 529 height 49
type input "10% Upon confirmation of the quotat"
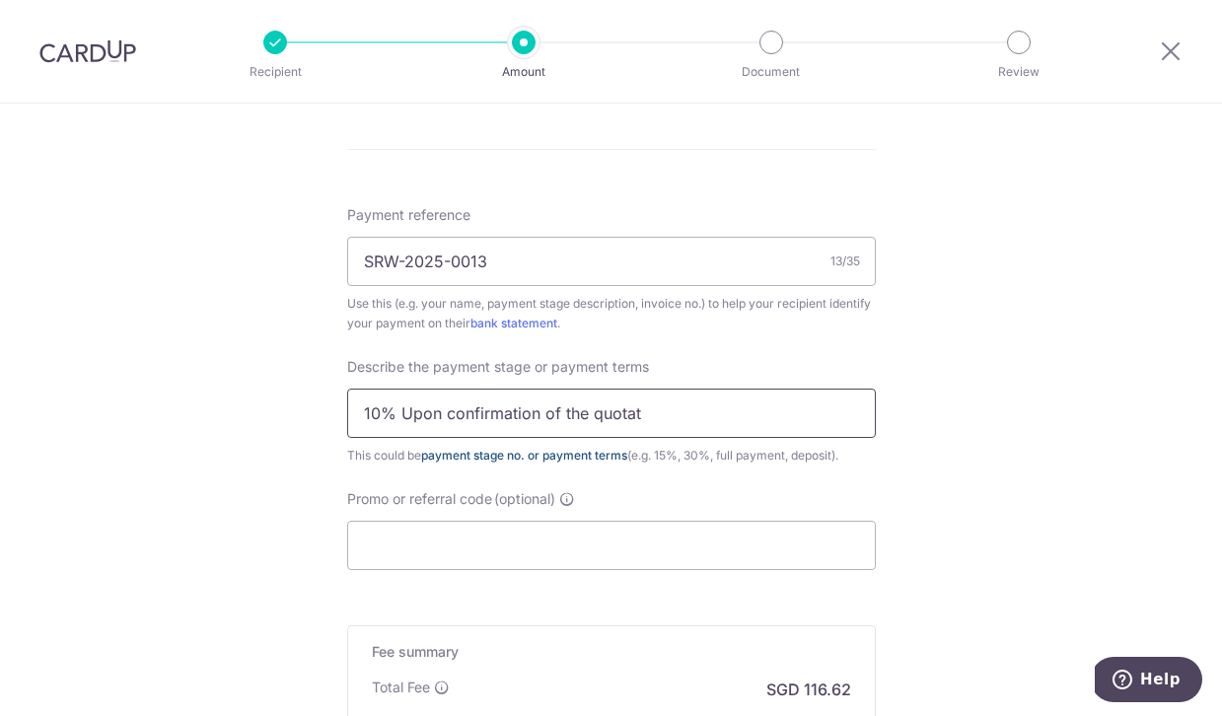
scroll to position [1177, 0]
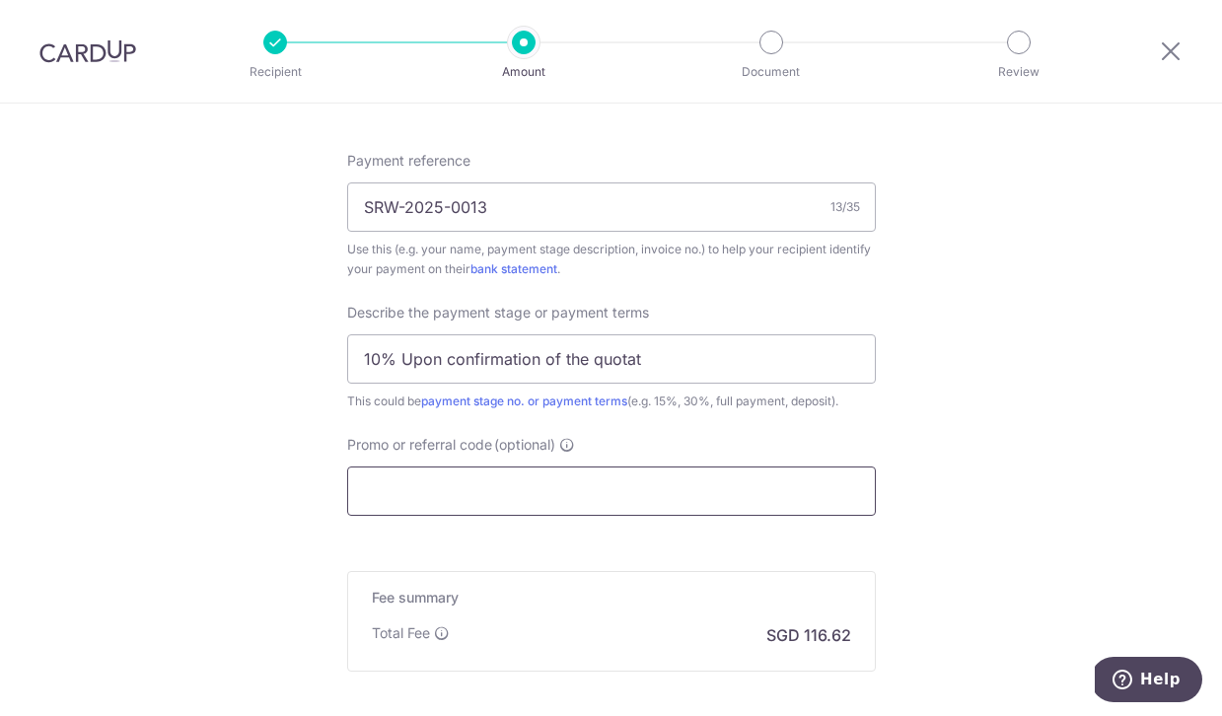
click at [569, 509] on input "Promo or referral code (optional)" at bounding box center [611, 491] width 529 height 49
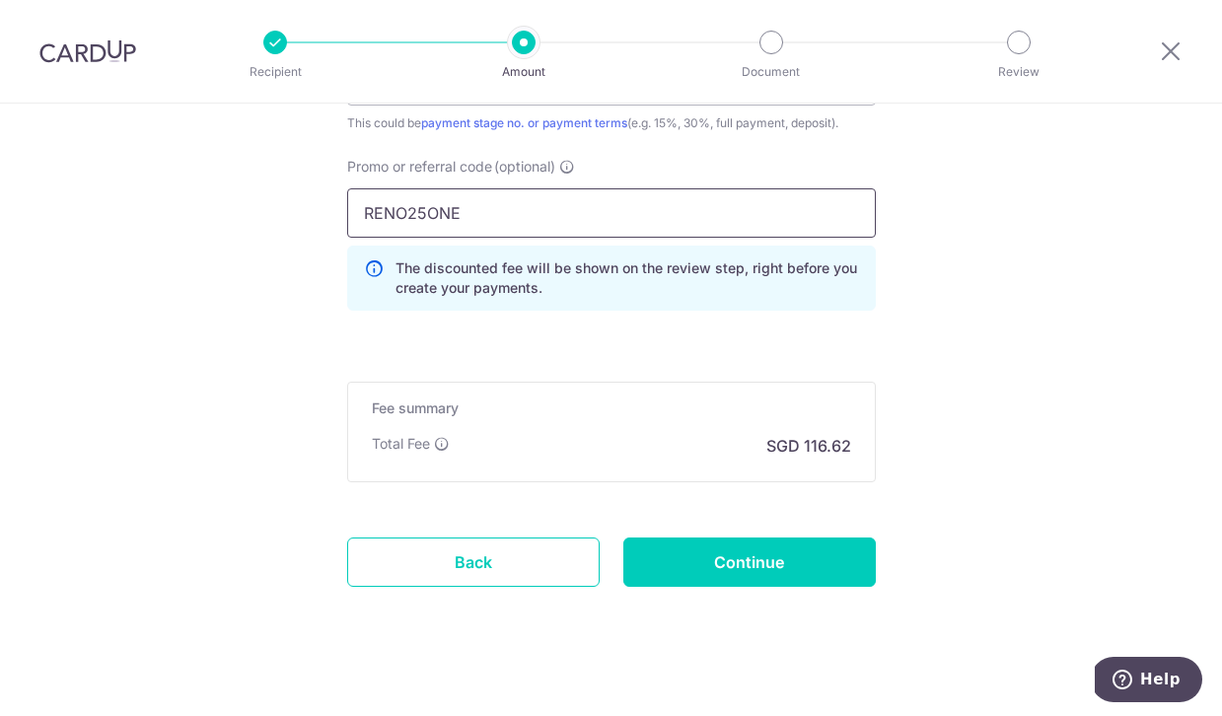
scroll to position [1461, 0]
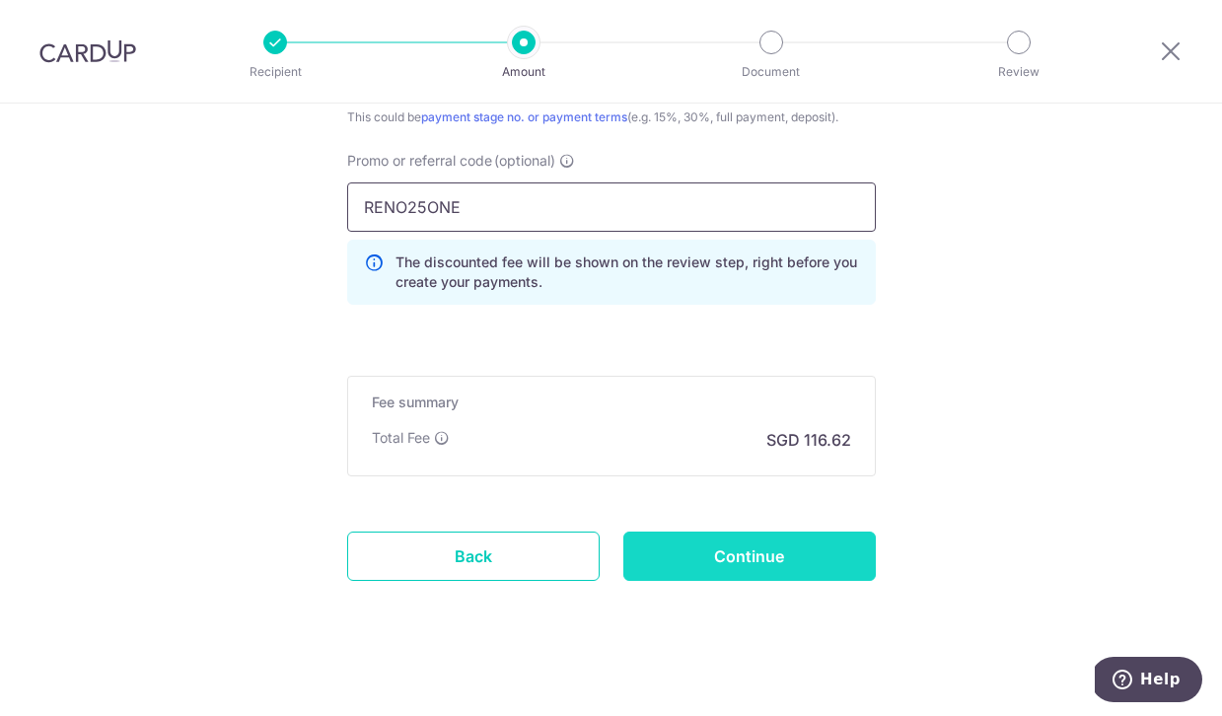
type input "RENO25ONE"
click at [702, 552] on input "Continue" at bounding box center [749, 556] width 252 height 49
type input "Create Schedule"
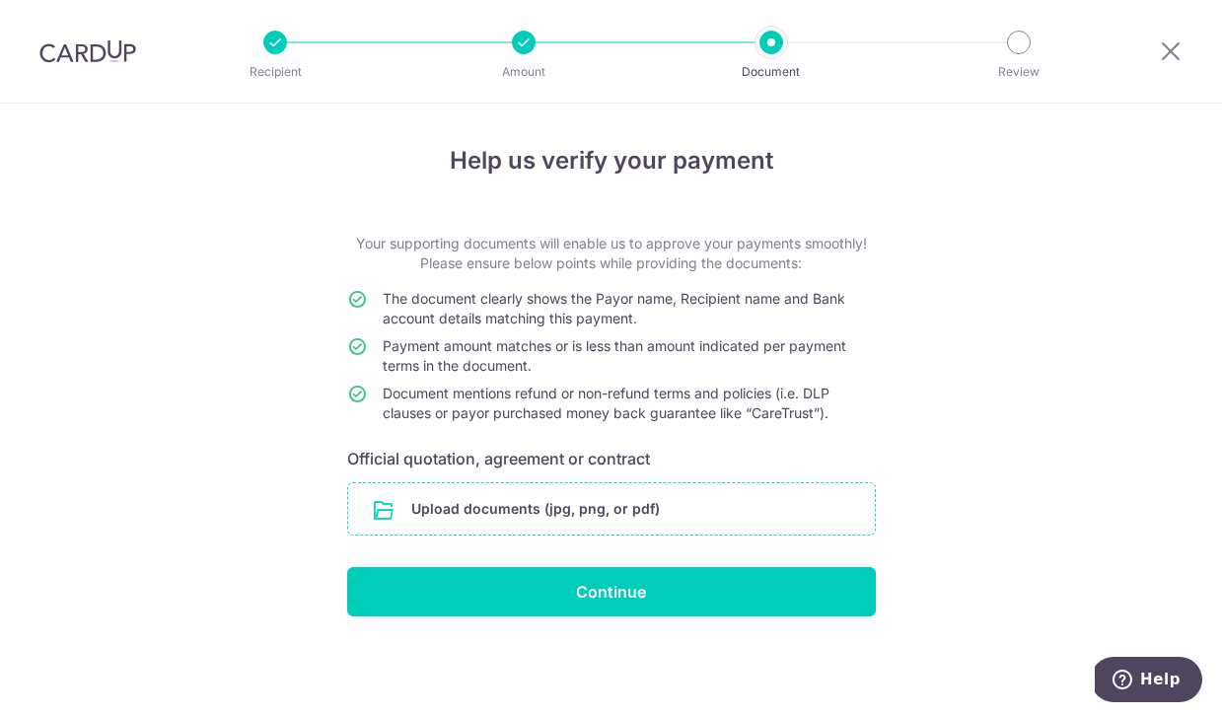
click at [617, 513] on input "file" at bounding box center [611, 508] width 527 height 51
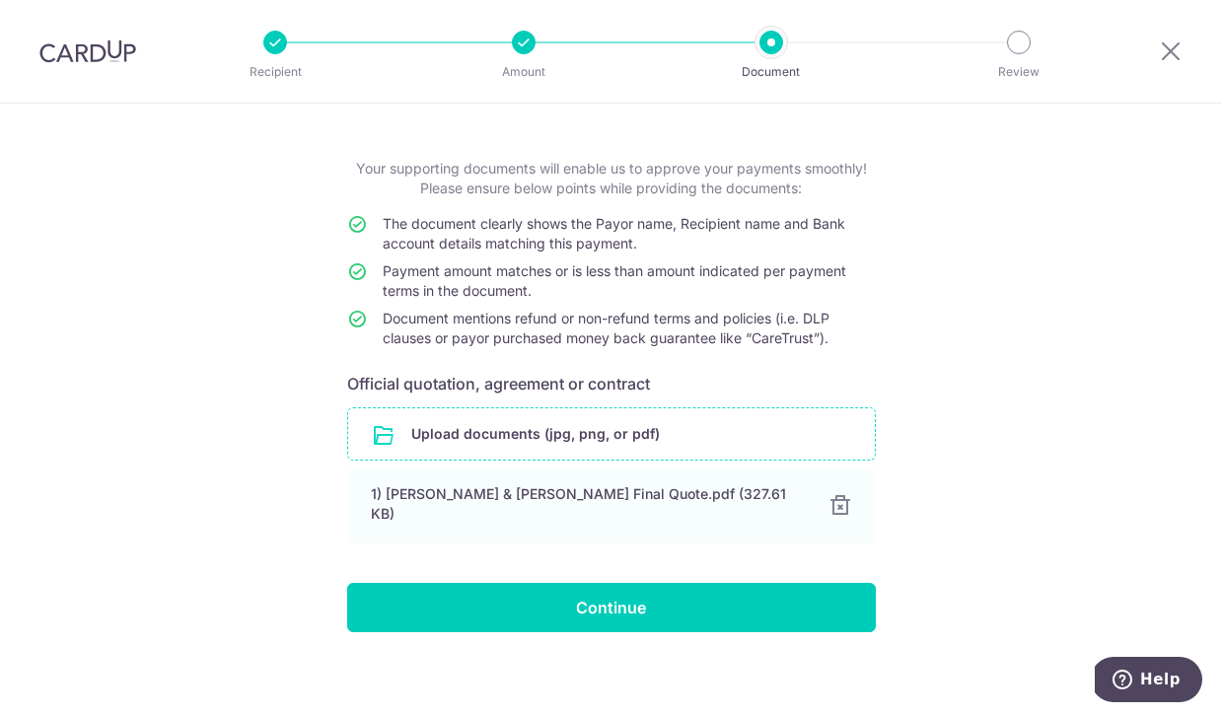
scroll to position [74, 0]
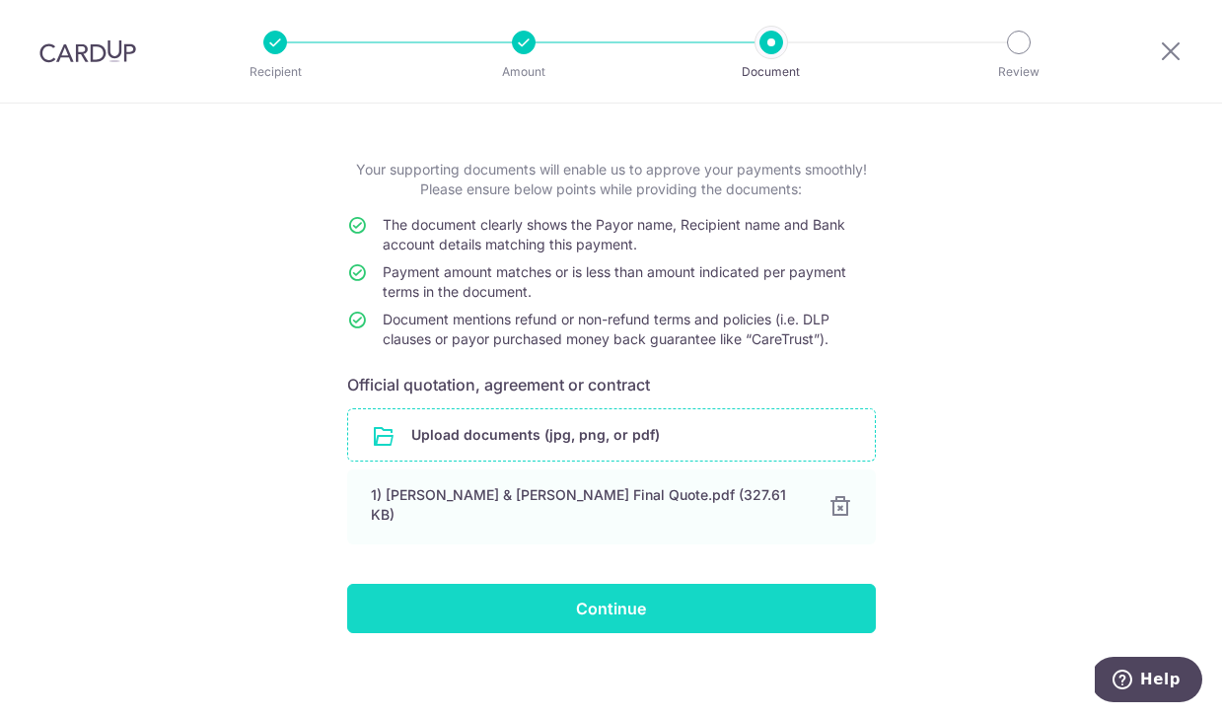
click at [657, 604] on input "Continue" at bounding box center [611, 608] width 529 height 49
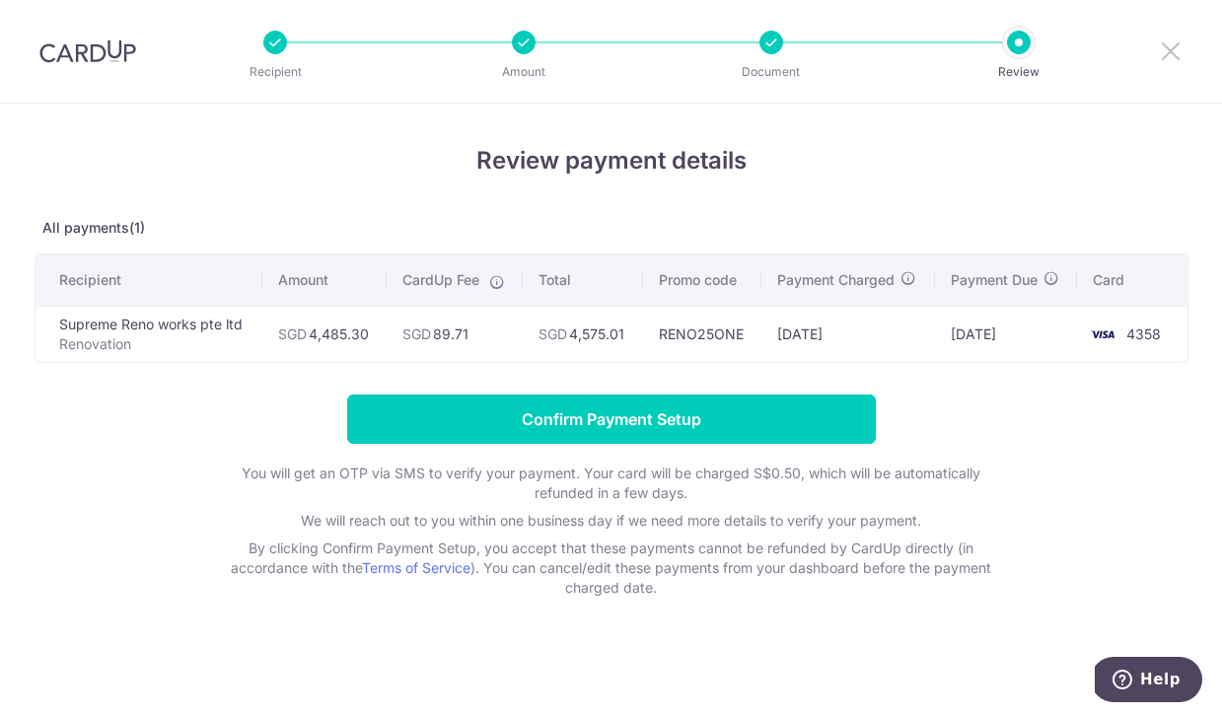
click at [1166, 51] on icon at bounding box center [1171, 50] width 24 height 25
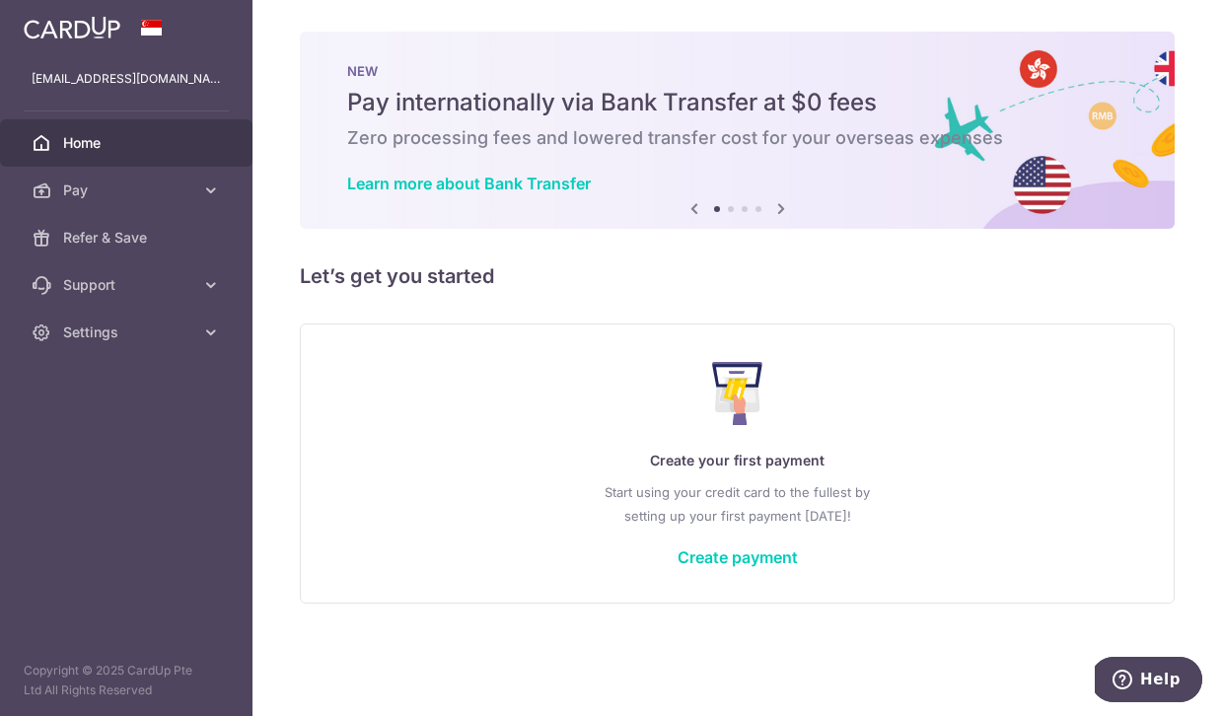
click at [736, 531] on div "Create your first payment Start using your credit card to the fullest by settin…" at bounding box center [737, 463] width 826 height 234
click at [741, 561] on link "Create payment" at bounding box center [738, 557] width 120 height 20
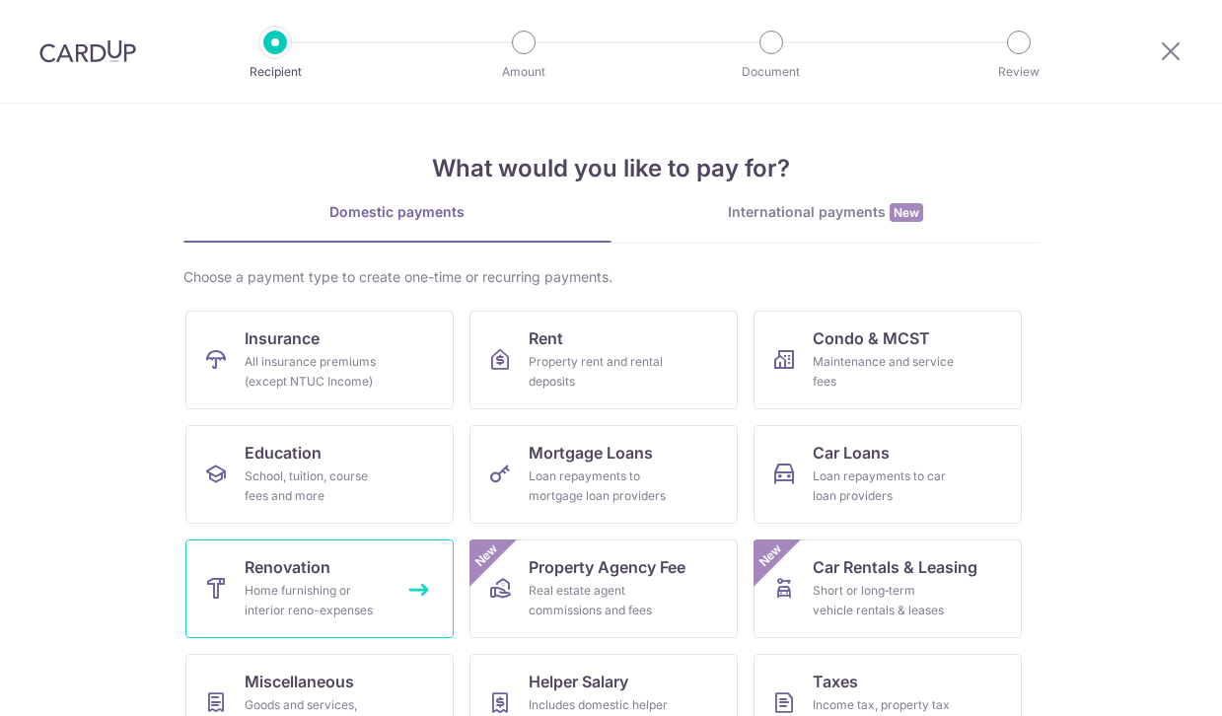
click at [362, 556] on link "Renovation Home furnishing or interior reno-expenses" at bounding box center [319, 589] width 268 height 99
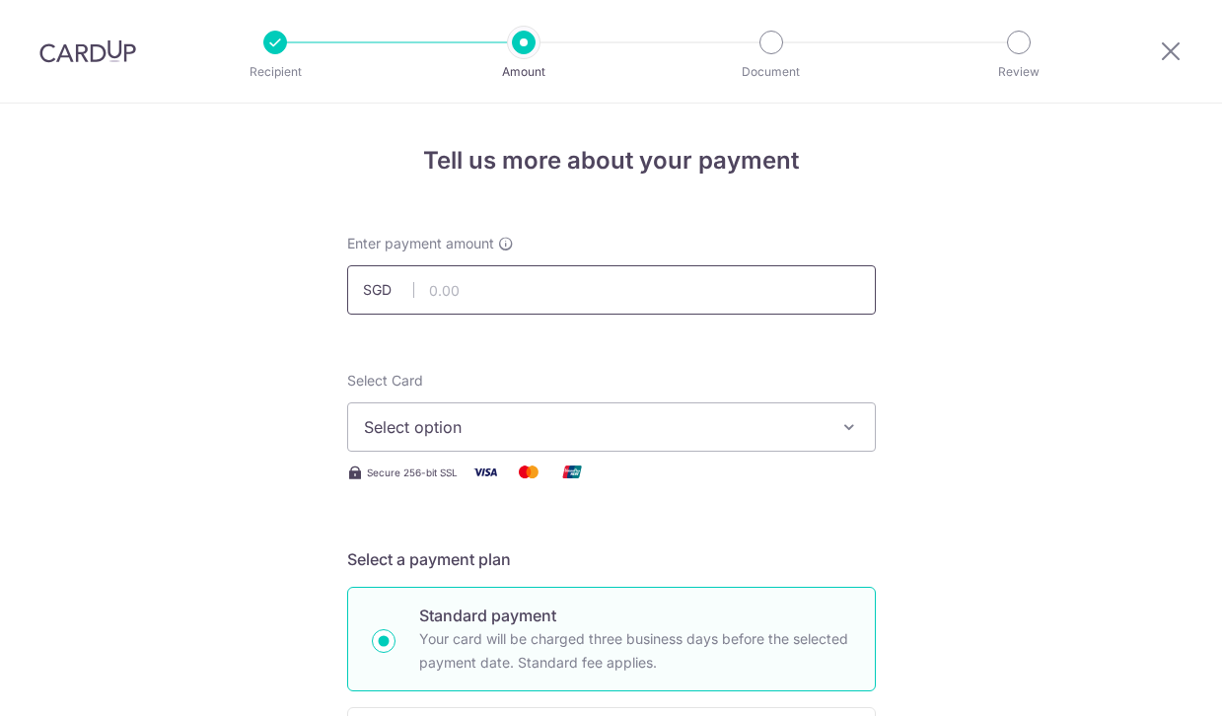
click at [574, 305] on input "text" at bounding box center [611, 289] width 529 height 49
type input "4,485.30"
click at [536, 432] on span "Select option" at bounding box center [594, 427] width 460 height 24
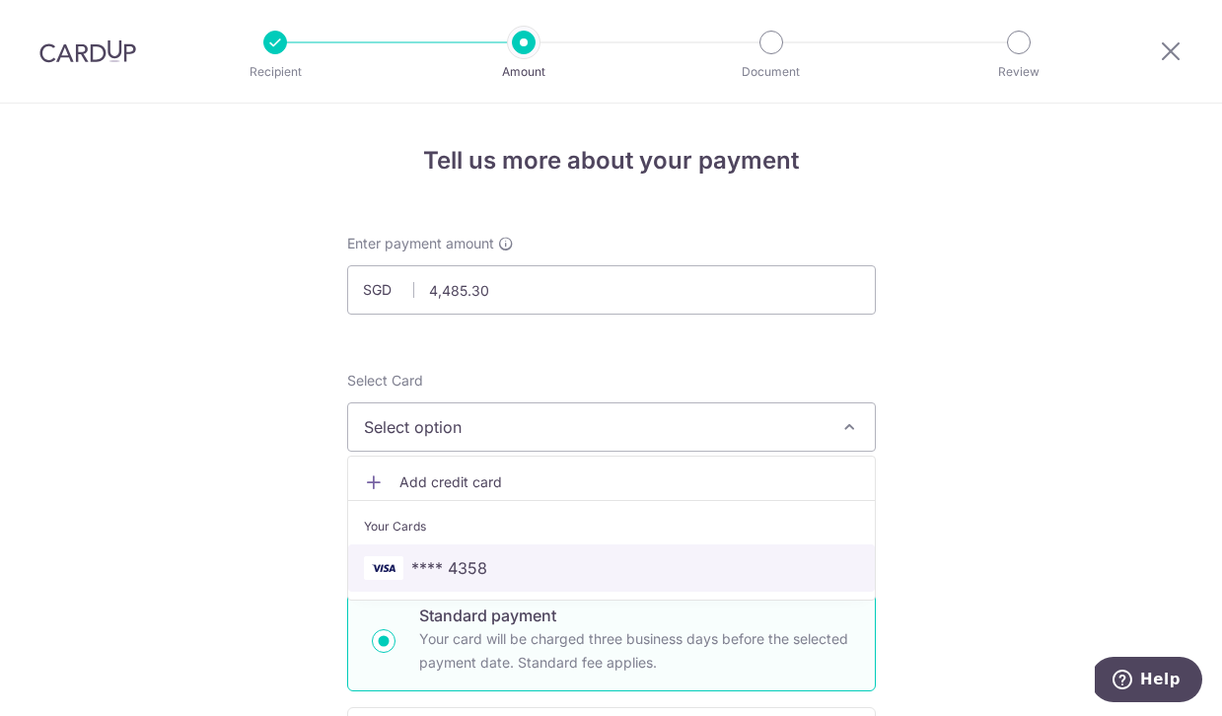
click at [509, 561] on span "**** 4358" at bounding box center [611, 568] width 495 height 24
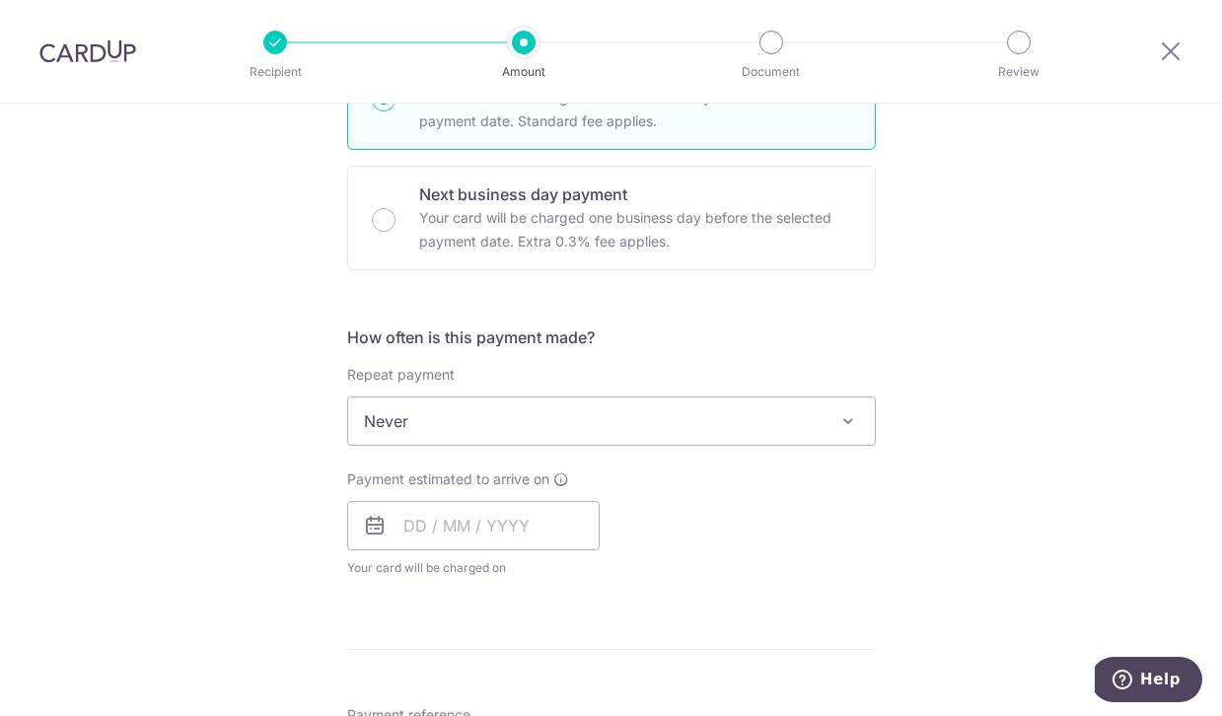
scroll to position [547, 0]
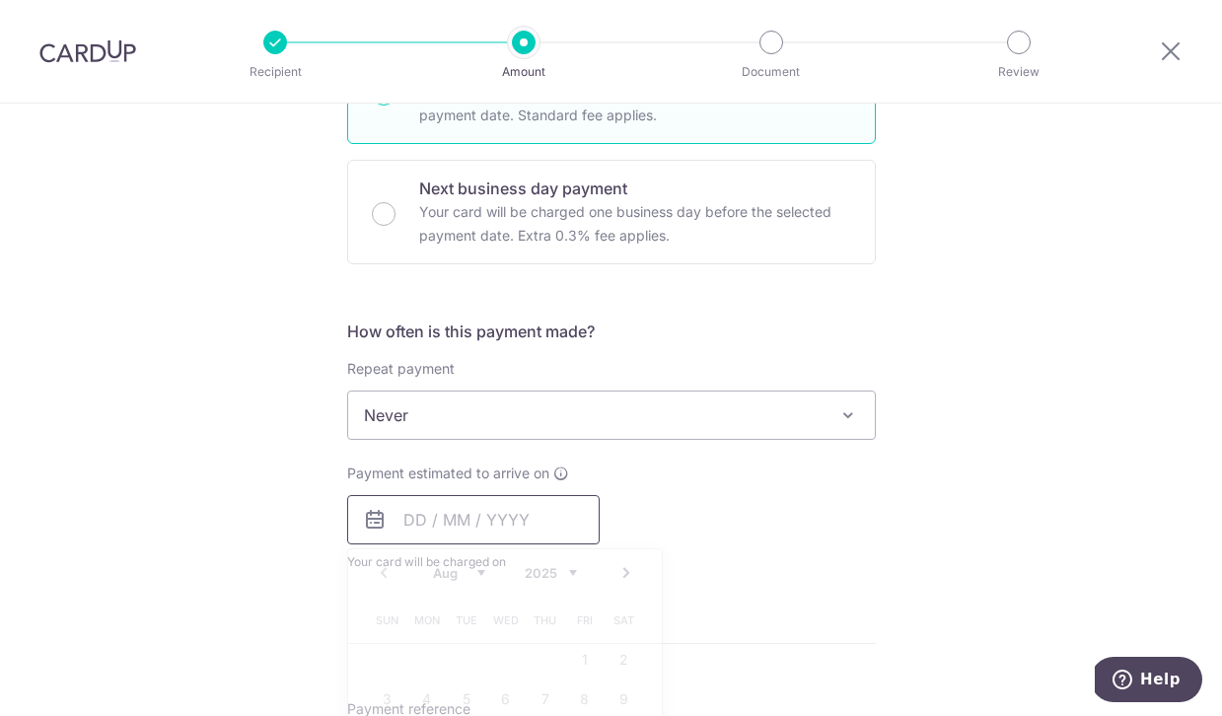
click at [520, 519] on input "text" at bounding box center [473, 519] width 252 height 49
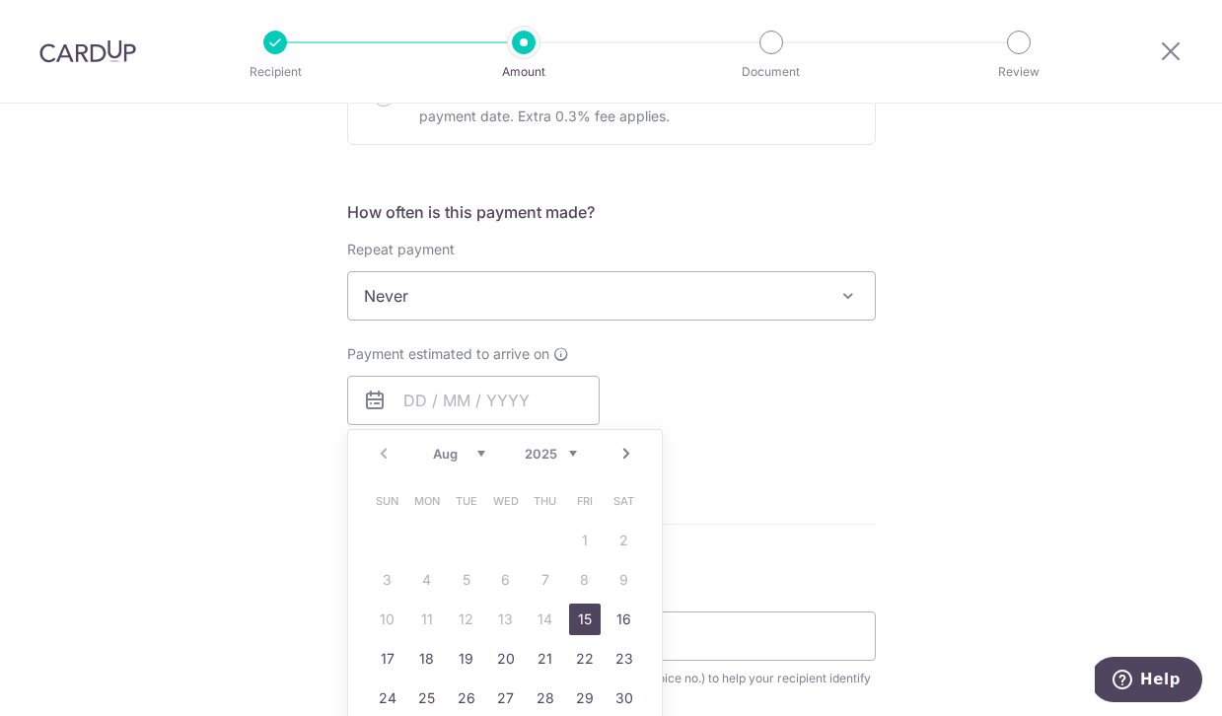
scroll to position [0, 0]
click at [418, 618] on table "Sun Mon Tue Wed Thu Fri Sat 1 2 3 4 5 6 7 8 9 10 11 12 13 14 15 16 17 18 19 20 …" at bounding box center [506, 619] width 276 height 276
click at [584, 618] on link "15" at bounding box center [585, 620] width 32 height 32
type input "[DATE]"
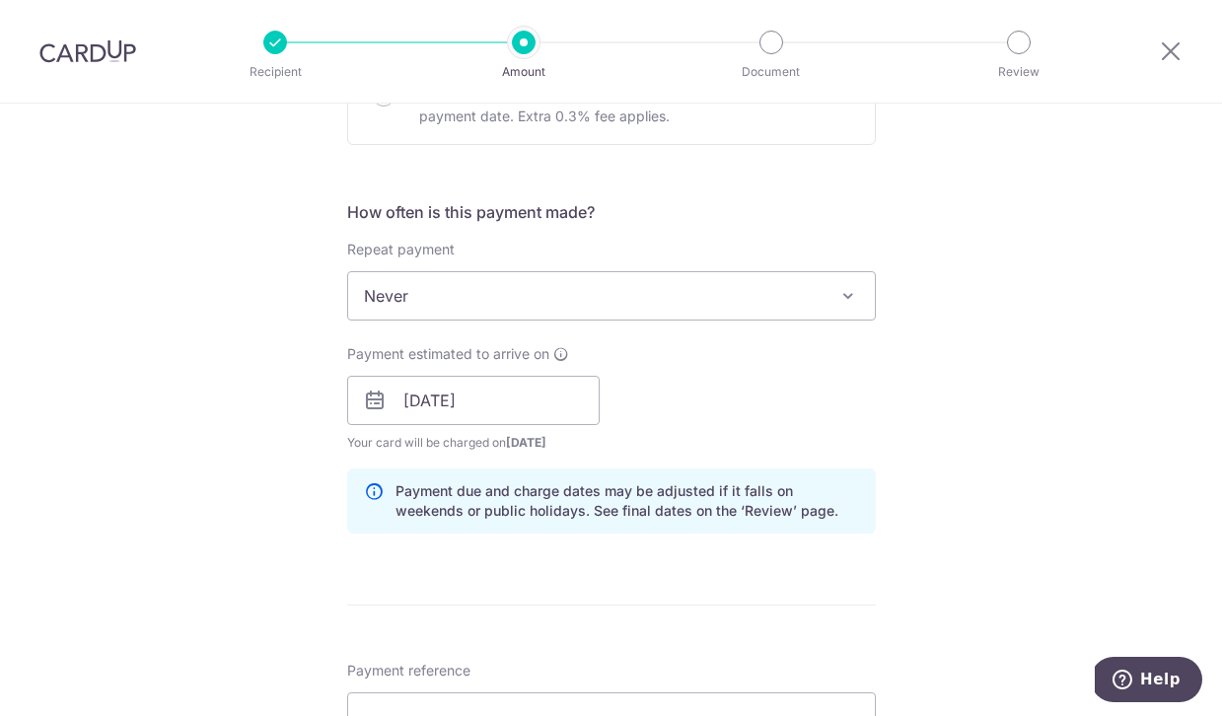
click at [807, 436] on div "Payment estimated to arrive on 15/08/2025 Prev Next Aug Sep Oct Nov Dec 2025 20…" at bounding box center [611, 398] width 552 height 108
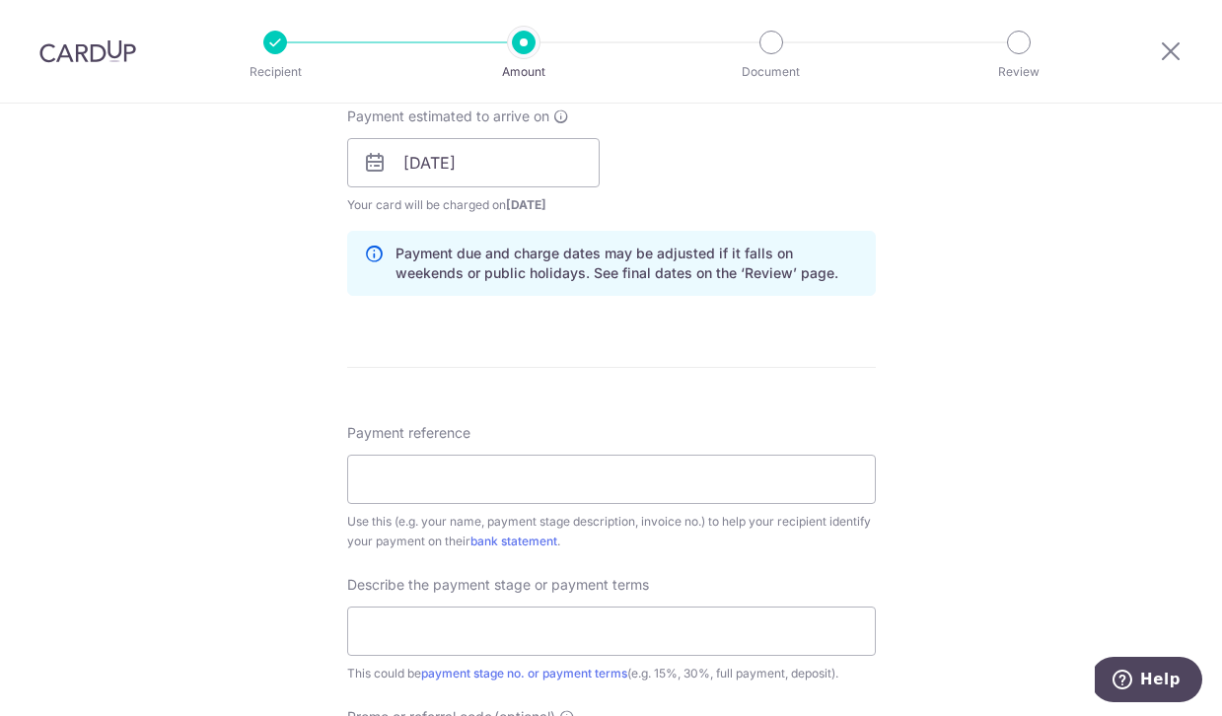
scroll to position [942, 0]
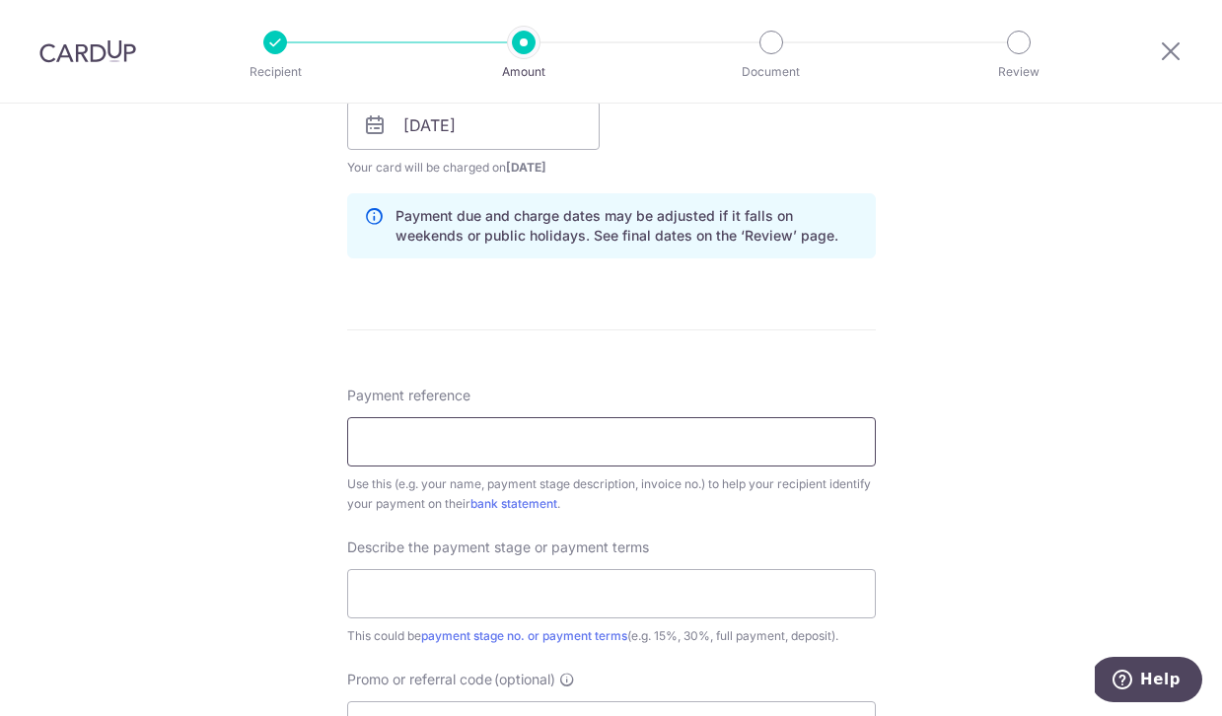
click at [731, 435] on input "Payment reference" at bounding box center [611, 441] width 529 height 49
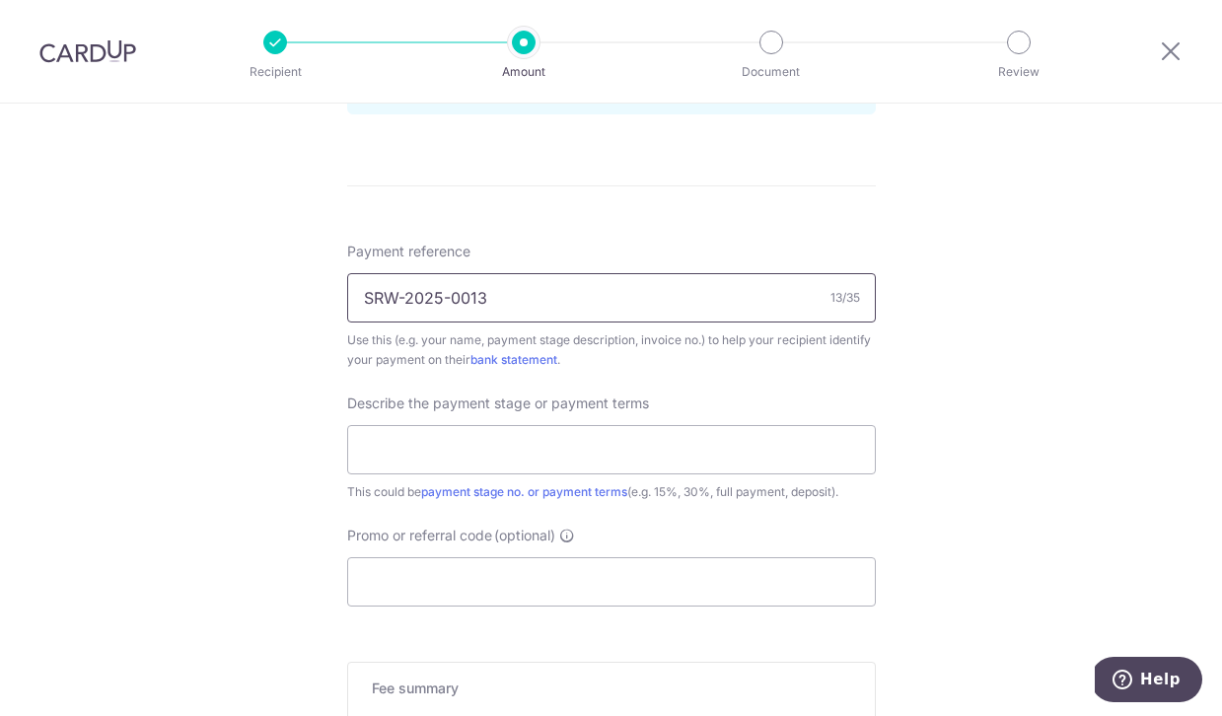
scroll to position [1116, 0]
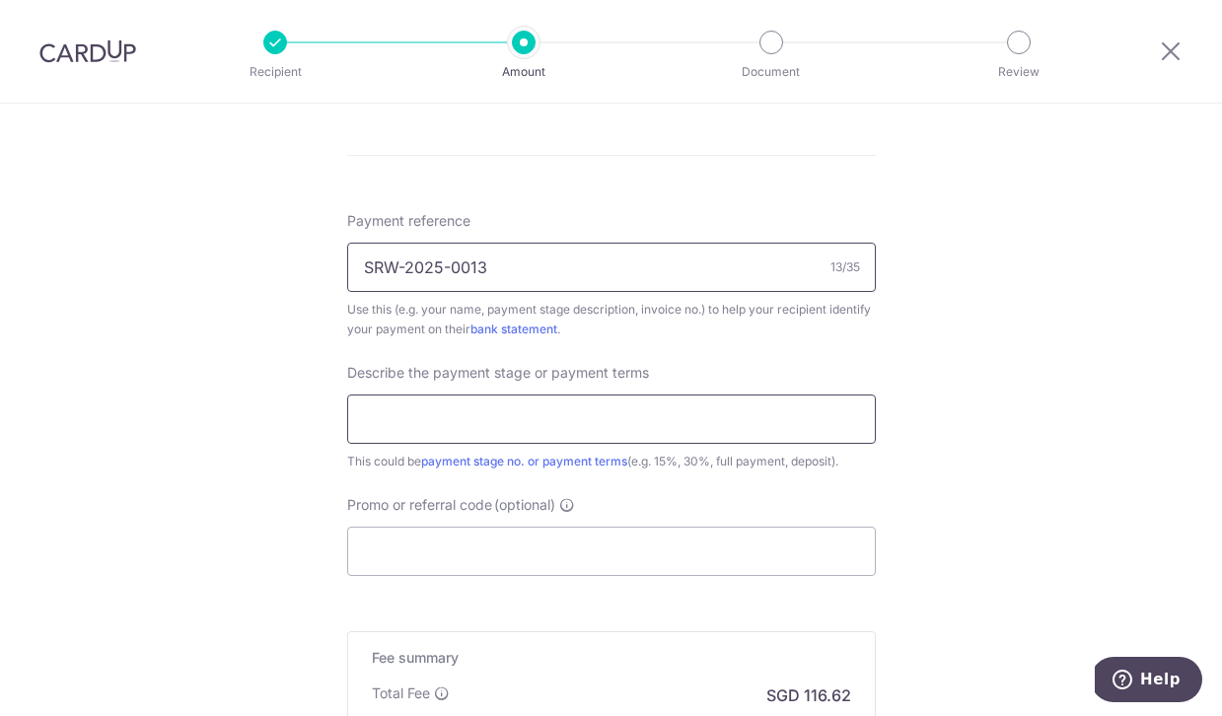
type input "SRW-2025-0013"
click at [649, 402] on input "text" at bounding box center [611, 419] width 529 height 49
type input "10% Upon confirmation of the quotat"
click at [503, 560] on input "Promo or referral code (optional)" at bounding box center [611, 551] width 529 height 49
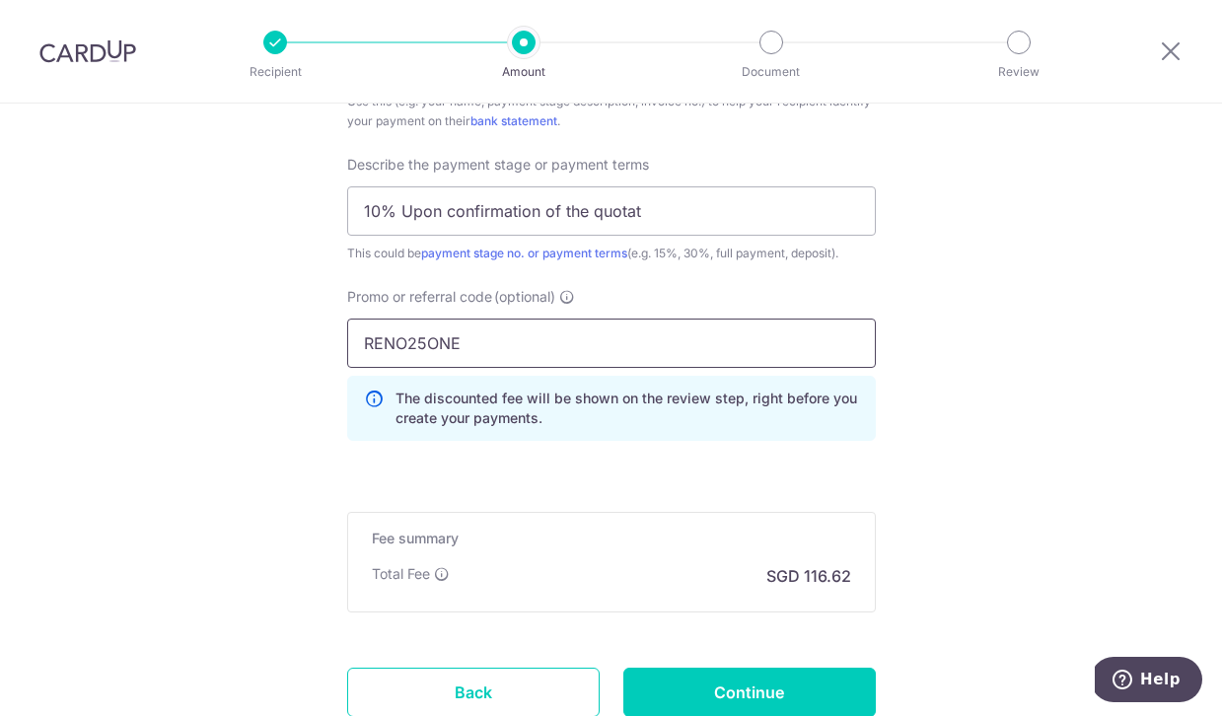
scroll to position [1405, 0]
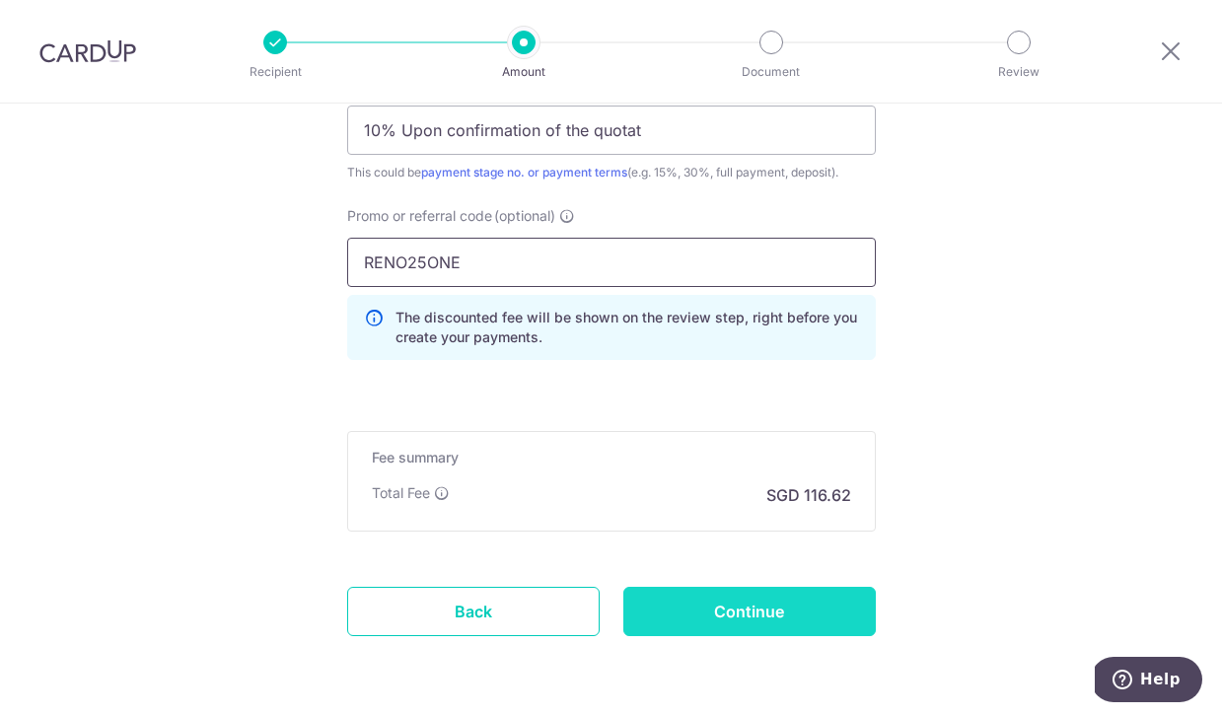
type input "RENO25ONE"
click at [690, 615] on input "Continue" at bounding box center [749, 611] width 252 height 49
type input "Create Schedule"
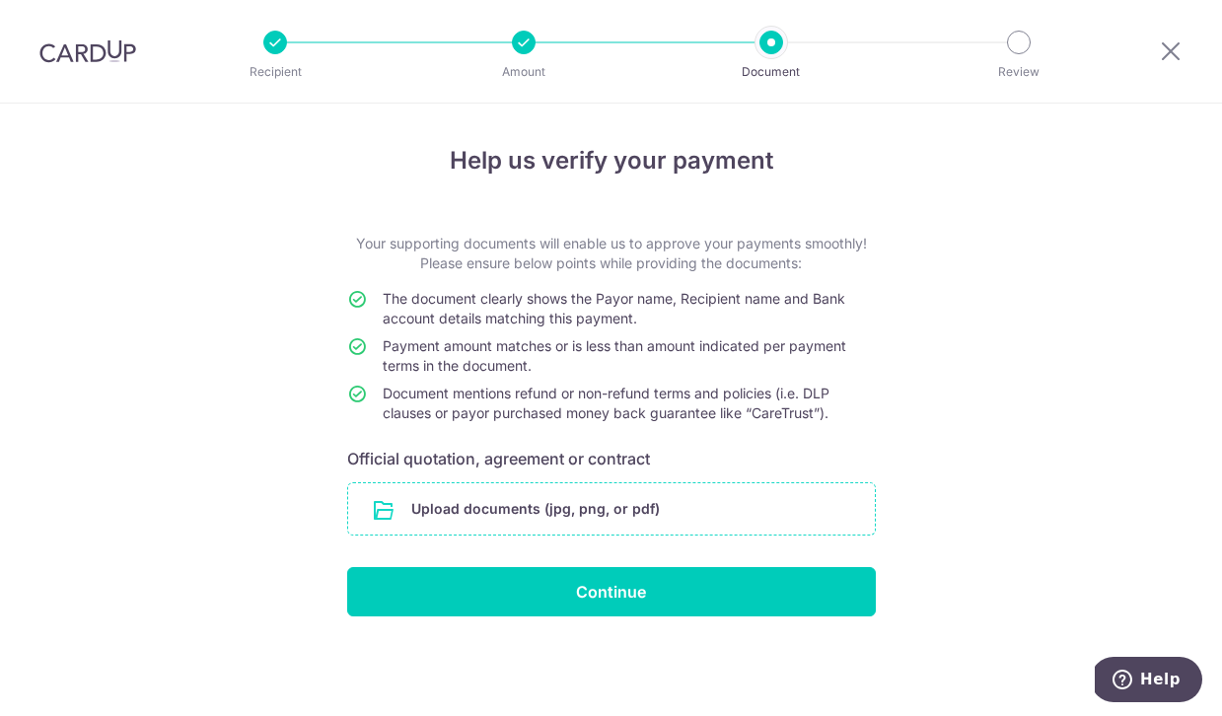
click at [616, 509] on input "file" at bounding box center [611, 508] width 527 height 51
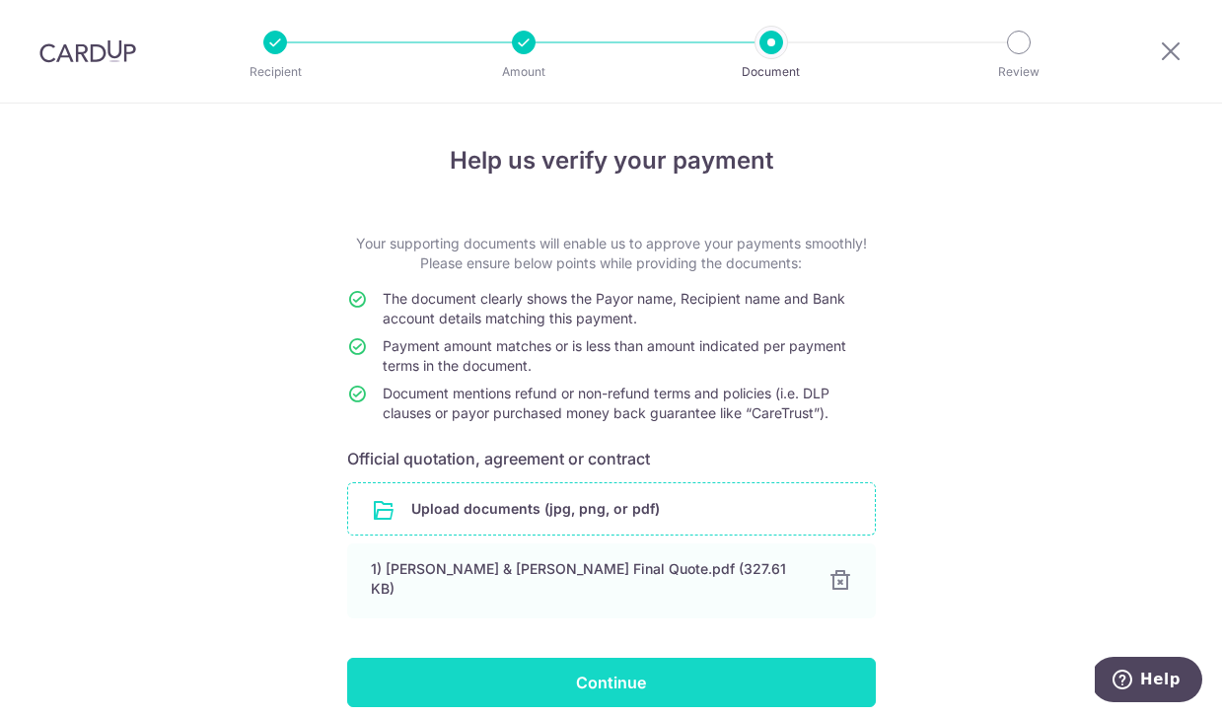
click at [589, 671] on input "Continue" at bounding box center [611, 682] width 529 height 49
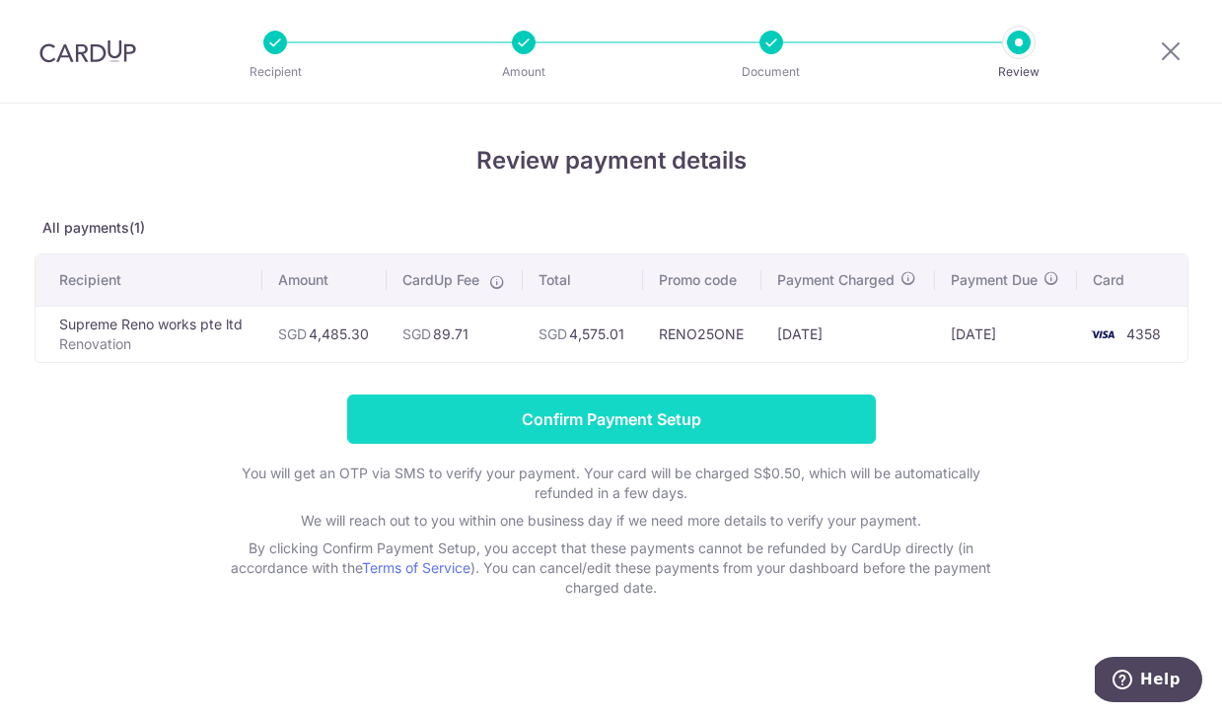
click at [706, 411] on input "Confirm Payment Setup" at bounding box center [611, 419] width 529 height 49
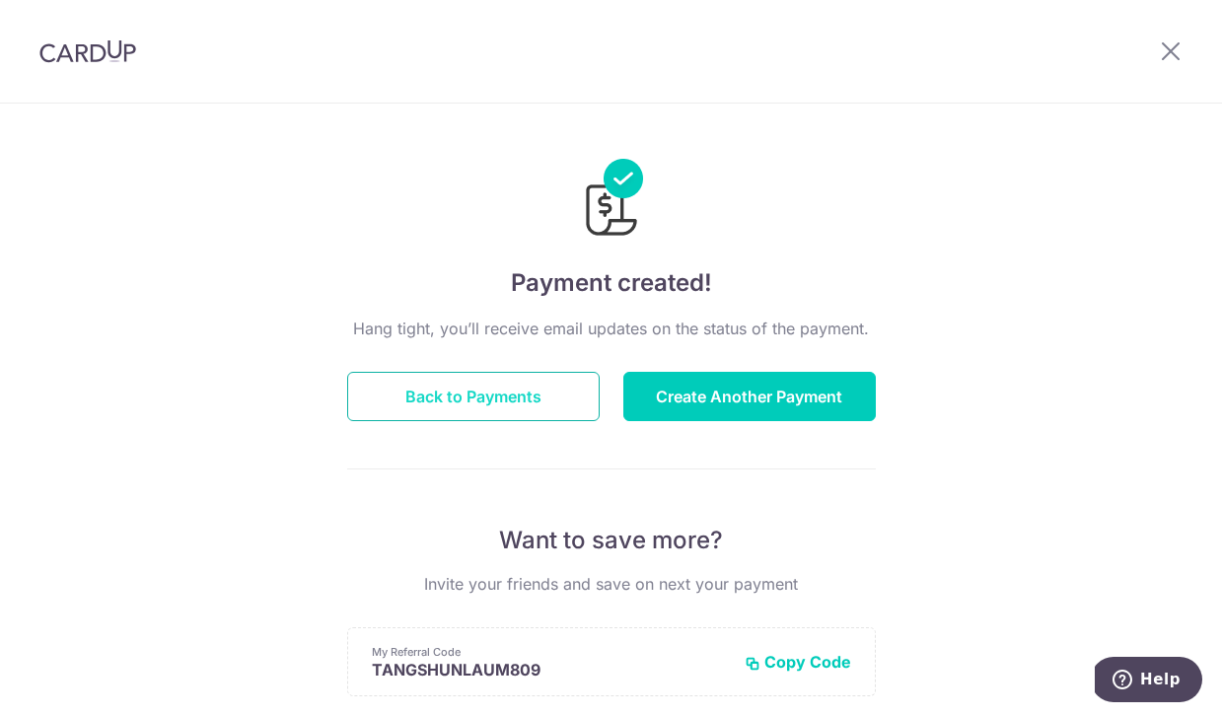
click at [540, 405] on button "Back to Payments" at bounding box center [473, 396] width 252 height 49
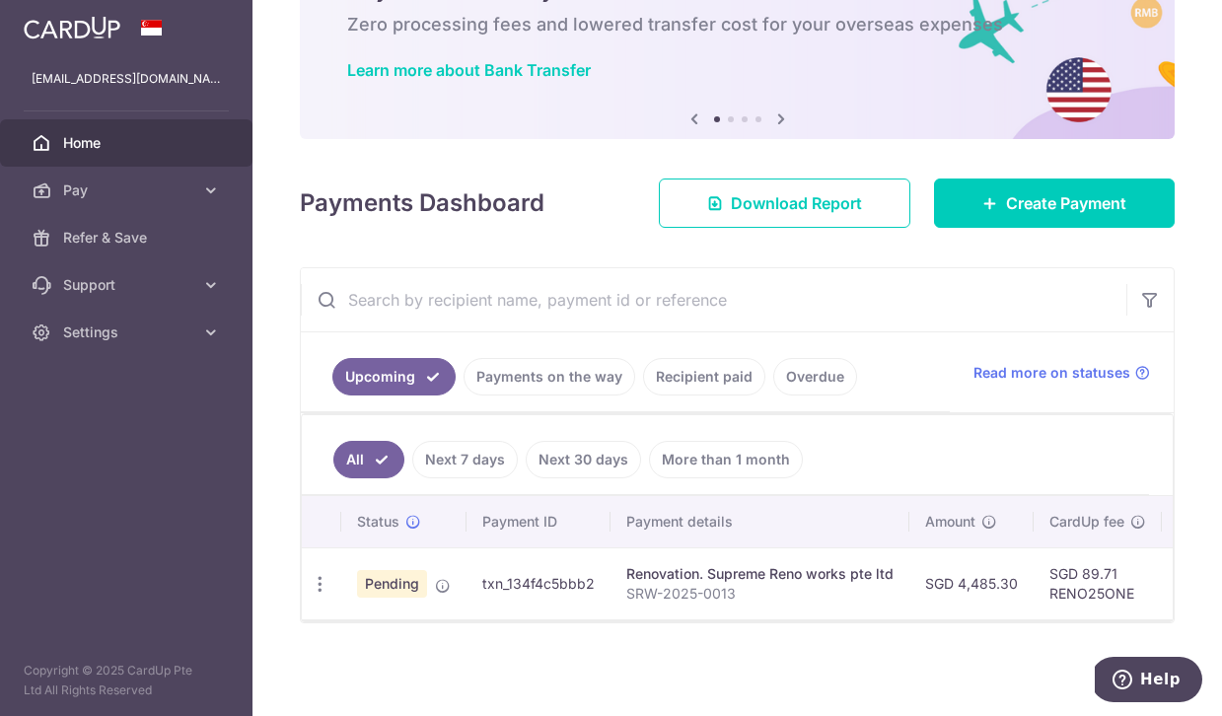
scroll to position [119, 0]
